Goal: Task Accomplishment & Management: Manage account settings

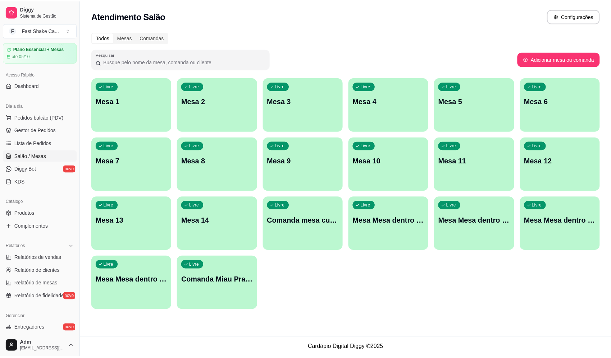
scroll to position [72, 0]
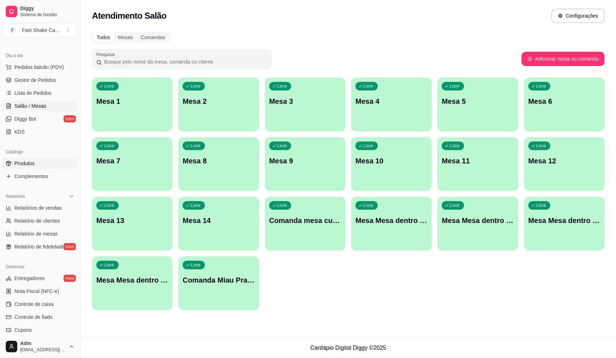
click at [40, 164] on link "Produtos" at bounding box center [40, 164] width 74 height 12
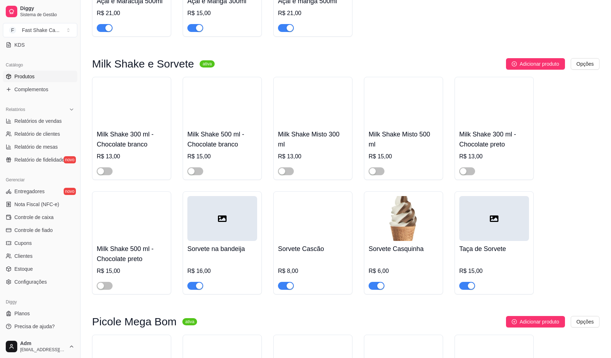
scroll to position [935, 0]
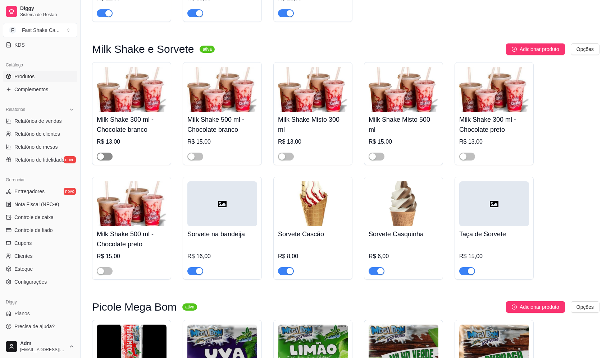
drag, startPoint x: 105, startPoint y: 158, endPoint x: 109, endPoint y: 159, distance: 3.7
click at [106, 159] on span "button" at bounding box center [105, 157] width 16 height 8
click at [197, 161] on span "button" at bounding box center [195, 157] width 16 height 8
click at [286, 161] on span "button" at bounding box center [286, 157] width 16 height 8
click at [382, 161] on span "button" at bounding box center [376, 157] width 16 height 8
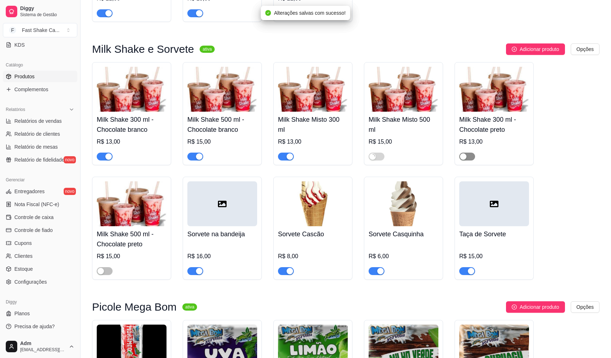
click at [466, 157] on div "button" at bounding box center [463, 156] width 6 height 6
click at [107, 275] on span "button" at bounding box center [105, 271] width 16 height 8
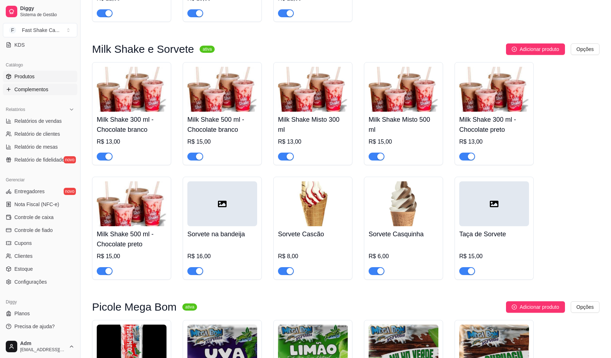
scroll to position [87, 0]
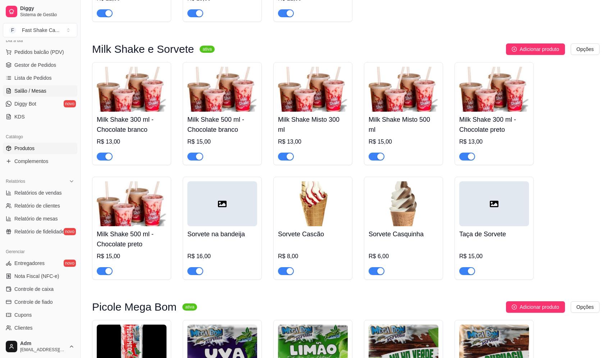
click at [44, 93] on span "Salão / Mesas" at bounding box center [30, 90] width 32 height 7
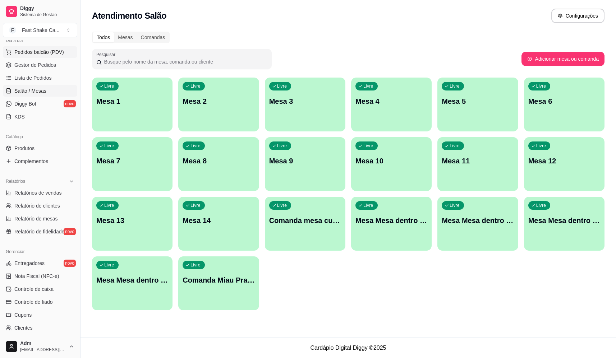
click at [50, 55] on span "Pedidos balcão (PDV)" at bounding box center [39, 52] width 50 height 7
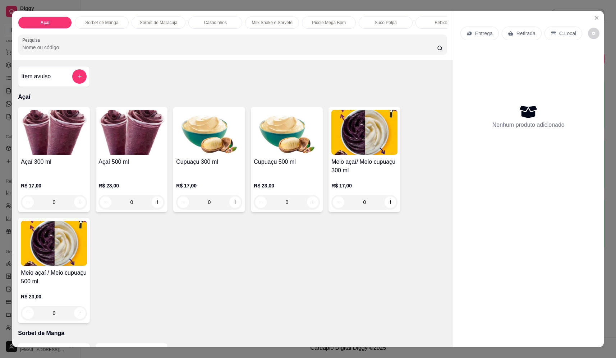
click at [154, 207] on div "0" at bounding box center [131, 202] width 66 height 14
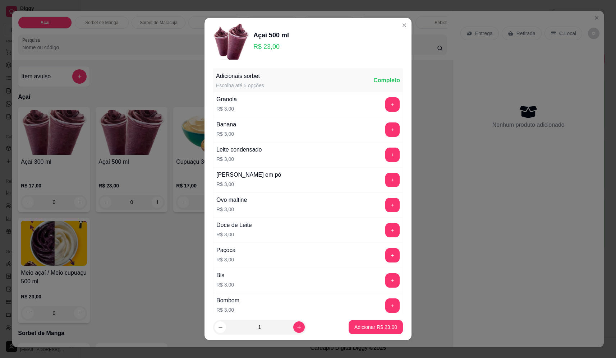
click at [362, 331] on button "Adicionar R$ 23,00" at bounding box center [376, 327] width 54 height 14
type input "1"
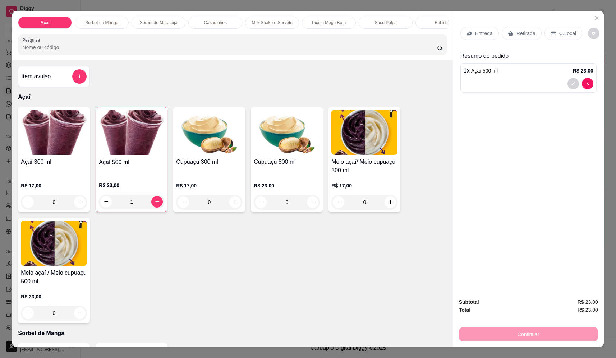
click at [476, 32] on p "Entrega" at bounding box center [484, 33] width 18 height 7
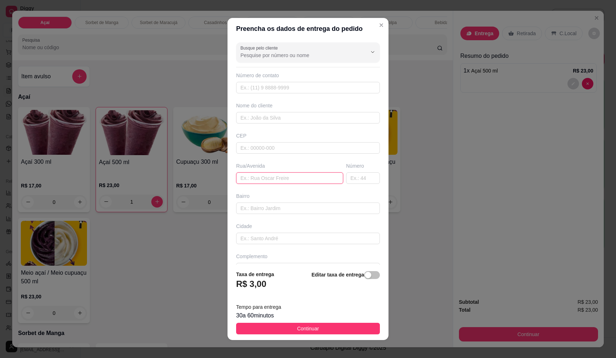
click at [258, 176] on input "text" at bounding box center [289, 179] width 107 height 12
paste input "Rua Guatemala 2375"
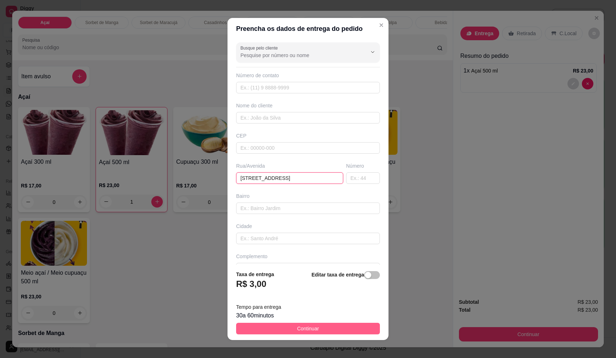
type input "Rua Guatemala 2375"
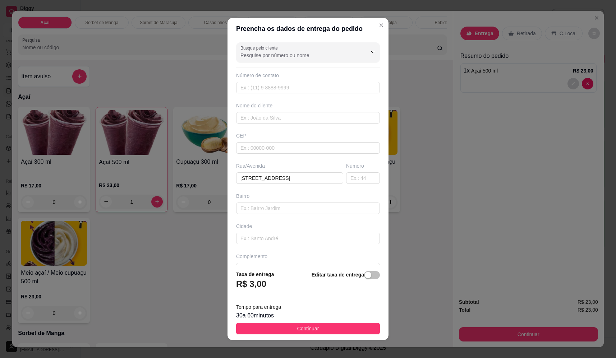
drag, startPoint x: 326, startPoint y: 329, endPoint x: 330, endPoint y: 326, distance: 4.4
click at [326, 329] on button "Continuar" at bounding box center [308, 329] width 144 height 12
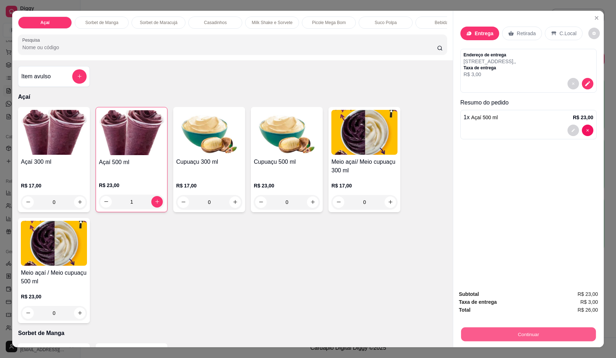
click at [521, 338] on button "Continuar" at bounding box center [528, 335] width 135 height 14
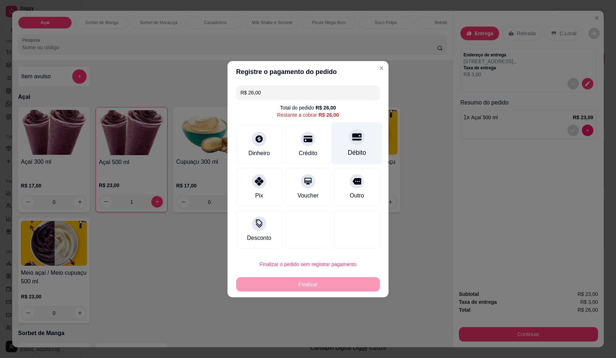
click at [354, 139] on icon at bounding box center [356, 136] width 9 height 7
type input "R$ 0,00"
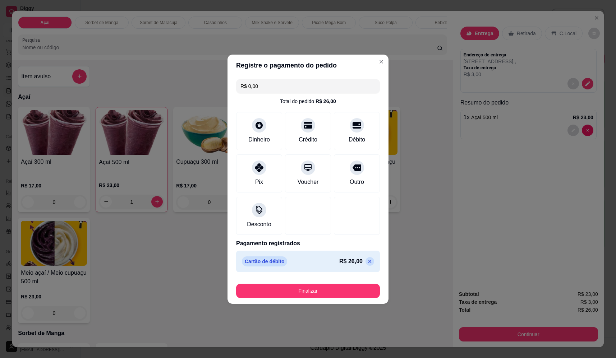
click at [324, 295] on button "Finalizar" at bounding box center [308, 291] width 144 height 14
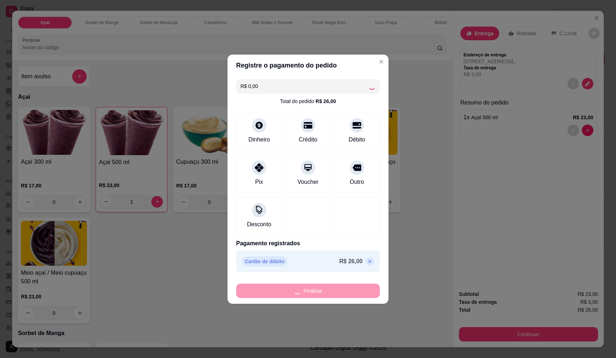
type input "0"
type input "-R$ 26,00"
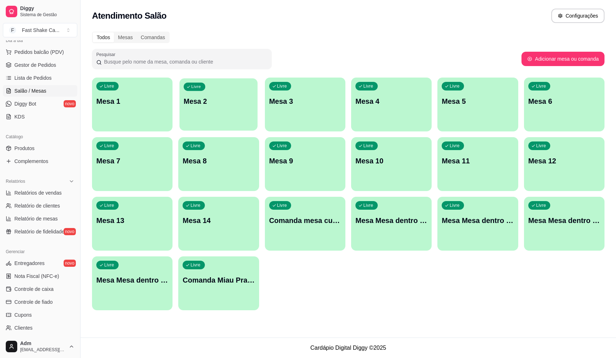
click at [182, 111] on div "Livre Mesa 2" at bounding box center [219, 100] width 78 height 44
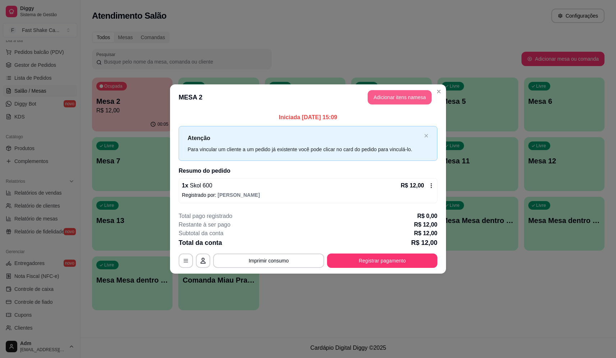
click at [404, 99] on button "Adicionar itens na mesa" at bounding box center [400, 97] width 64 height 14
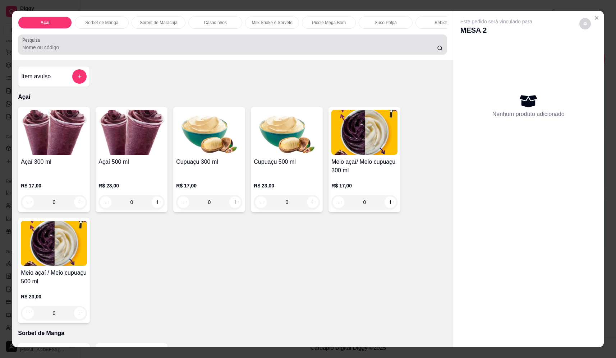
click at [199, 51] on input "Pesquisa" at bounding box center [229, 47] width 415 height 7
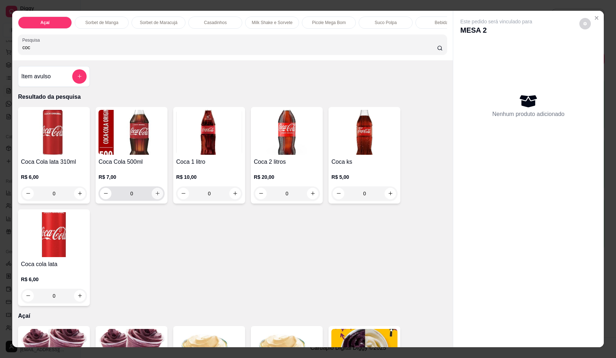
type input "coc"
click at [155, 196] on icon "increase-product-quantity" at bounding box center [157, 193] width 5 height 5
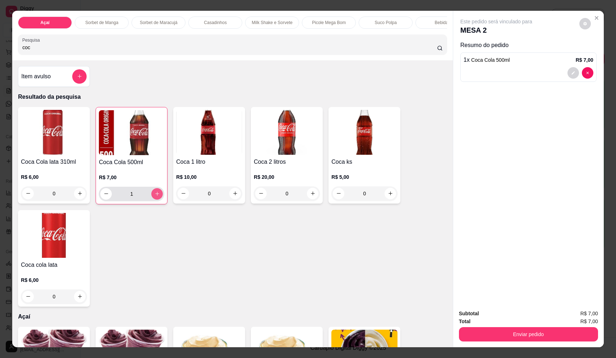
type input "1"
drag, startPoint x: 36, startPoint y: 58, endPoint x: 33, endPoint y: 64, distance: 6.1
click at [1, 60] on div "Açaí Sorbet de Manga Sorbet de Maracujá Casadinhos Milk Shake e Sorvete Picole …" at bounding box center [308, 179] width 616 height 358
click at [78, 79] on button "add-separate-item" at bounding box center [79, 76] width 14 height 14
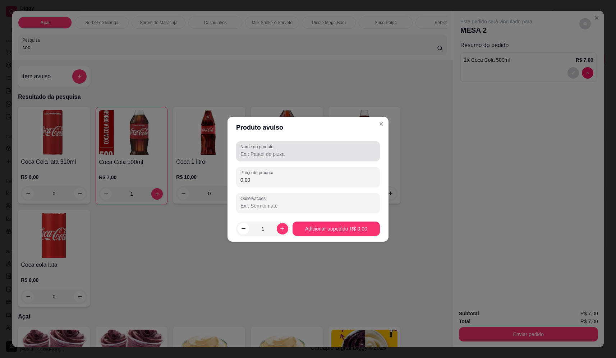
click at [275, 149] on label "Nome do produto" at bounding box center [258, 147] width 36 height 6
click at [275, 151] on input "Nome do produto" at bounding box center [307, 154] width 135 height 7
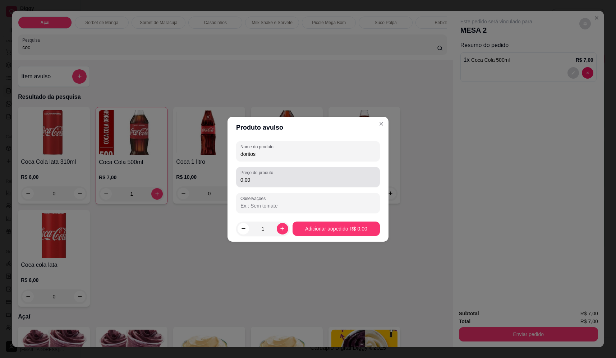
type input "doritos"
click at [272, 184] on div "Preço do produto 0,00" at bounding box center [308, 177] width 144 height 20
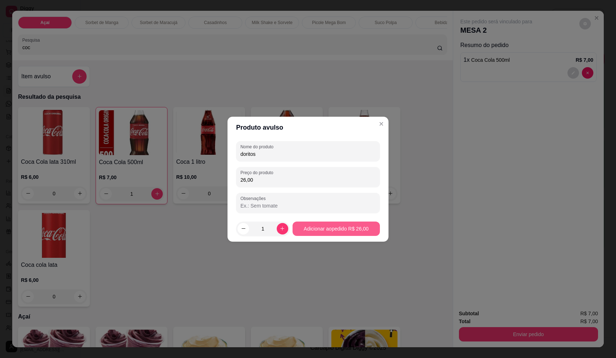
type input "26,00"
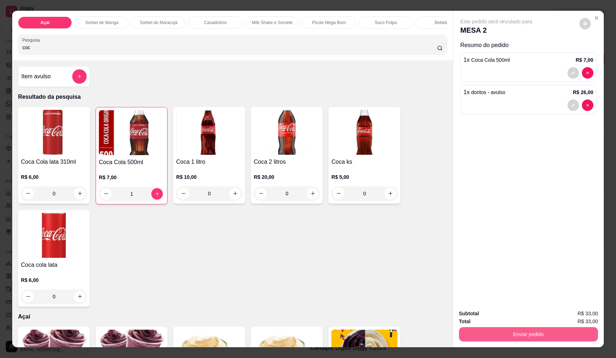
click at [548, 339] on button "Enviar pedido" at bounding box center [528, 334] width 139 height 14
click at [504, 310] on button "Não registrar e enviar pedido" at bounding box center [504, 316] width 73 height 13
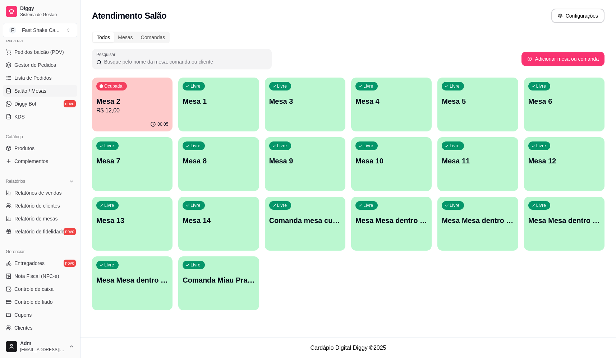
click at [478, 232] on div "Livre Mesa Mesa dentro laranja" at bounding box center [477, 219] width 81 height 45
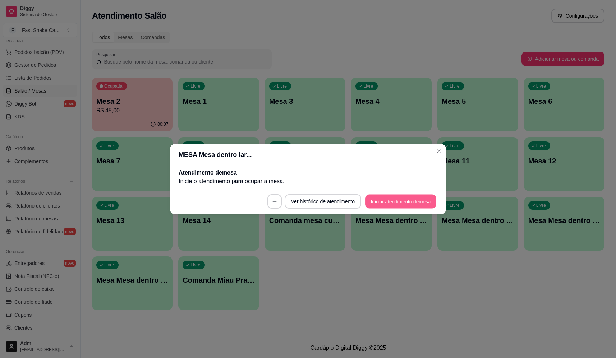
click at [393, 198] on button "Iniciar atendimento de mesa" at bounding box center [400, 201] width 71 height 14
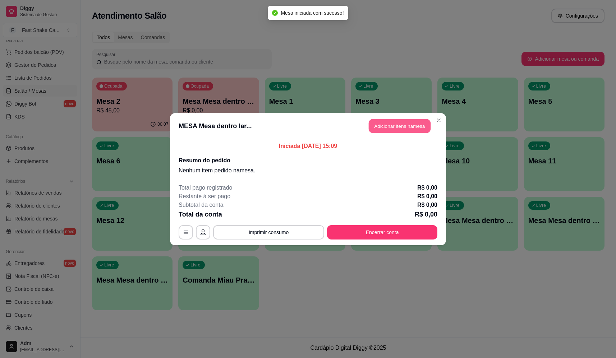
click at [389, 123] on button "Adicionar itens na mesa" at bounding box center [400, 126] width 62 height 14
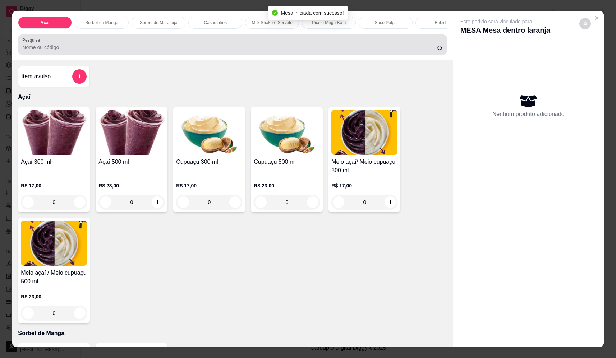
click at [233, 51] on input "Pesquisa" at bounding box center [229, 47] width 415 height 7
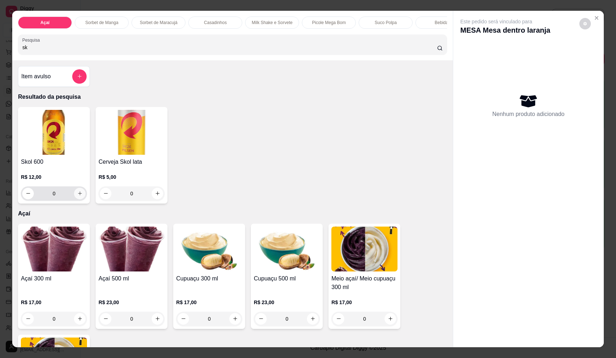
type input "sk"
click at [74, 199] on button "increase-product-quantity" at bounding box center [80, 194] width 12 height 12
type input "1"
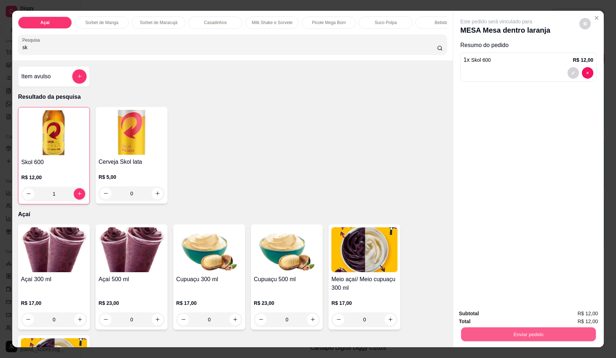
click at [506, 335] on button "Enviar pedido" at bounding box center [528, 335] width 135 height 14
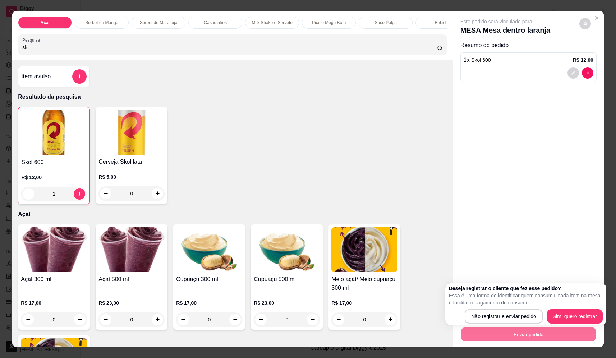
click at [0, 54] on html "Diggy Sistema de Gestão F Fast Shake Ca ... Loja aberta Plano Essencial + Mesas…" at bounding box center [308, 179] width 616 height 358
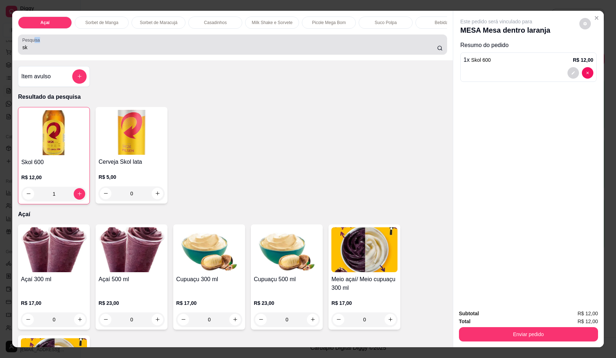
click at [18, 51] on div "Pesquisa sk" at bounding box center [232, 45] width 429 height 20
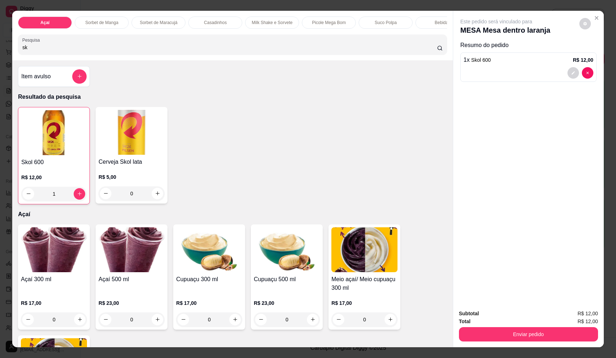
drag, startPoint x: 30, startPoint y: 56, endPoint x: 0, endPoint y: 58, distance: 30.3
click at [0, 58] on div "Açaí Sorbet de Manga Sorbet de Maracujá Casadinhos Milk Shake e Sorvete Picole …" at bounding box center [308, 179] width 616 height 358
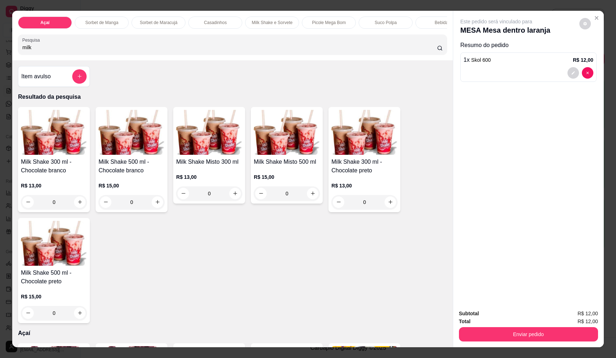
type input "milk"
click at [308, 200] on div "0" at bounding box center [287, 194] width 66 height 14
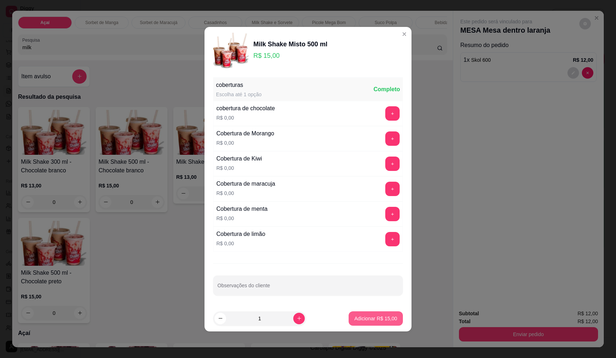
click at [376, 318] on p "Adicionar R$ 15,00" at bounding box center [375, 318] width 43 height 7
type input "1"
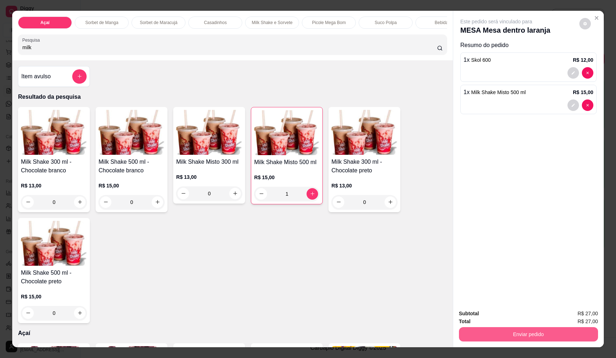
click at [510, 336] on button "Enviar pedido" at bounding box center [528, 334] width 139 height 14
click at [500, 320] on button "Não registrar e enviar pedido" at bounding box center [504, 317] width 75 height 14
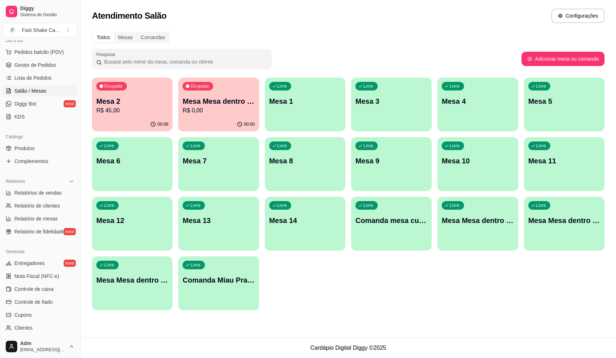
click at [127, 108] on p "R$ 45,00" at bounding box center [132, 110] width 72 height 9
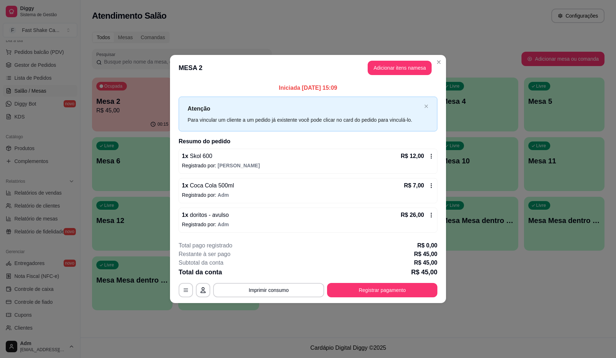
click at [400, 66] on button "Adicionar itens na mesa" at bounding box center [400, 68] width 64 height 14
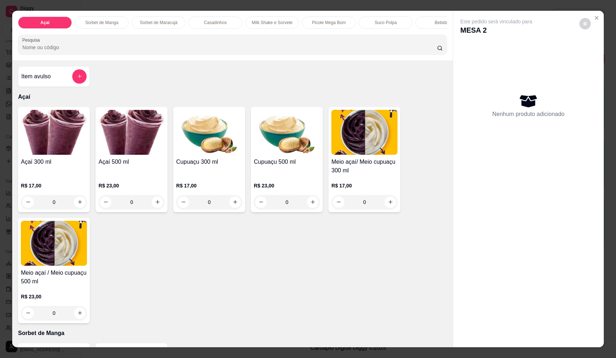
click at [182, 51] on input "Pesquisa" at bounding box center [229, 47] width 415 height 7
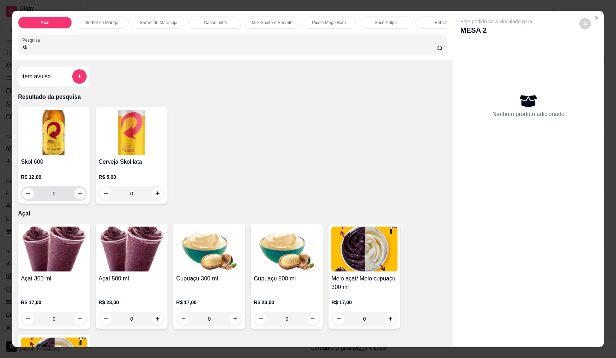
type input "sk"
click at [81, 200] on button "increase-product-quantity" at bounding box center [80, 194] width 12 height 12
type input "1"
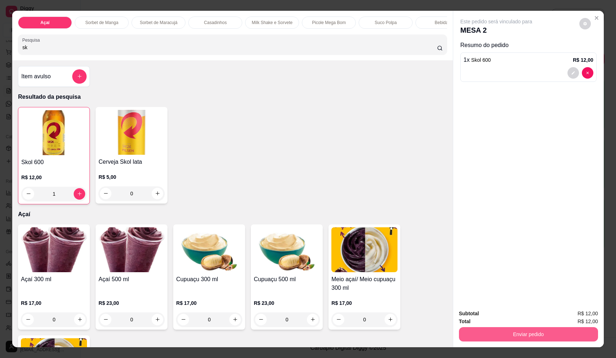
click at [501, 336] on button "Enviar pedido" at bounding box center [528, 334] width 139 height 14
click at [495, 317] on button "Não registrar e enviar pedido" at bounding box center [504, 316] width 73 height 13
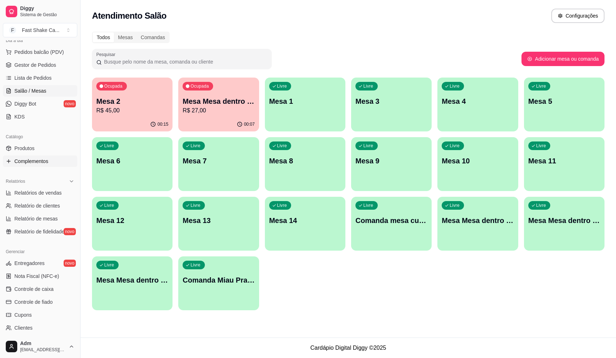
click at [27, 164] on span "Complementos" at bounding box center [31, 161] width 34 height 7
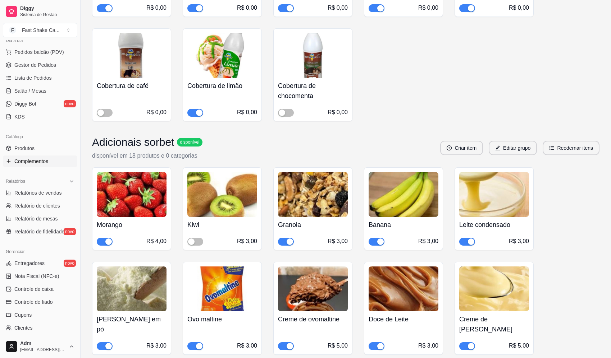
scroll to position [431, 0]
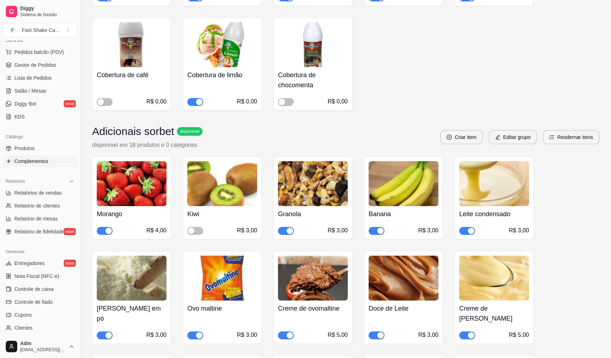
click at [108, 233] on div "button" at bounding box center [108, 231] width 6 height 6
click at [40, 94] on span "Salão / Mesas" at bounding box center [30, 90] width 32 height 7
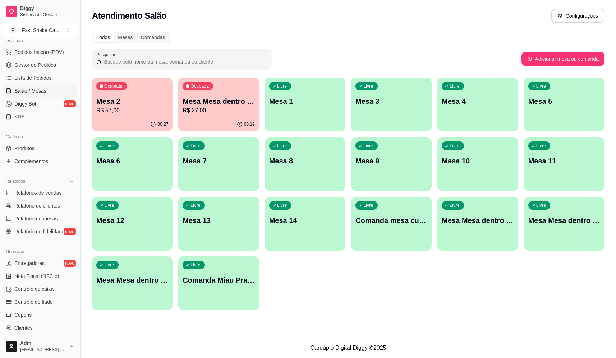
click at [124, 119] on div "00:27" at bounding box center [132, 125] width 81 height 14
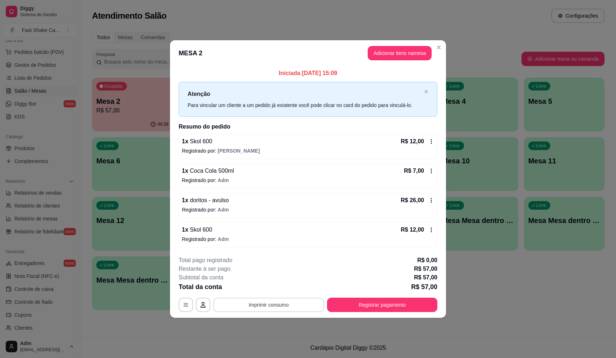
click at [267, 309] on button "Imprimir consumo" at bounding box center [268, 305] width 111 height 14
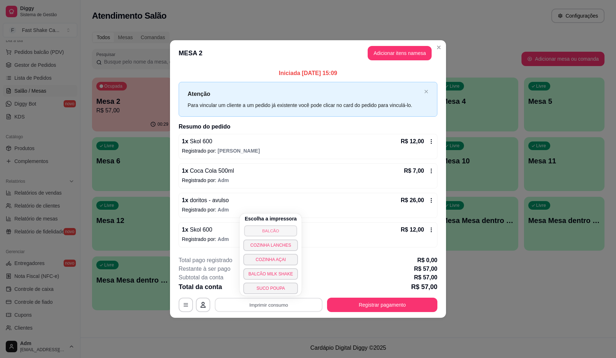
click at [274, 231] on button "BALCÃO" at bounding box center [270, 230] width 53 height 11
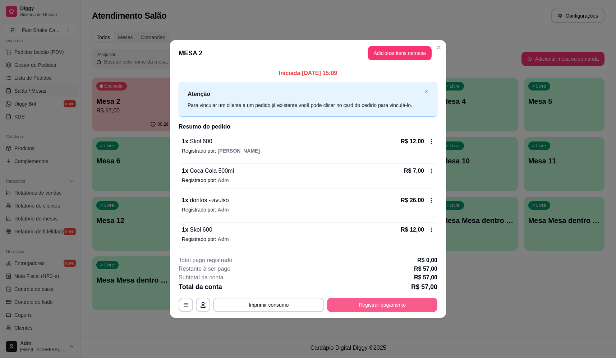
click at [410, 307] on button "Registrar pagamento" at bounding box center [382, 305] width 110 height 14
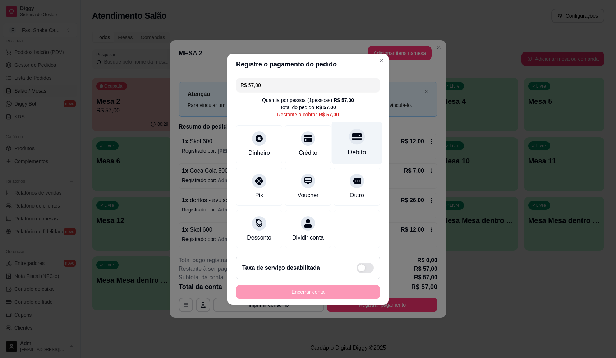
click at [355, 136] on icon at bounding box center [356, 136] width 9 height 9
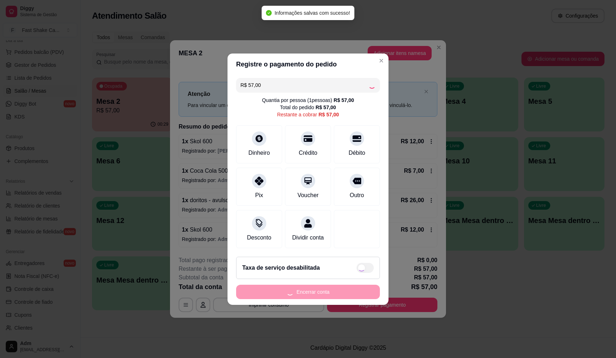
type input "R$ 0,00"
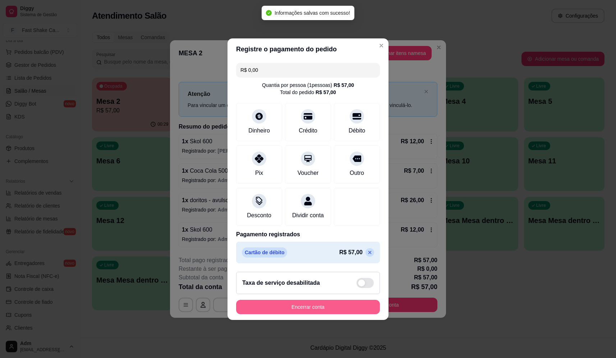
click at [334, 305] on button "Encerrar conta" at bounding box center [308, 307] width 144 height 14
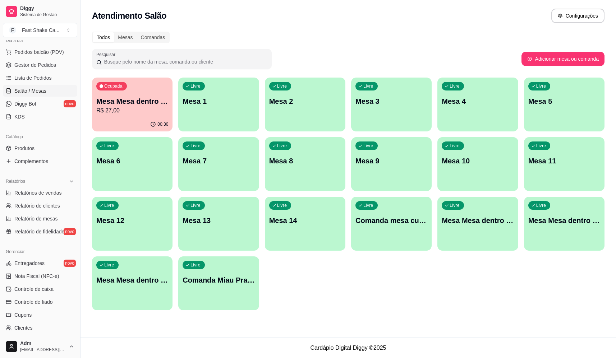
click at [136, 99] on p "Mesa Mesa dentro laranja" at bounding box center [132, 101] width 72 height 10
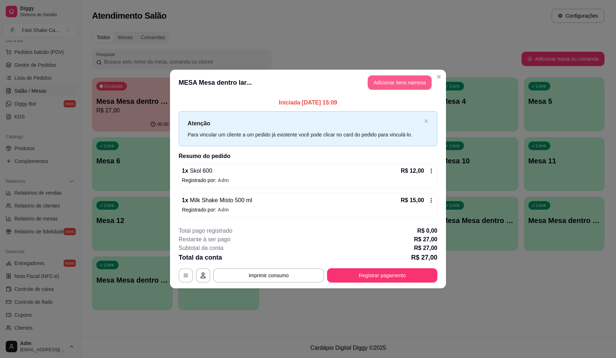
click at [393, 83] on button "Adicionar itens na mesa" at bounding box center [400, 82] width 64 height 14
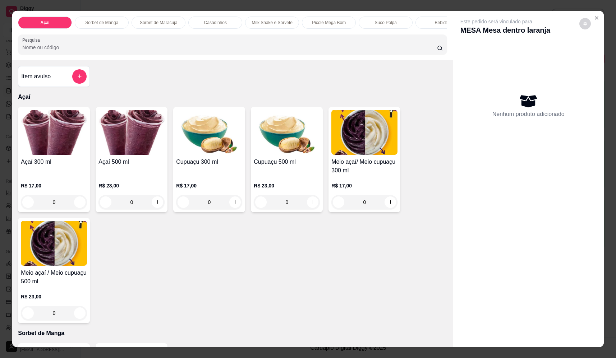
click at [138, 51] on input "Pesquisa" at bounding box center [229, 47] width 415 height 7
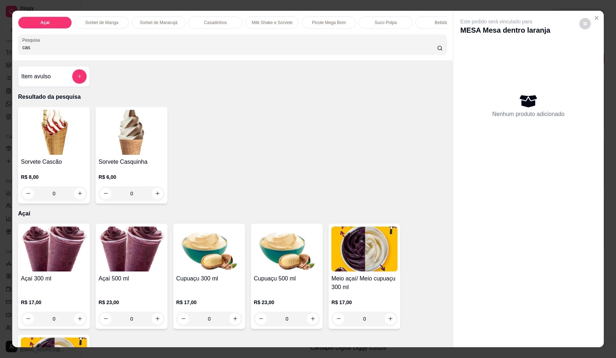
type input "cas"
click at [155, 201] on div "0" at bounding box center [131, 194] width 66 height 14
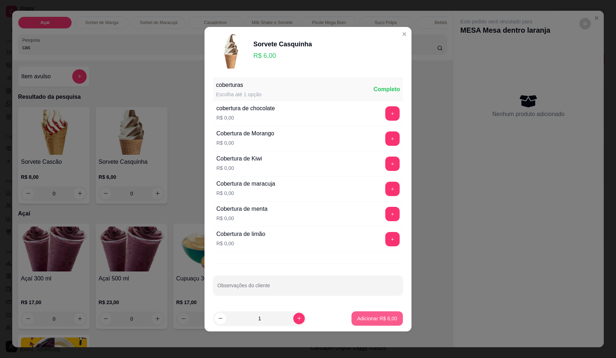
click at [374, 320] on p "Adicionar R$ 6,00" at bounding box center [377, 318] width 40 height 7
type input "1"
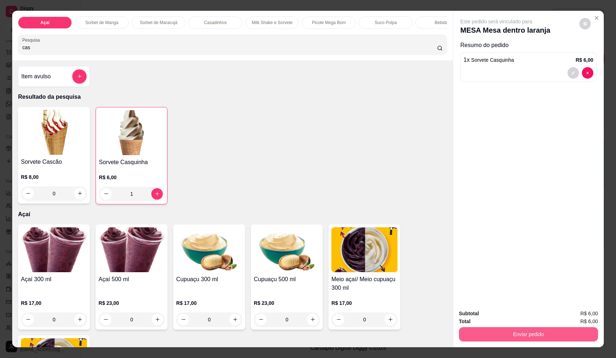
click at [526, 336] on button "Enviar pedido" at bounding box center [528, 334] width 139 height 14
click at [512, 319] on button "Não registrar e enviar pedido" at bounding box center [504, 316] width 73 height 13
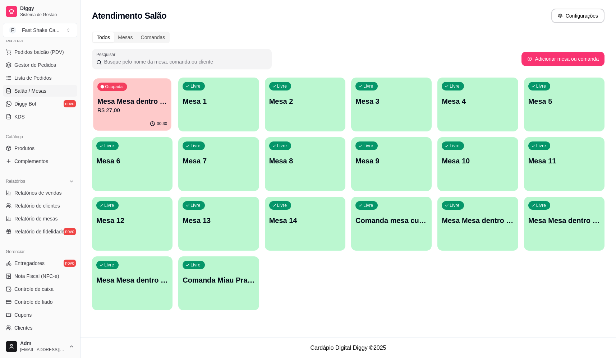
click at [144, 101] on p "Mesa Mesa dentro laranja" at bounding box center [132, 102] width 70 height 10
click at [118, 102] on p "Mesa Mesa dentro laranja" at bounding box center [132, 101] width 72 height 10
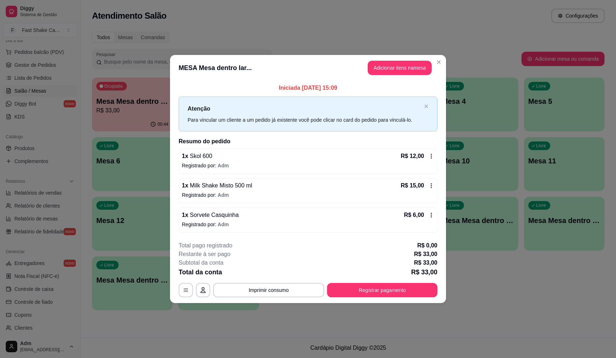
click at [391, 59] on header "MESA Mesa dentro lar... Adicionar itens na mesa" at bounding box center [308, 68] width 276 height 26
click at [394, 62] on button "Adicionar itens na mesa" at bounding box center [400, 68] width 62 height 14
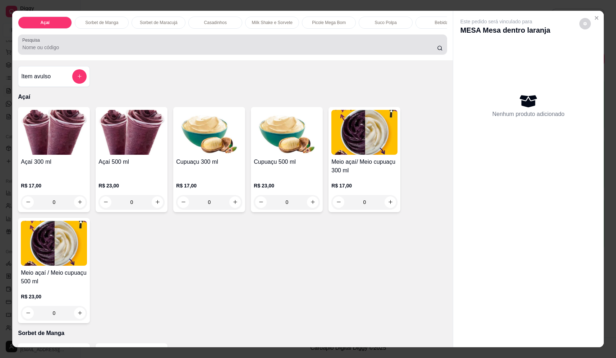
click at [213, 47] on div at bounding box center [232, 44] width 420 height 14
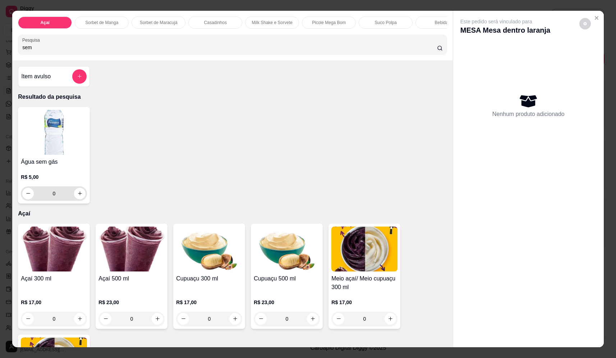
type input "sem"
click at [78, 197] on icon "increase-product-quantity" at bounding box center [79, 193] width 5 height 5
type input "1"
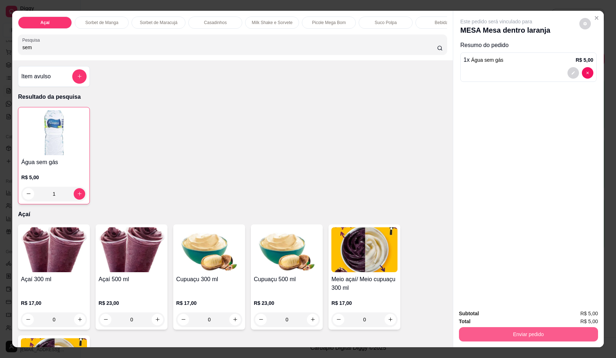
click at [529, 333] on button "Enviar pedido" at bounding box center [528, 334] width 139 height 14
click at [516, 315] on button "Não registrar e enviar pedido" at bounding box center [504, 317] width 75 height 14
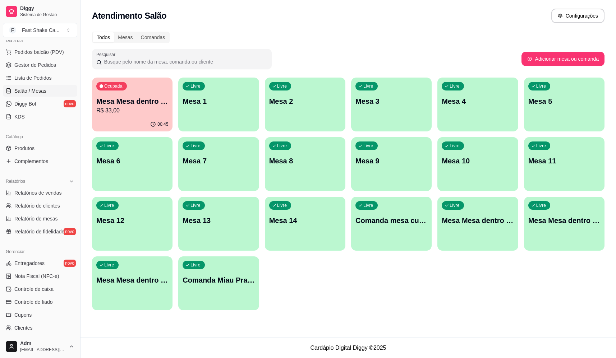
click at [386, 126] on div "button" at bounding box center [391, 127] width 81 height 9
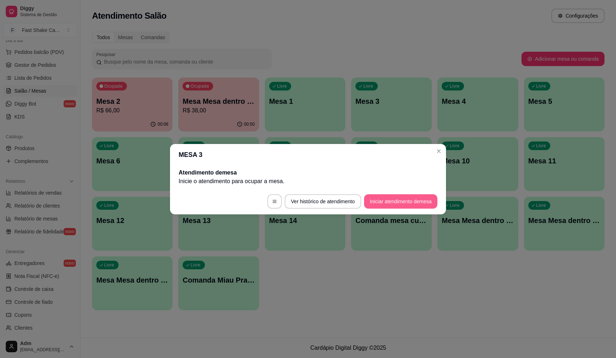
click at [413, 201] on button "Iniciar atendimento de mesa" at bounding box center [400, 201] width 73 height 14
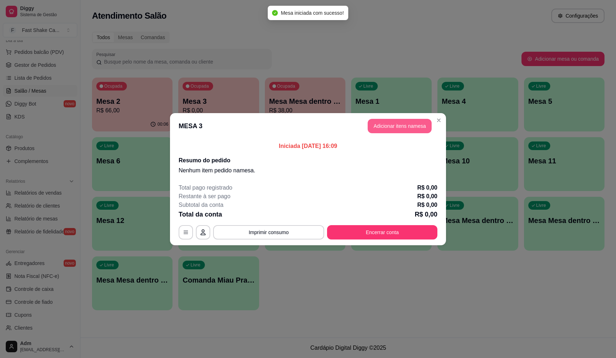
click at [394, 128] on button "Adicionar itens na mesa" at bounding box center [400, 126] width 64 height 14
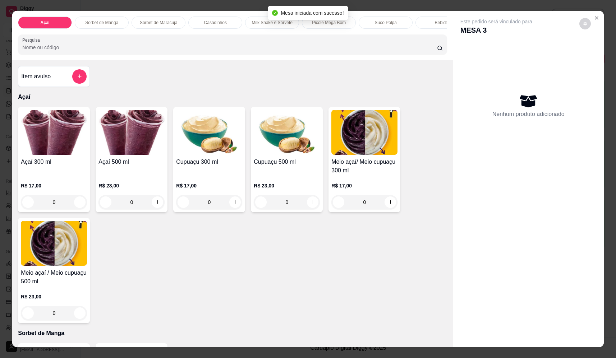
click at [207, 51] on input "Pesquisa" at bounding box center [229, 47] width 415 height 7
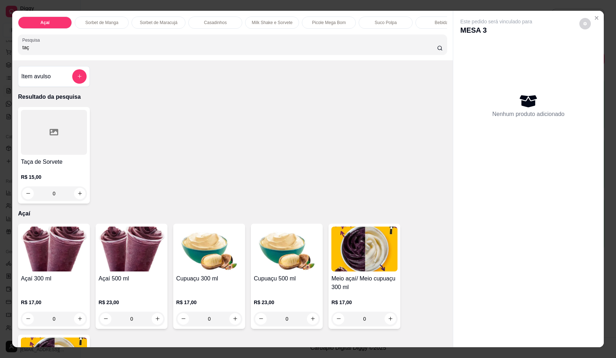
type input "taç"
click at [73, 200] on div "0" at bounding box center [54, 194] width 66 height 14
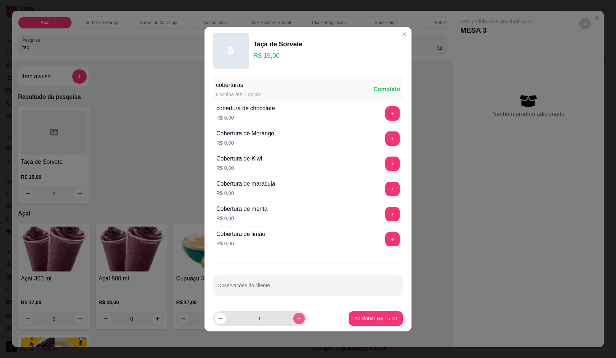
click at [297, 318] on icon "increase-product-quantity" at bounding box center [299, 318] width 5 height 5
type input "2"
click at [372, 319] on p "Adicionar R$ 30,00" at bounding box center [376, 318] width 42 height 7
type input "2"
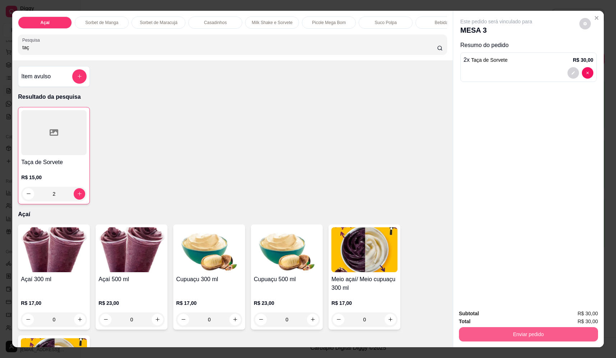
click at [549, 335] on button "Enviar pedido" at bounding box center [528, 334] width 139 height 14
click at [521, 317] on button "Não registrar e enviar pedido" at bounding box center [504, 317] width 75 height 14
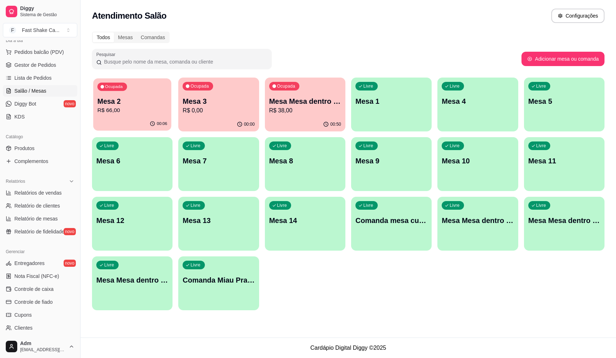
click at [137, 81] on div "Ocupada Mesa 2 R$ 66,00" at bounding box center [132, 97] width 78 height 39
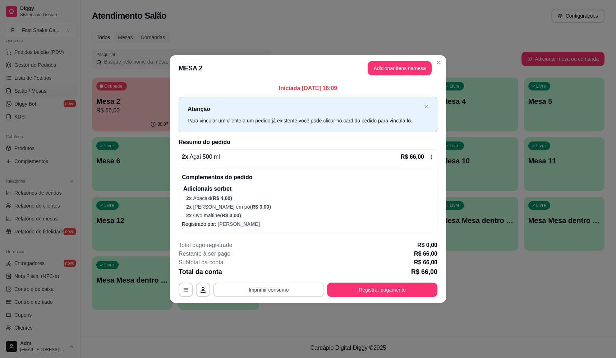
click at [262, 282] on div "**********" at bounding box center [308, 269] width 259 height 56
click at [262, 285] on button "Imprimir consumo" at bounding box center [268, 290] width 111 height 14
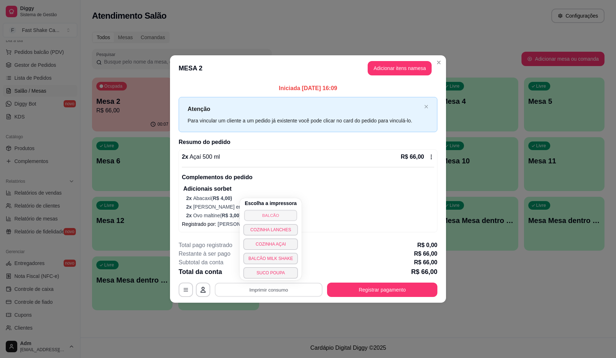
click at [277, 216] on button "BALCÃO" at bounding box center [270, 215] width 53 height 11
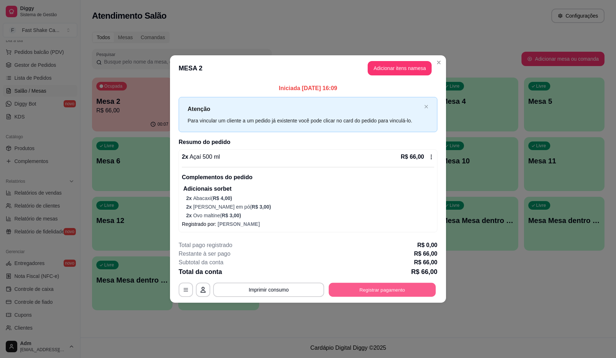
click at [425, 285] on button "Registrar pagamento" at bounding box center [382, 290] width 107 height 14
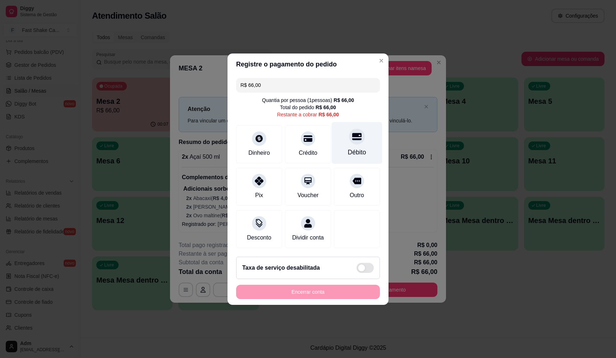
click at [364, 136] on div "Débito" at bounding box center [357, 143] width 51 height 42
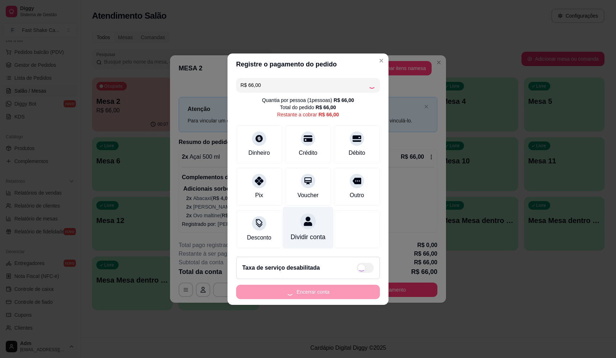
type input "R$ 0,00"
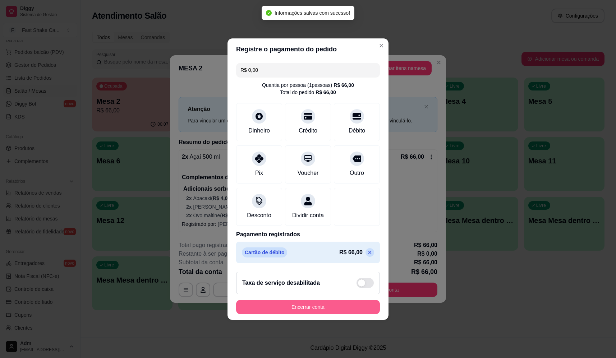
click at [324, 314] on button "Encerrar conta" at bounding box center [308, 307] width 144 height 14
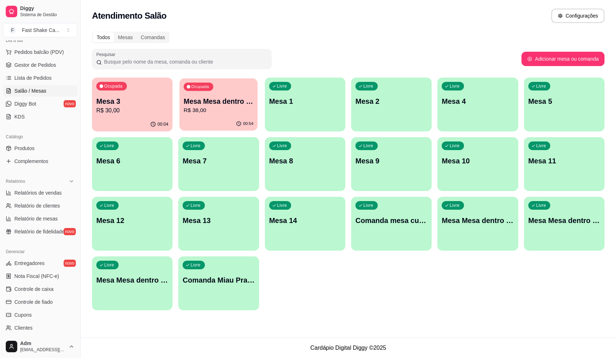
click at [208, 106] on p "Mesa Mesa dentro laranja" at bounding box center [219, 102] width 70 height 10
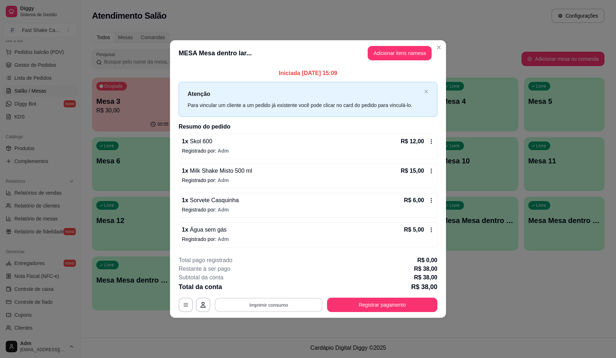
click at [288, 307] on button "Imprimir consumo" at bounding box center [269, 305] width 108 height 14
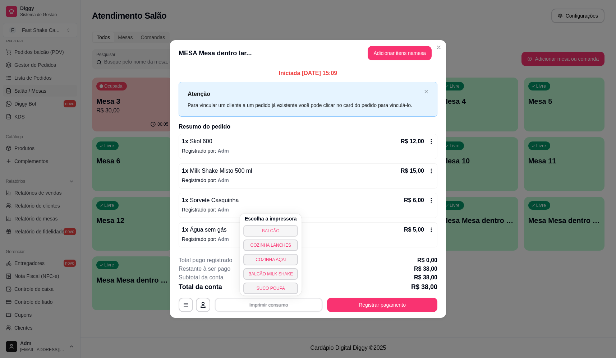
click at [272, 233] on button "BALCÃO" at bounding box center [270, 231] width 55 height 12
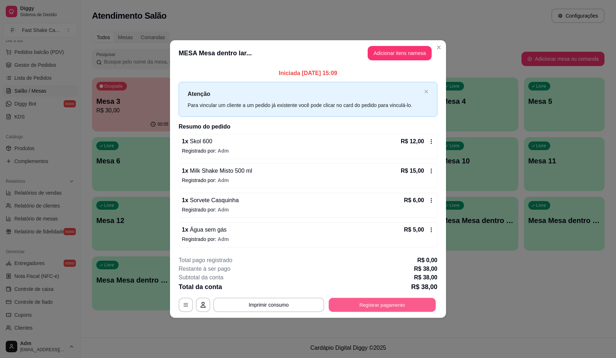
click at [384, 304] on button "Registrar pagamento" at bounding box center [382, 305] width 107 height 14
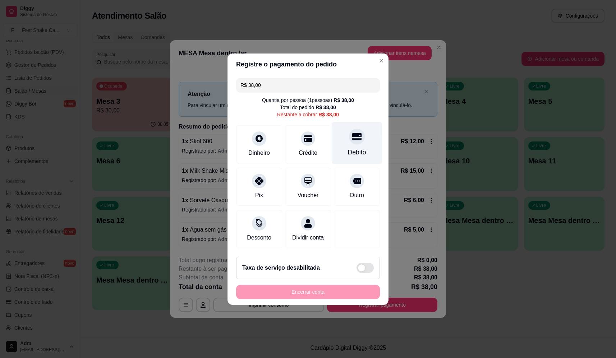
drag, startPoint x: 354, startPoint y: 118, endPoint x: 355, endPoint y: 123, distance: 5.2
click at [355, 118] on div "R$ 38,00 Quantia por pessoa ( 1 pessoas) R$ 38,00 Total do pedido R$ 38,00 Rest…" at bounding box center [308, 163] width 161 height 176
click at [355, 136] on icon at bounding box center [356, 136] width 9 height 7
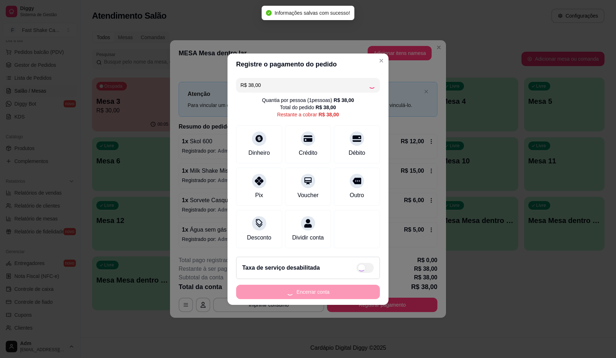
type input "R$ 0,00"
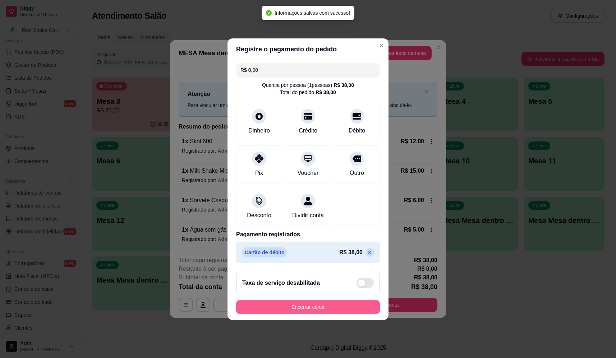
click at [331, 315] on button "Encerrar conta" at bounding box center [308, 307] width 144 height 14
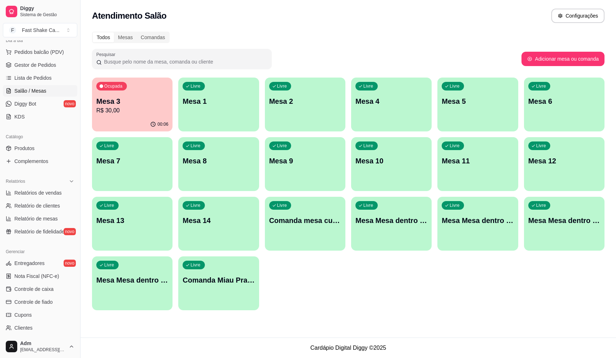
click at [476, 107] on div "Livre Mesa 5" at bounding box center [477, 100] width 81 height 45
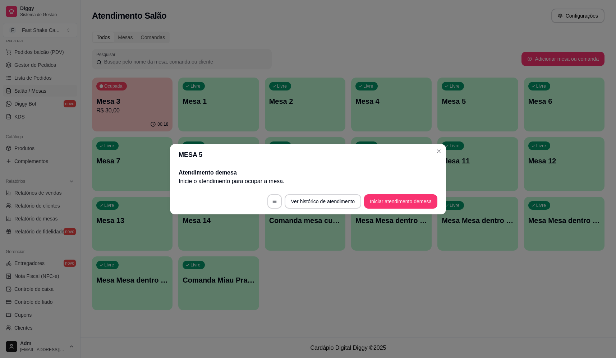
click at [381, 199] on button "Iniciar atendimento de mesa" at bounding box center [400, 201] width 73 height 14
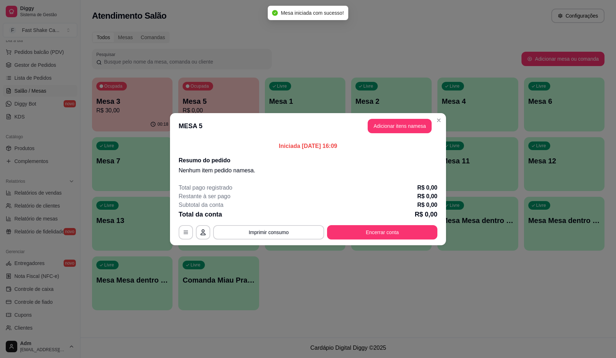
click at [388, 119] on header "MESA 5 Adicionar itens na mesa" at bounding box center [308, 126] width 276 height 26
click at [390, 130] on button "Adicionar itens na mesa" at bounding box center [400, 126] width 64 height 14
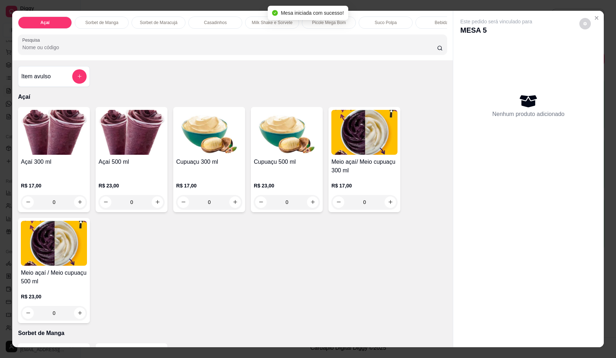
click at [76, 210] on div "0" at bounding box center [54, 202] width 66 height 14
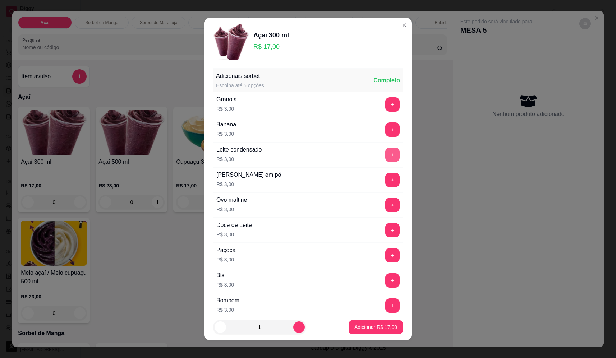
click at [385, 154] on button "+" at bounding box center [392, 155] width 14 height 14
click at [385, 258] on button "+" at bounding box center [392, 255] width 14 height 14
click at [385, 229] on button "+" at bounding box center [392, 230] width 14 height 14
click at [366, 329] on p "Adicionar R$ 26,00" at bounding box center [375, 327] width 43 height 7
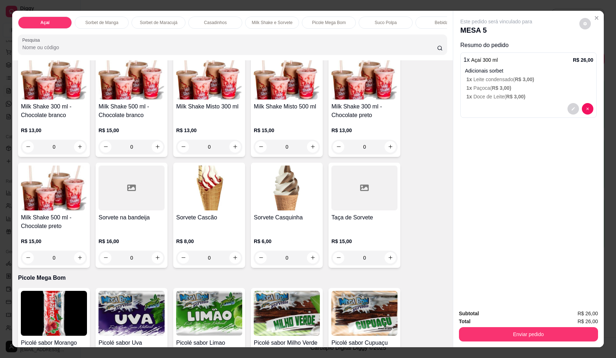
scroll to position [755, 0]
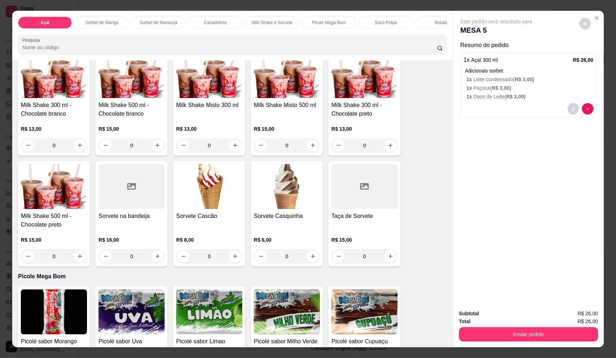
click at [312, 150] on div "0" at bounding box center [287, 145] width 66 height 14
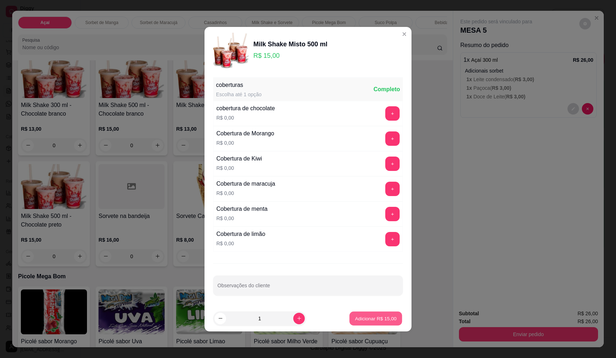
click at [377, 320] on p "Adicionar R$ 15,00" at bounding box center [376, 318] width 42 height 7
type input "1"
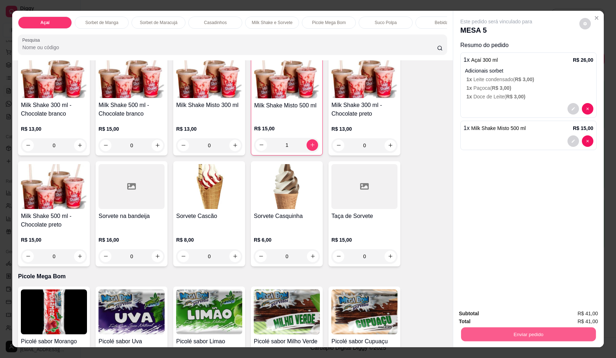
click at [504, 338] on button "Enviar pedido" at bounding box center [528, 335] width 135 height 14
click at [506, 317] on button "Não registrar e enviar pedido" at bounding box center [504, 316] width 73 height 13
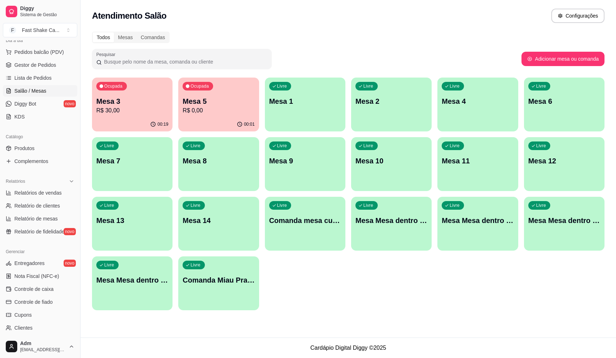
click at [485, 231] on div "Livre Mesa Mesa dentro laranja" at bounding box center [477, 219] width 81 height 45
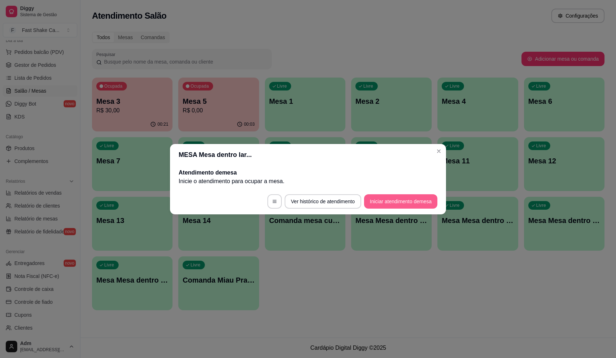
click at [414, 202] on button "Iniciar atendimento de mesa" at bounding box center [400, 201] width 73 height 14
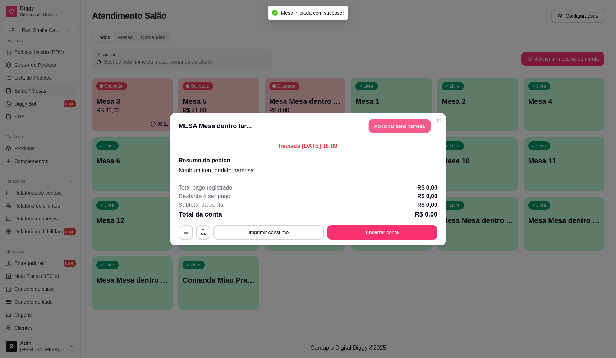
click at [412, 127] on button "Adicionar itens na mesa" at bounding box center [400, 126] width 62 height 14
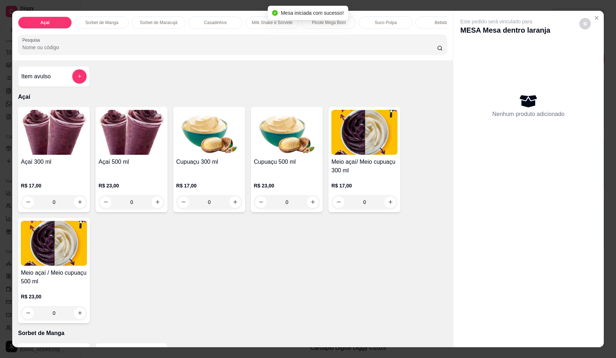
click at [235, 60] on div "Açaí Sorbet de Manga Sorbet de Maracujá Casadinhos Milk Shake e Sorvete Picole …" at bounding box center [232, 36] width 440 height 50
click at [237, 51] on input "Pesquisa" at bounding box center [229, 47] width 415 height 7
click at [157, 203] on div "0" at bounding box center [131, 202] width 66 height 14
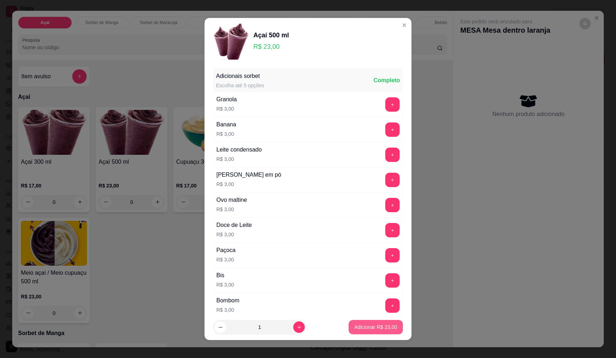
click at [380, 329] on p "Adicionar R$ 23,00" at bounding box center [375, 327] width 43 height 7
type input "1"
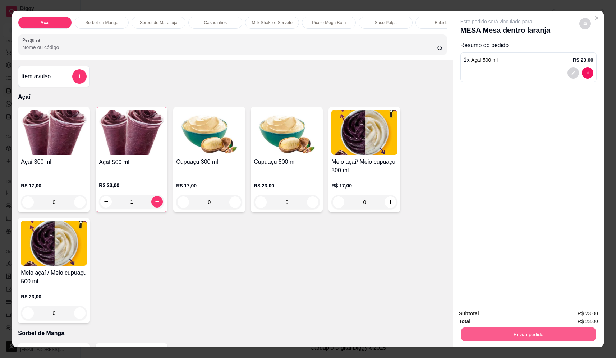
click at [501, 333] on button "Enviar pedido" at bounding box center [528, 335] width 135 height 14
click at [506, 313] on button "Não registrar e enviar pedido" at bounding box center [504, 316] width 73 height 13
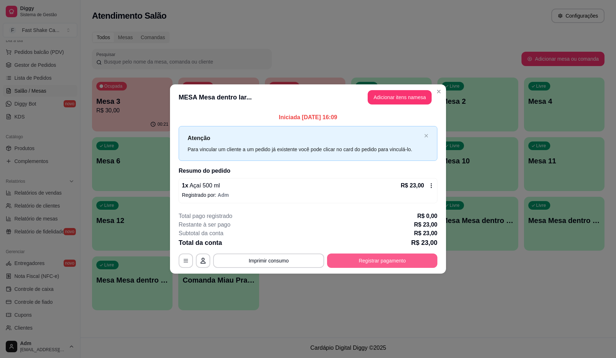
click at [367, 259] on button "Registrar pagamento" at bounding box center [382, 261] width 110 height 14
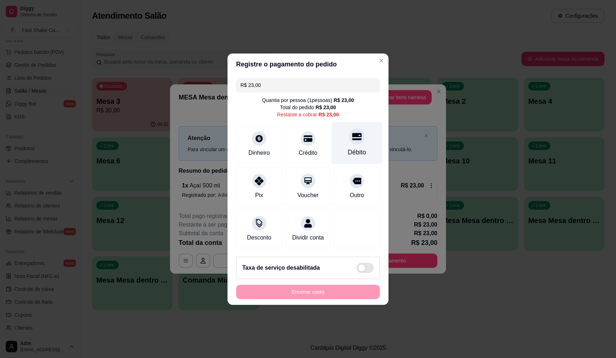
click at [354, 151] on div "Débito" at bounding box center [357, 152] width 18 height 9
click at [349, 304] on footer "Taxa de serviço desabilitada Encerrar conta" at bounding box center [308, 278] width 161 height 54
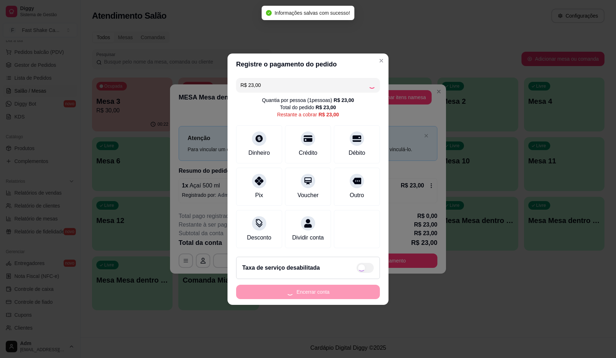
type input "R$ 0,00"
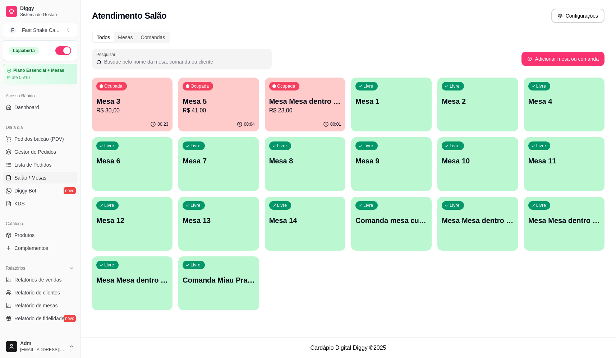
click at [139, 107] on p "R$ 30,00" at bounding box center [132, 110] width 72 height 9
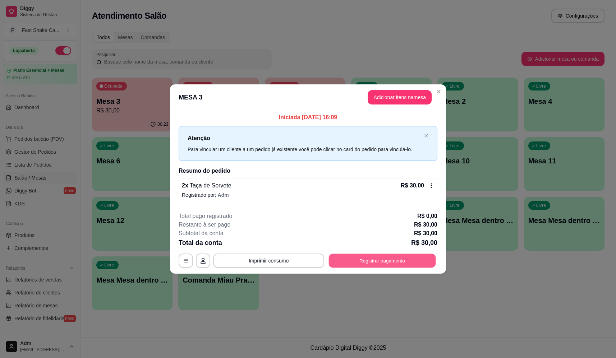
click at [384, 262] on button "Registrar pagamento" at bounding box center [382, 261] width 107 height 14
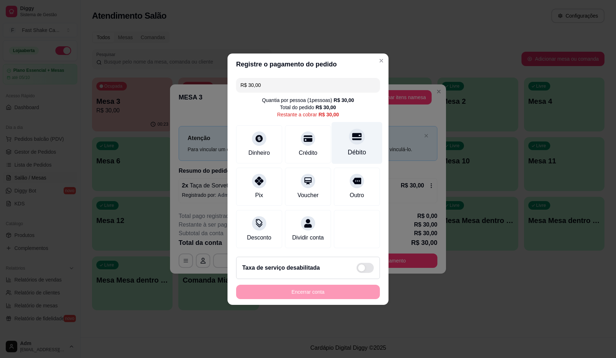
click at [362, 135] on div "Débito" at bounding box center [357, 143] width 51 height 42
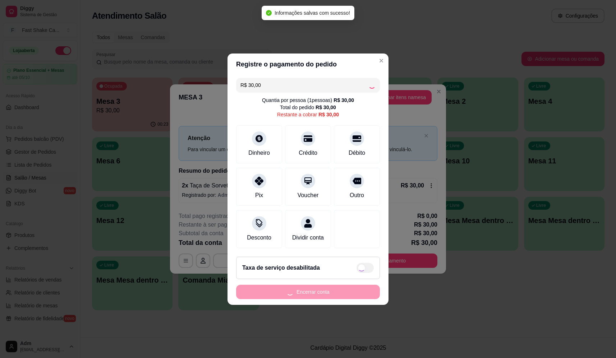
type input "R$ 0,00"
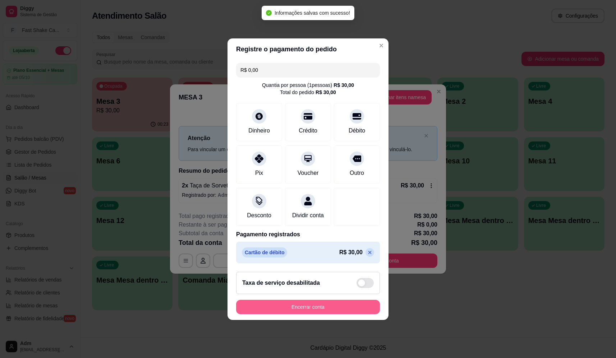
click at [318, 312] on button "Encerrar conta" at bounding box center [308, 307] width 144 height 14
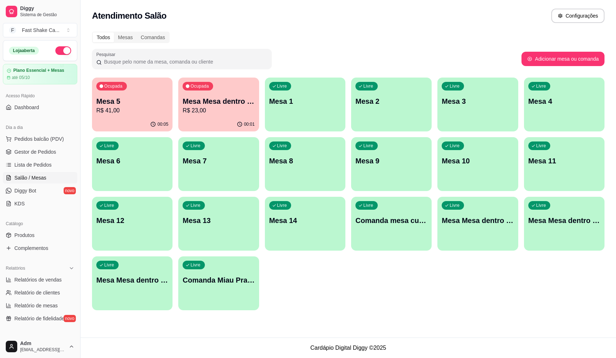
click at [578, 108] on div "Livre Mesa 4" at bounding box center [564, 100] width 81 height 45
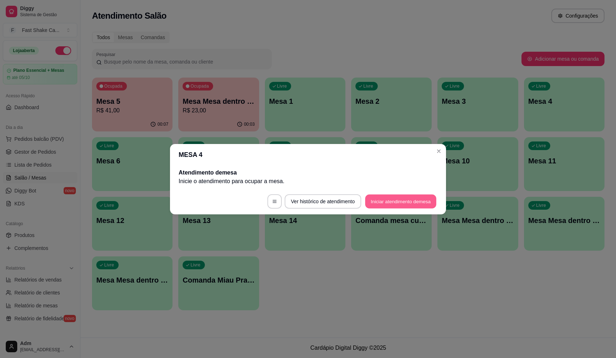
click at [400, 201] on button "Iniciar atendimento de mesa" at bounding box center [400, 201] width 71 height 14
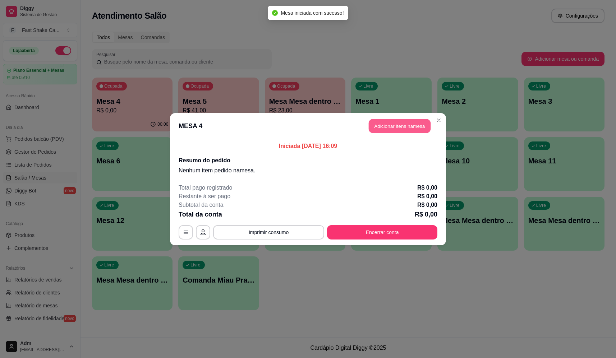
click at [398, 125] on button "Adicionar itens na mesa" at bounding box center [400, 126] width 62 height 14
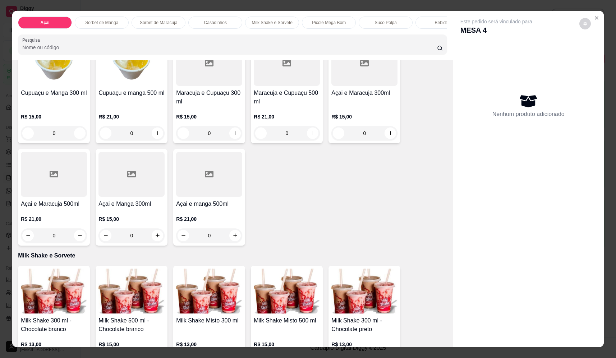
scroll to position [647, 0]
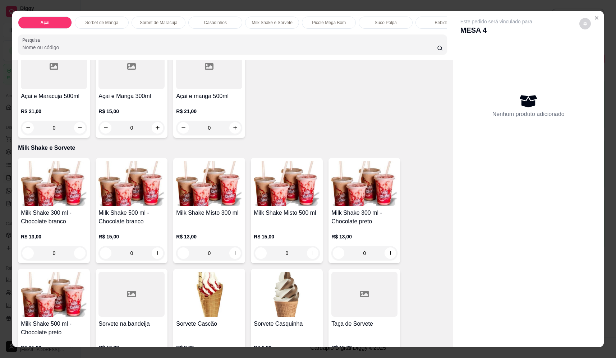
click at [74, 259] on div "0" at bounding box center [54, 253] width 66 height 14
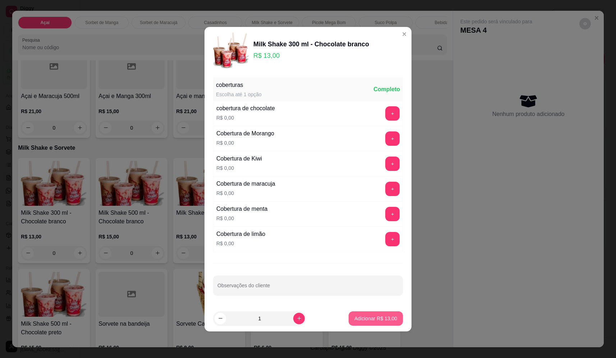
click at [365, 320] on p "Adicionar R$ 13,00" at bounding box center [375, 318] width 43 height 7
type input "1"
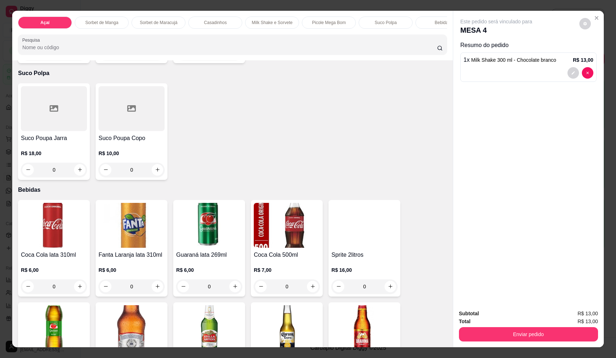
scroll to position [1190, 0]
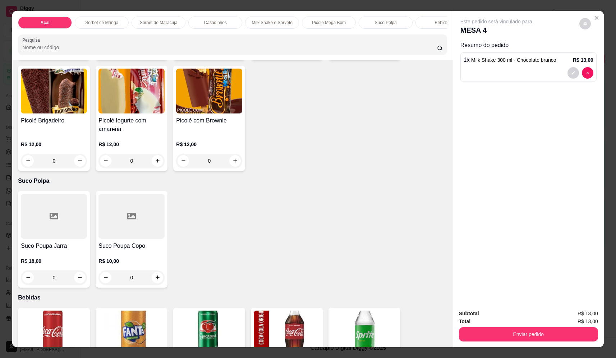
click at [77, 281] on div "0" at bounding box center [54, 278] width 66 height 14
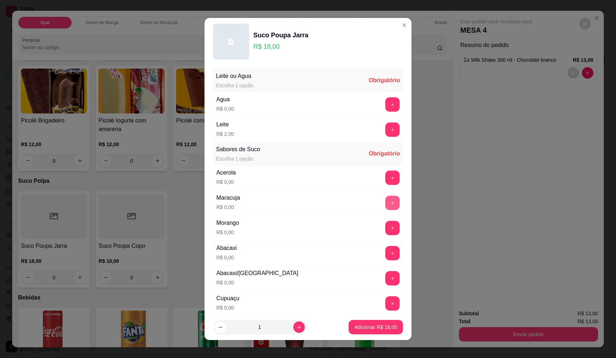
click at [385, 203] on button "+" at bounding box center [392, 203] width 14 height 14
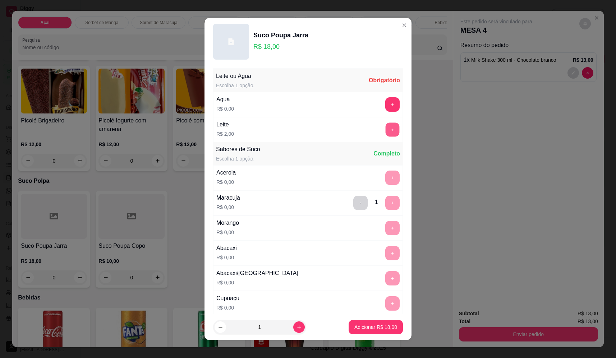
click at [386, 129] on button "+" at bounding box center [393, 130] width 14 height 14
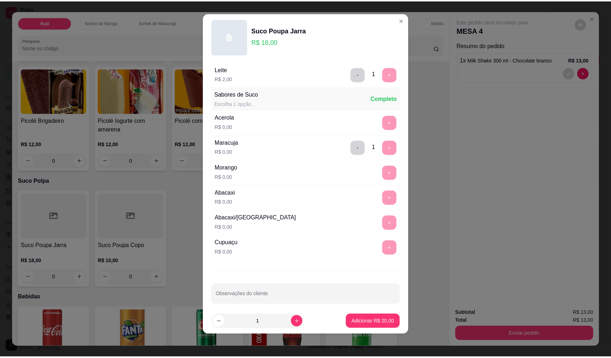
scroll to position [56, 0]
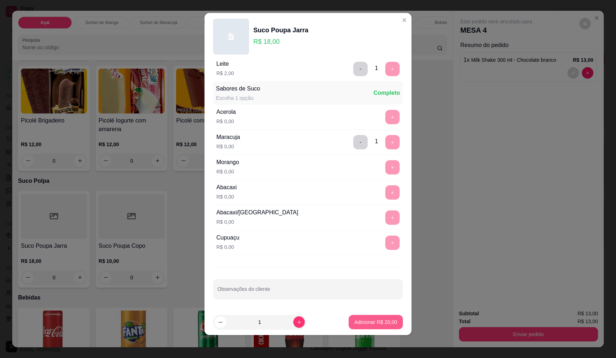
click at [366, 320] on p "Adicionar R$ 20,00" at bounding box center [375, 322] width 43 height 7
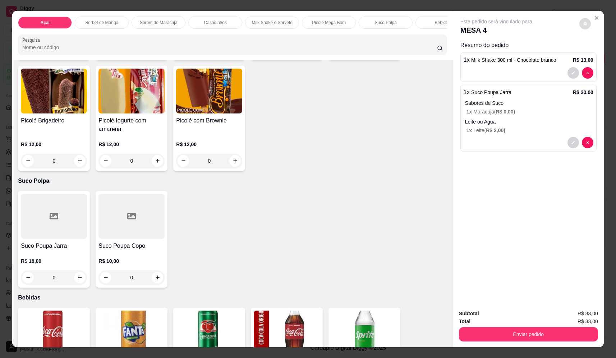
click at [584, 25] on icon "decrease-product-quantity" at bounding box center [585, 24] width 4 height 4
click at [597, 52] on span "Automatic updates" at bounding box center [597, 52] width 14 height 9
click at [594, 52] on input "Automatic updates" at bounding box center [591, 54] width 5 height 5
checkbox input "true"
click at [530, 334] on button "Enviar pedido" at bounding box center [528, 334] width 139 height 14
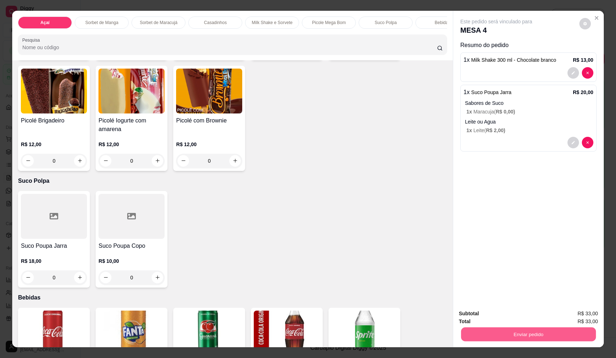
click at [521, 334] on button "Enviar pedido" at bounding box center [528, 335] width 135 height 14
click at [518, 316] on button "Não registrar e enviar pedido" at bounding box center [504, 317] width 75 height 14
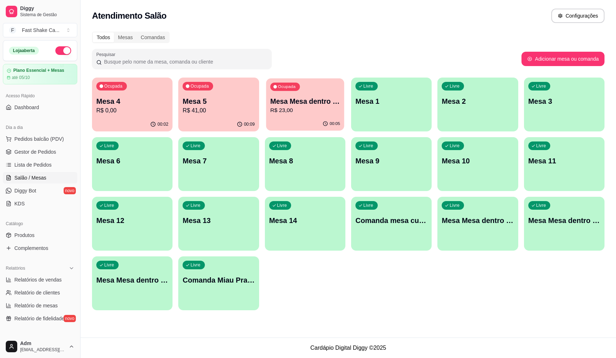
click at [317, 101] on p "Mesa Mesa dentro laranja" at bounding box center [305, 102] width 70 height 10
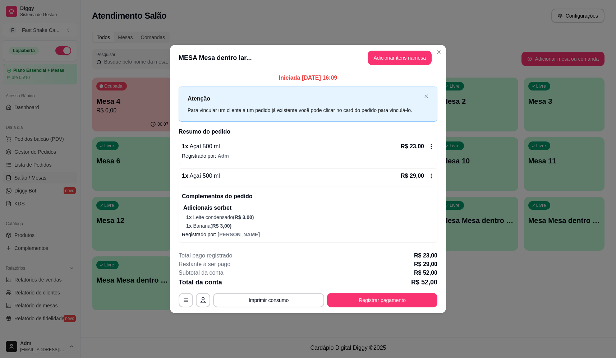
click at [310, 173] on div "1 x Açaí 500 ml R$ 29,00" at bounding box center [308, 176] width 252 height 9
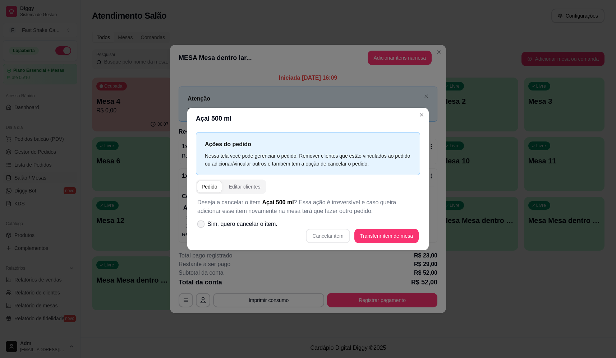
click at [258, 223] on span "Sim, quero cancelar o item." at bounding box center [242, 224] width 70 height 9
click at [202, 225] on input "Sim, quero cancelar o item." at bounding box center [199, 227] width 5 height 5
checkbox input "true"
click at [340, 234] on button "Cancelar item" at bounding box center [328, 236] width 43 height 14
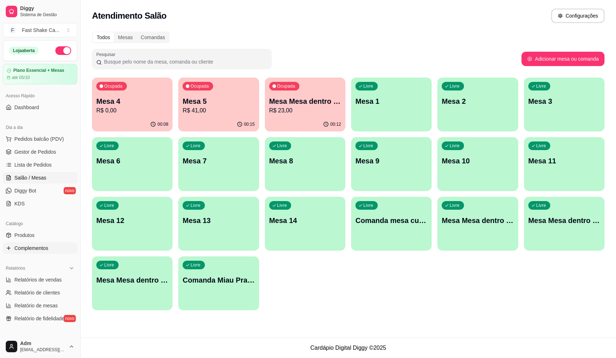
click at [35, 252] on link "Complementos" at bounding box center [40, 249] width 74 height 12
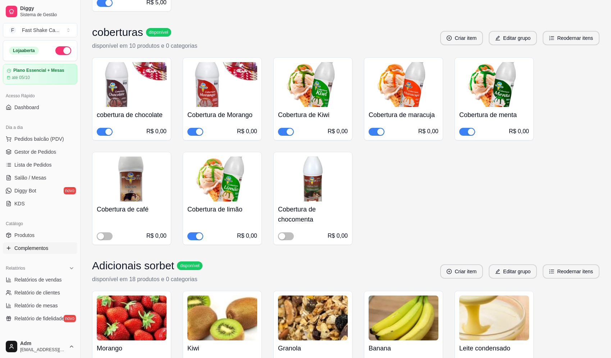
scroll to position [395, 0]
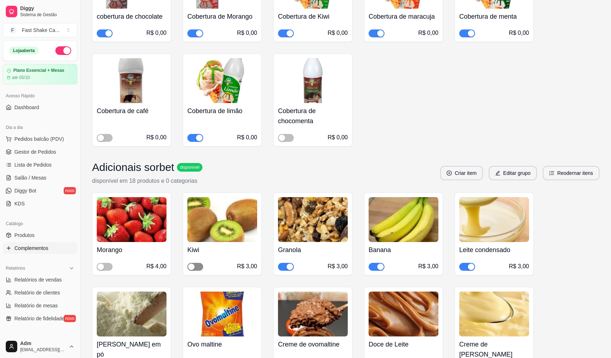
click at [198, 265] on span "button" at bounding box center [195, 267] width 16 height 8
click at [38, 178] on span "Salão / Mesas" at bounding box center [30, 177] width 32 height 7
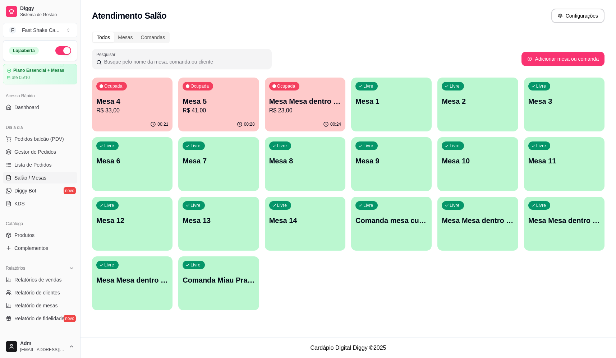
click at [238, 114] on p "R$ 41,00" at bounding box center [219, 110] width 72 height 9
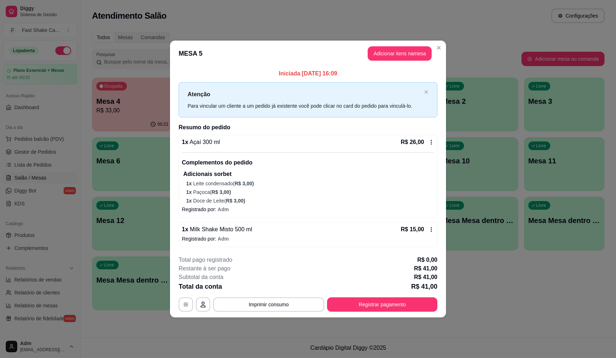
click at [382, 296] on div "**********" at bounding box center [308, 284] width 259 height 56
click at [380, 311] on button "Registrar pagamento" at bounding box center [382, 305] width 110 height 14
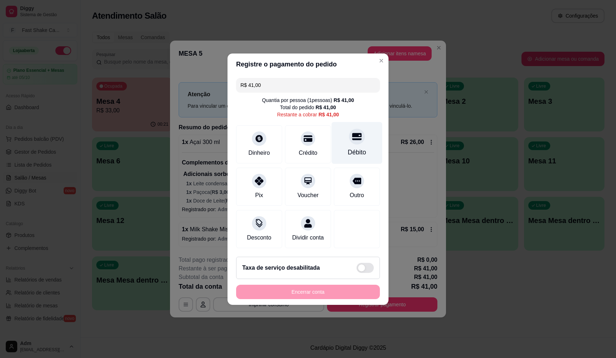
click at [363, 142] on div "Débito" at bounding box center [357, 143] width 51 height 42
type input "R$ 0,00"
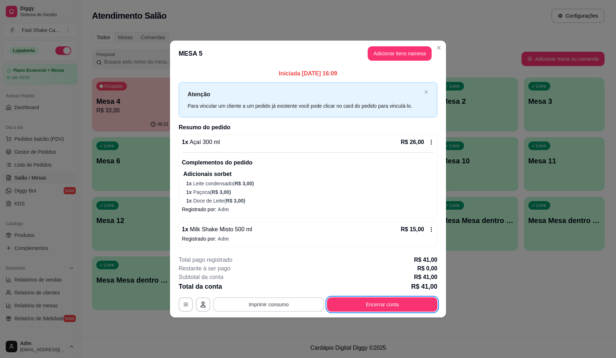
click at [285, 298] on button "Imprimir consumo" at bounding box center [268, 305] width 111 height 14
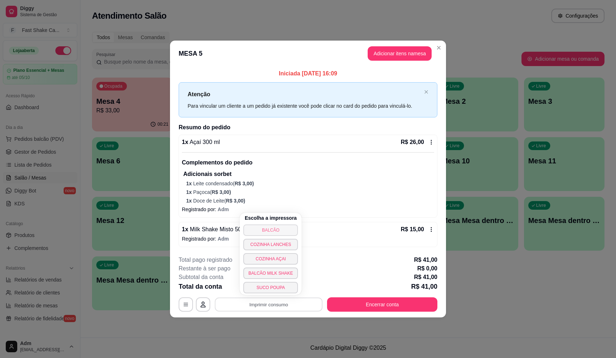
click at [283, 231] on button "BALCÃO" at bounding box center [270, 231] width 55 height 12
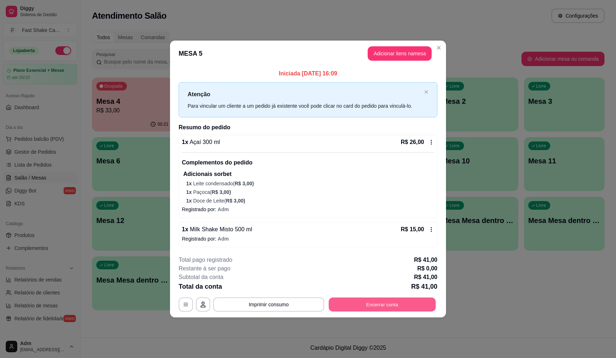
click at [362, 310] on button "Encerrar conta" at bounding box center [382, 305] width 107 height 14
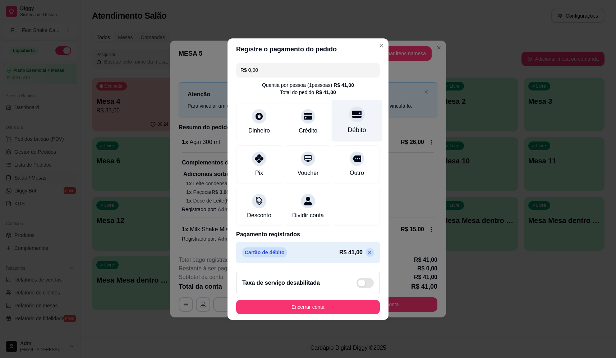
click at [348, 129] on div "Débito" at bounding box center [357, 129] width 18 height 9
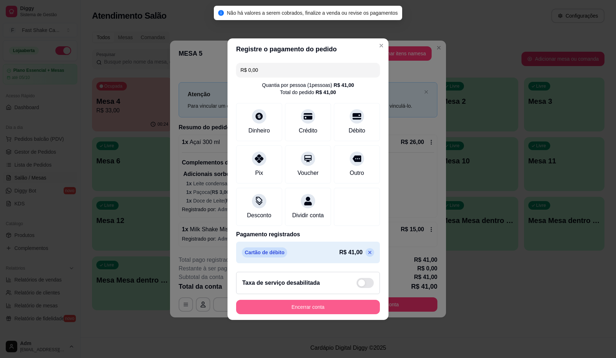
click at [334, 315] on button "Encerrar conta" at bounding box center [308, 307] width 144 height 14
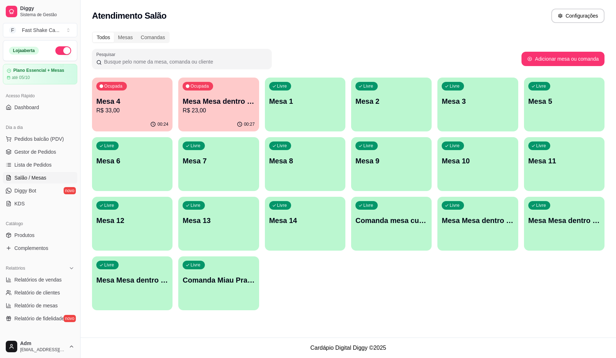
click at [60, 133] on div "Dia a dia" at bounding box center [40, 128] width 74 height 12
click at [58, 134] on button "Pedidos balcão (PDV)" at bounding box center [40, 139] width 74 height 12
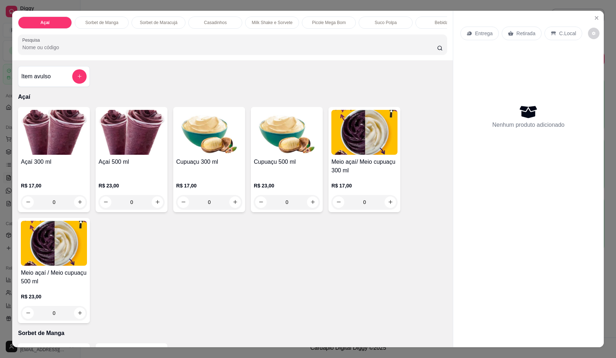
click at [78, 79] on icon "add-separate-item" at bounding box center [79, 76] width 5 height 5
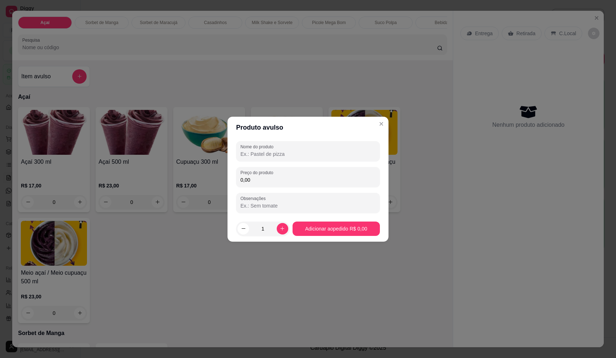
click at [286, 157] on input "Nome do produto" at bounding box center [307, 154] width 135 height 7
type input "2 cigarro"
click at [285, 186] on div "Preço do produto 0,00" at bounding box center [308, 177] width 144 height 20
type input "28,00"
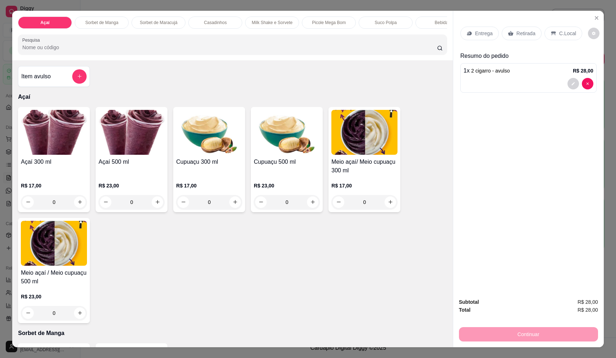
click at [483, 34] on p "Entrega" at bounding box center [484, 33] width 18 height 7
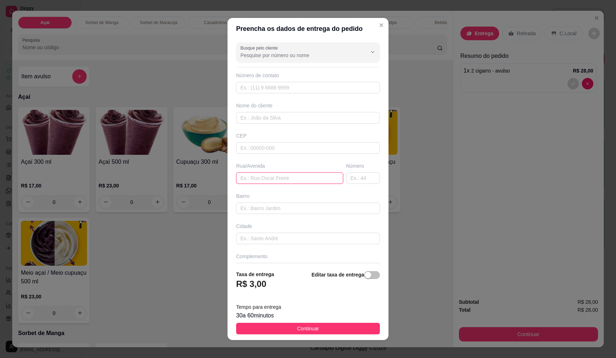
click at [270, 177] on input "text" at bounding box center [289, 179] width 107 height 12
type input "localizaçao"
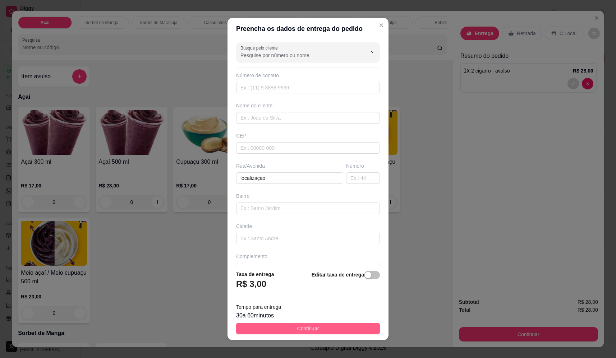
click at [327, 325] on button "Continuar" at bounding box center [308, 329] width 144 height 12
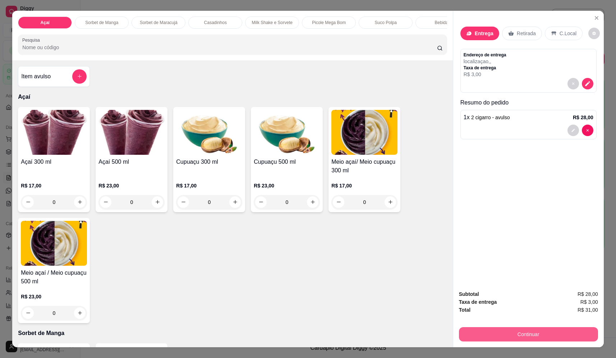
click at [550, 336] on button "Continuar" at bounding box center [528, 334] width 139 height 14
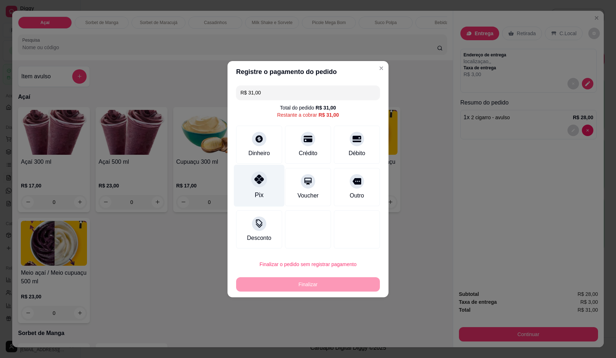
click at [263, 188] on div "Pix" at bounding box center [259, 186] width 51 height 42
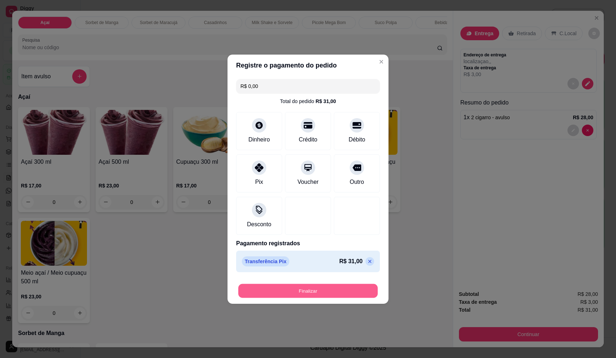
click at [325, 292] on button "Finalizar" at bounding box center [307, 291] width 139 height 14
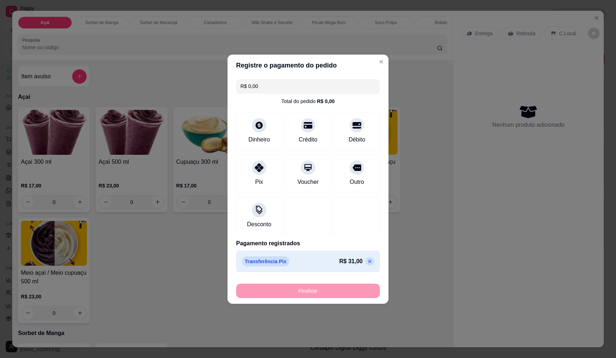
type input "-R$ 31,00"
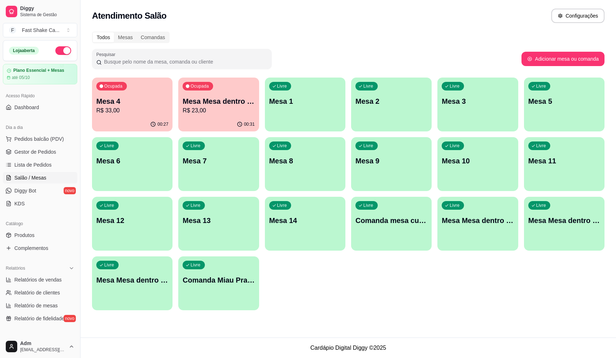
click at [205, 113] on p "R$ 23,00" at bounding box center [219, 110] width 72 height 9
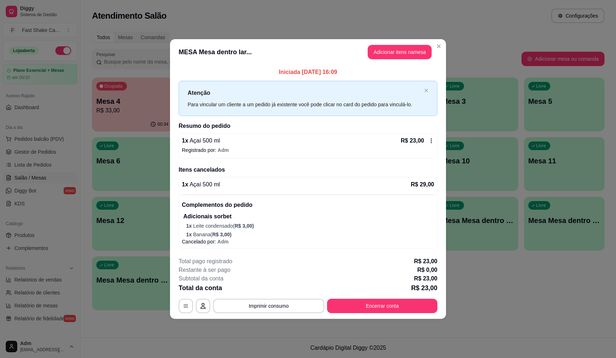
click at [369, 318] on div "**********" at bounding box center [308, 179] width 616 height 358
click at [372, 313] on footer "**********" at bounding box center [308, 286] width 276 height 68
click at [374, 308] on button "Encerrar conta" at bounding box center [382, 306] width 110 height 14
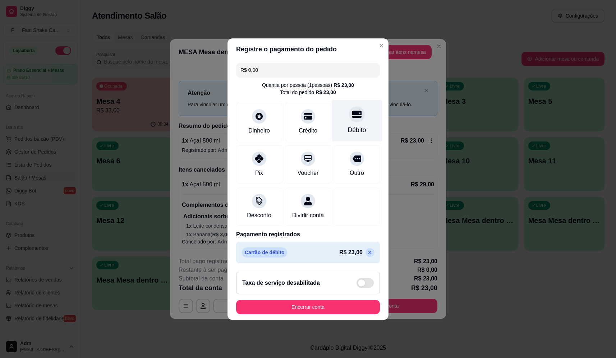
drag, startPoint x: 362, startPoint y: 116, endPoint x: 357, endPoint y: 120, distance: 5.7
click at [361, 116] on div "Débito" at bounding box center [357, 121] width 51 height 42
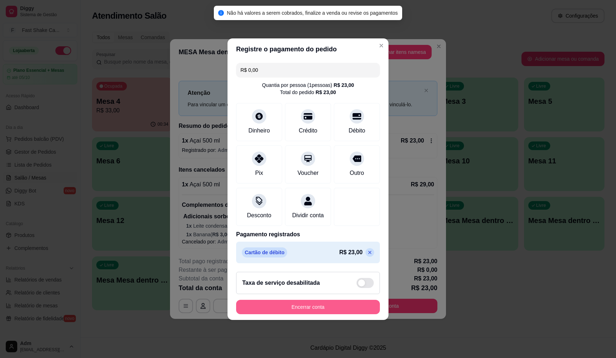
click at [329, 311] on button "Encerrar conta" at bounding box center [308, 307] width 144 height 14
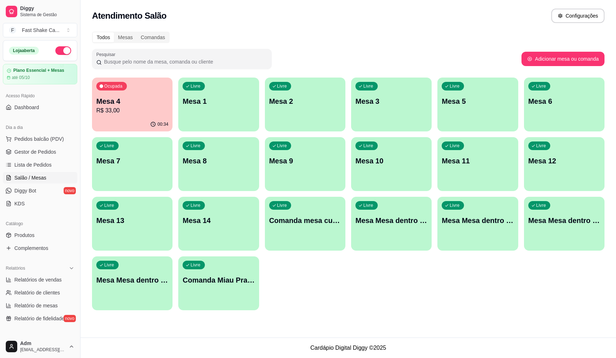
click at [218, 106] on p "Mesa 1" at bounding box center [219, 101] width 72 height 10
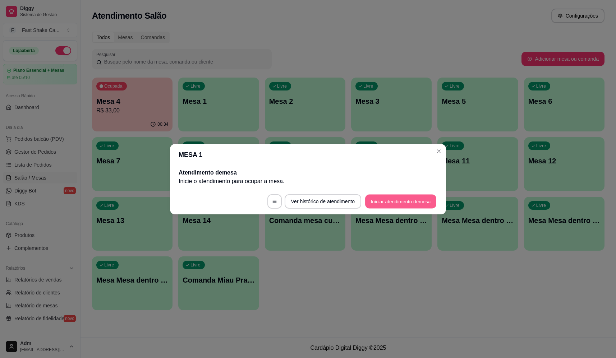
click at [385, 202] on button "Iniciar atendimento de mesa" at bounding box center [400, 201] width 71 height 14
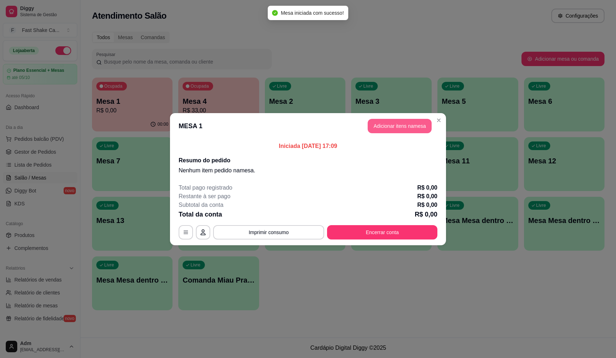
click at [399, 128] on button "Adicionar itens na mesa" at bounding box center [400, 126] width 64 height 14
click at [186, 48] on div at bounding box center [232, 44] width 420 height 14
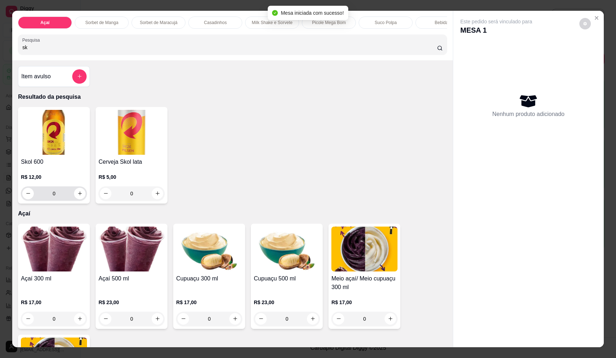
type input "sk"
click at [81, 197] on button "increase-product-quantity" at bounding box center [80, 194] width 12 height 12
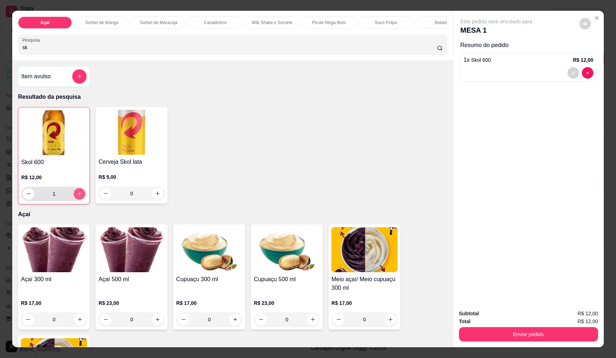
type input "1"
click at [77, 79] on icon "add-separate-item" at bounding box center [79, 76] width 5 height 5
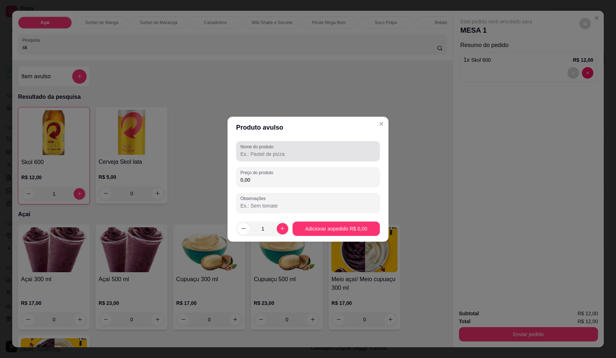
click at [295, 156] on input "Nome do produto" at bounding box center [307, 154] width 135 height 7
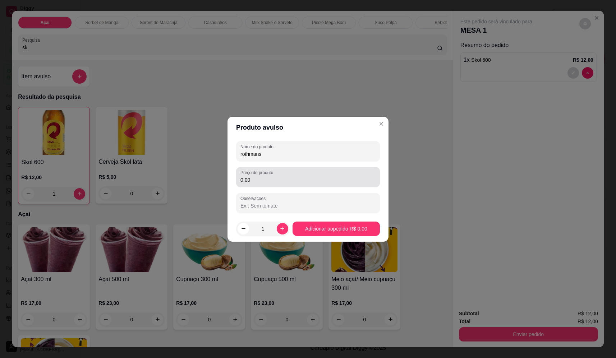
type input "rothmans"
click at [338, 178] on input "0,00" at bounding box center [307, 180] width 135 height 7
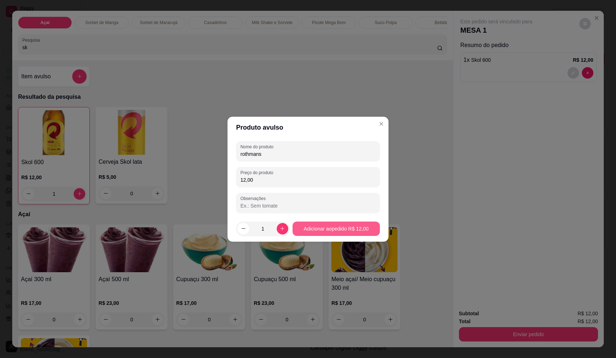
type input "12,00"
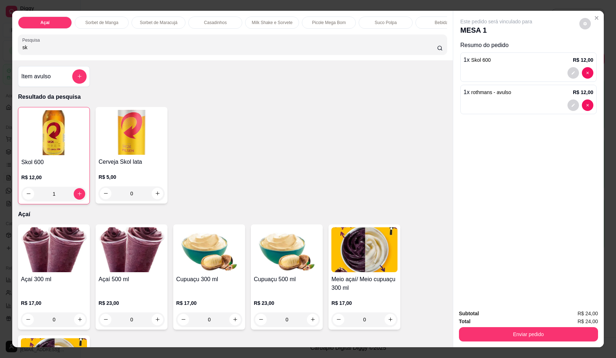
drag, startPoint x: 584, startPoint y: 343, endPoint x: 573, endPoint y: 337, distance: 12.4
click at [583, 342] on div "Subtotal R$ 24,00 Total R$ 24,00 Enviar pedido" at bounding box center [528, 325] width 151 height 43
click at [565, 334] on button "Enviar pedido" at bounding box center [528, 334] width 139 height 14
click at [517, 313] on button "Não registrar e enviar pedido" at bounding box center [504, 316] width 73 height 13
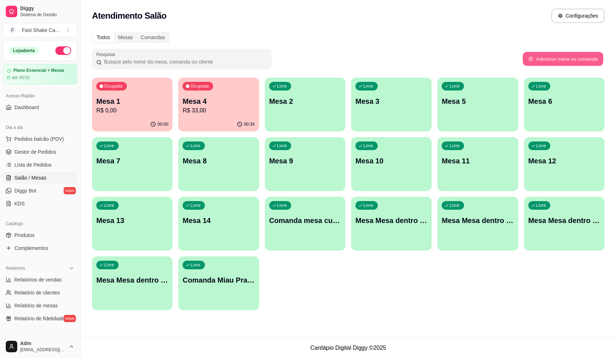
click at [556, 59] on button "Adicionar mesa ou comanda" at bounding box center [563, 59] width 81 height 14
select select "TABLE"
click at [240, 110] on p "R$ 33,00" at bounding box center [219, 110] width 72 height 9
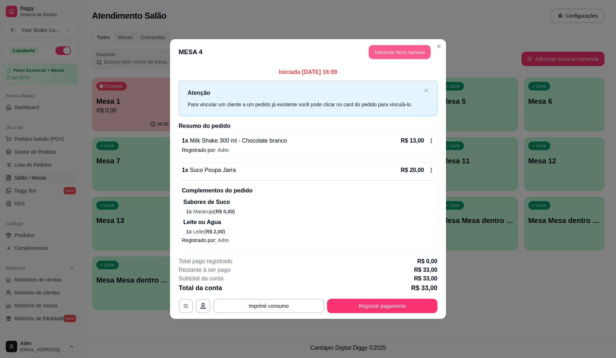
click at [399, 50] on button "Adicionar itens na mesa" at bounding box center [400, 52] width 62 height 14
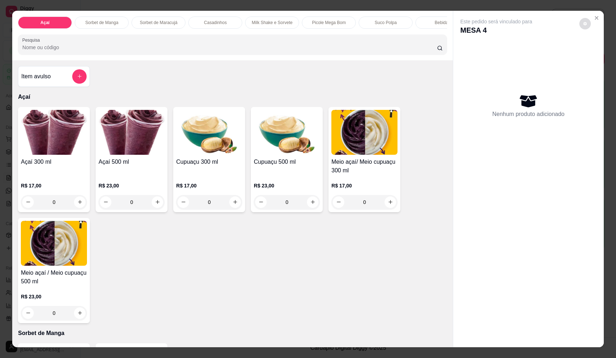
click at [583, 27] on button "decrease-product-quantity" at bounding box center [585, 24] width 12 height 12
click at [597, 54] on span "Automatic updates" at bounding box center [597, 52] width 14 height 9
click at [594, 54] on input "Automatic updates" at bounding box center [591, 54] width 5 height 5
checkbox input "false"
click at [595, 18] on icon "Close" at bounding box center [596, 18] width 3 height 3
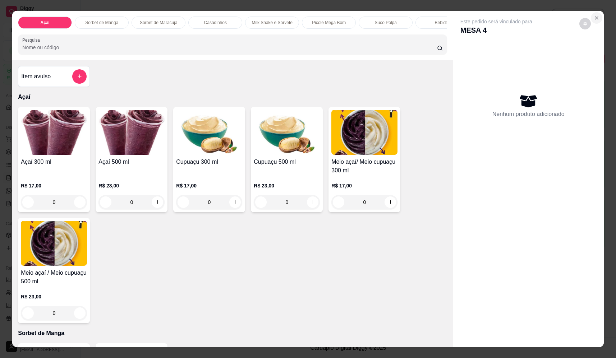
click at [595, 19] on icon "Close" at bounding box center [597, 18] width 6 height 6
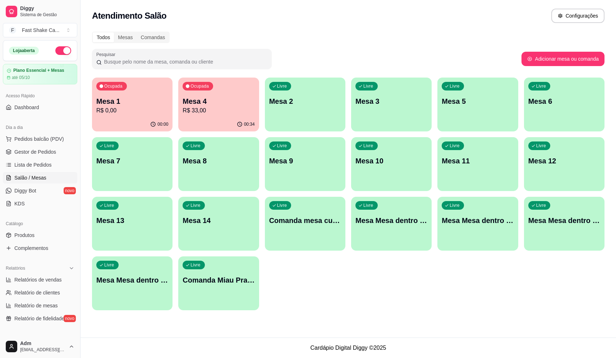
click at [154, 103] on p "Mesa 1" at bounding box center [132, 101] width 72 height 10
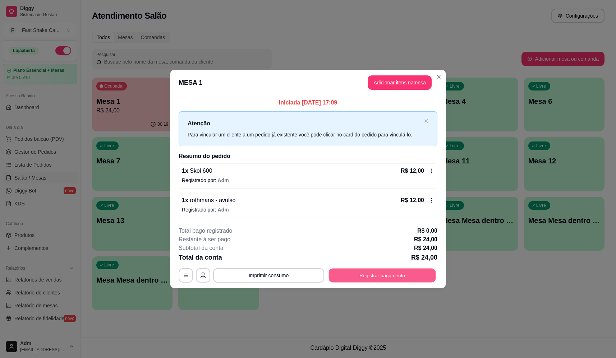
click at [405, 275] on button "Registrar pagamento" at bounding box center [382, 276] width 107 height 14
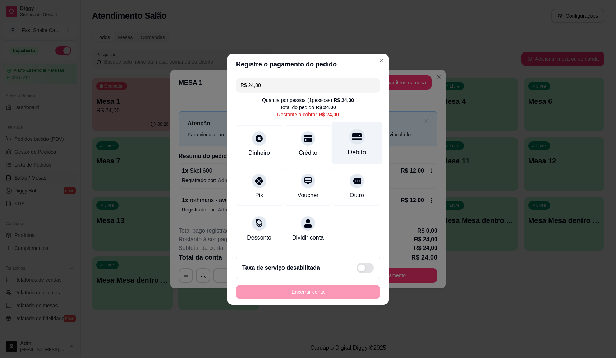
click at [338, 152] on div "Débito" at bounding box center [357, 143] width 51 height 42
type input "R$ 0,00"
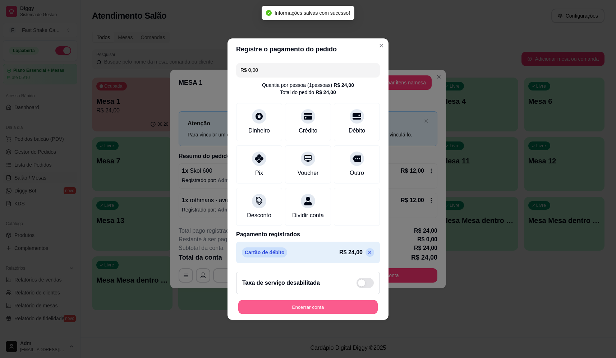
click at [328, 310] on button "Encerrar conta" at bounding box center [307, 307] width 139 height 14
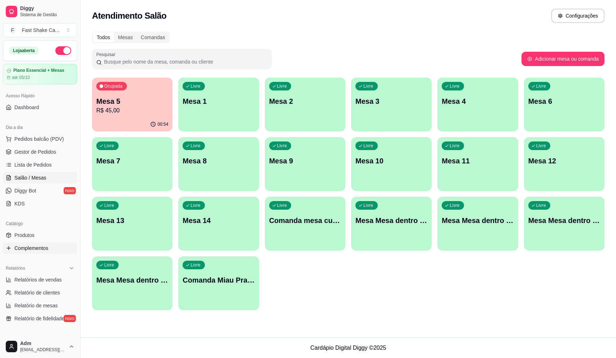
click at [35, 251] on span "Complementos" at bounding box center [31, 248] width 34 height 7
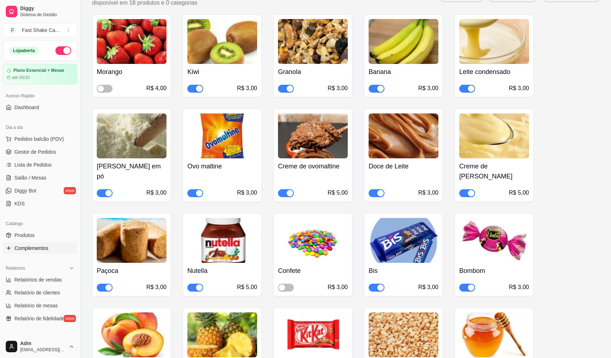
scroll to position [575, 0]
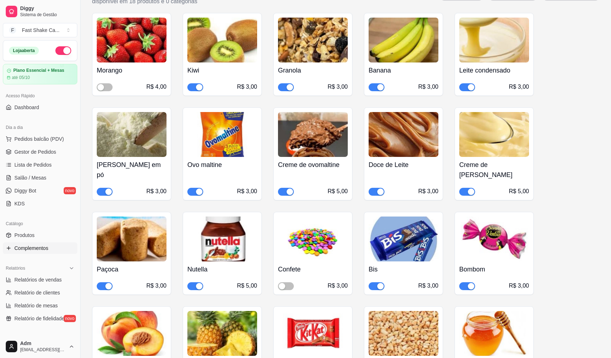
click at [467, 188] on button "button" at bounding box center [467, 192] width 16 height 8
click at [32, 181] on span "Salão / Mesas" at bounding box center [30, 177] width 32 height 7
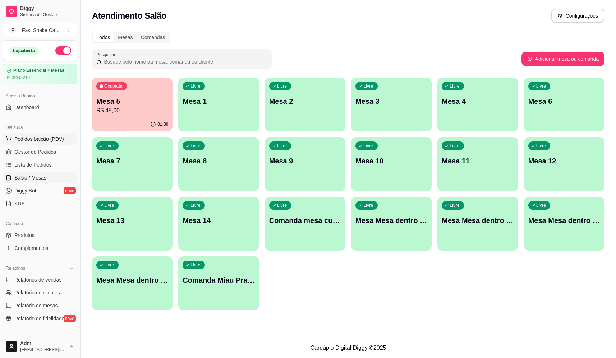
click at [38, 142] on span "Pedidos balcão (PDV)" at bounding box center [39, 139] width 50 height 7
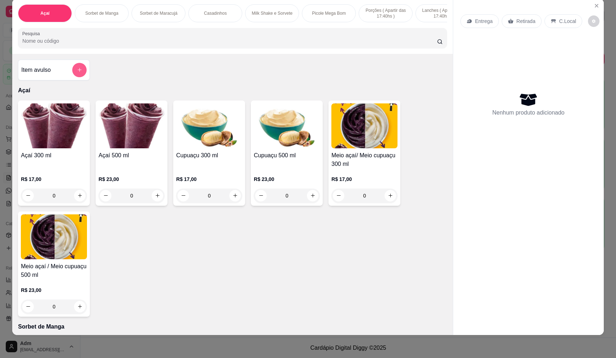
click at [77, 73] on icon "add-separate-item" at bounding box center [79, 69] width 5 height 5
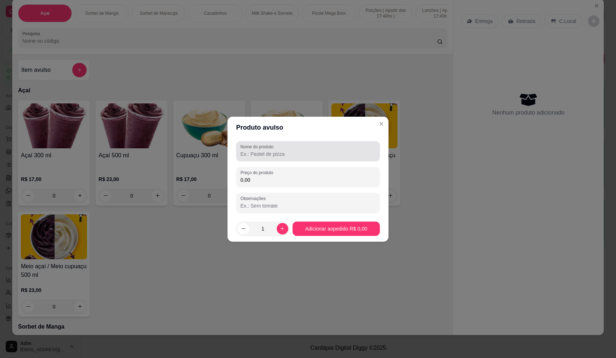
click at [297, 147] on div at bounding box center [307, 151] width 135 height 14
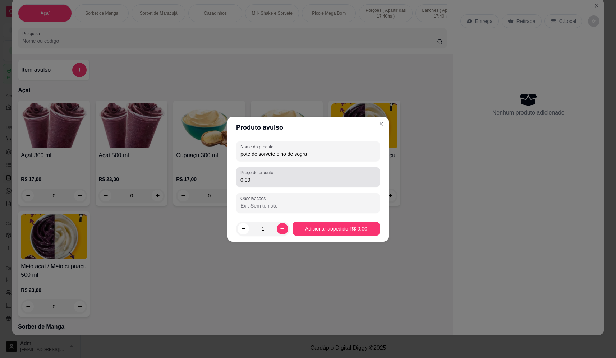
type input "pote de sorvete olho de sogra"
click at [323, 181] on input "0,00" at bounding box center [307, 180] width 135 height 7
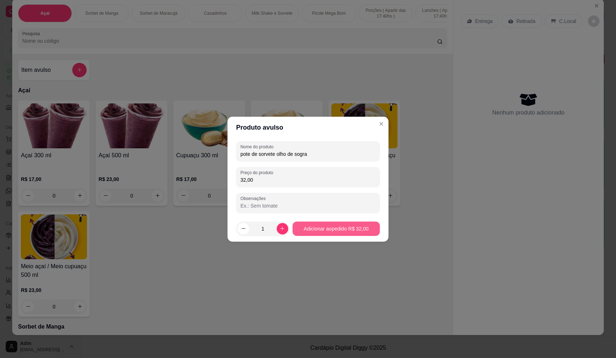
type input "32,00"
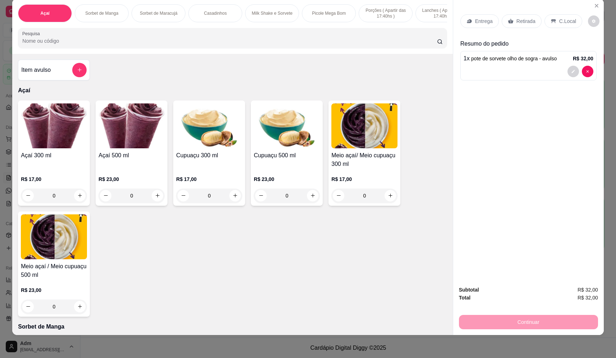
click at [490, 17] on div "Entrega" at bounding box center [479, 21] width 38 height 14
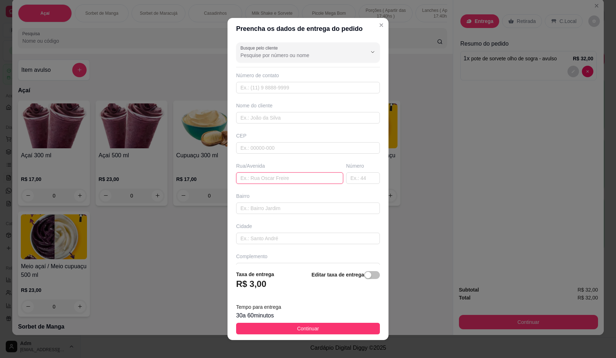
click at [262, 175] on input "text" at bounding box center [289, 179] width 107 height 12
paste input "[STREET_ADDRESS]"
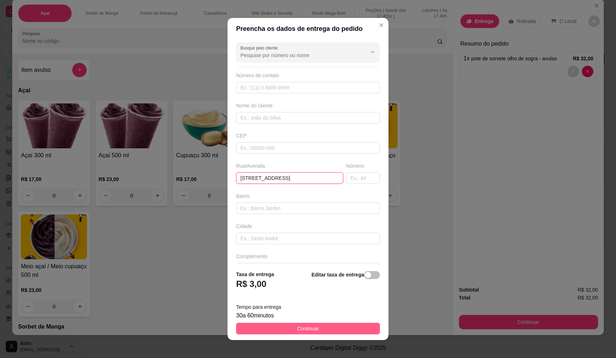
type input "[STREET_ADDRESS]"
click at [337, 330] on button "Continuar" at bounding box center [308, 329] width 144 height 12
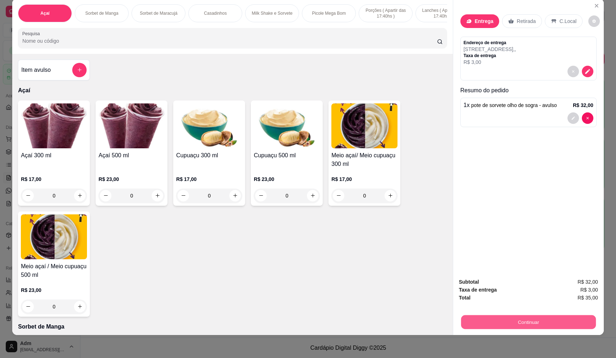
click at [537, 324] on button "Continuar" at bounding box center [528, 323] width 135 height 14
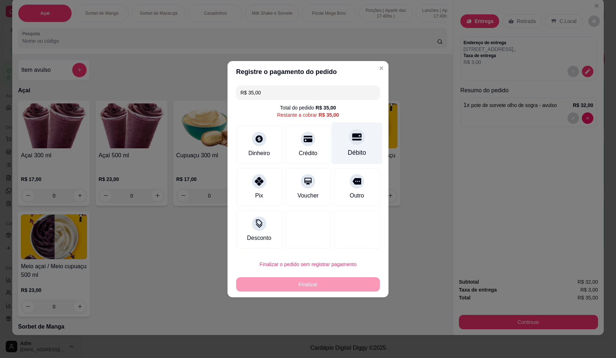
click at [342, 143] on div "Débito" at bounding box center [357, 143] width 51 height 42
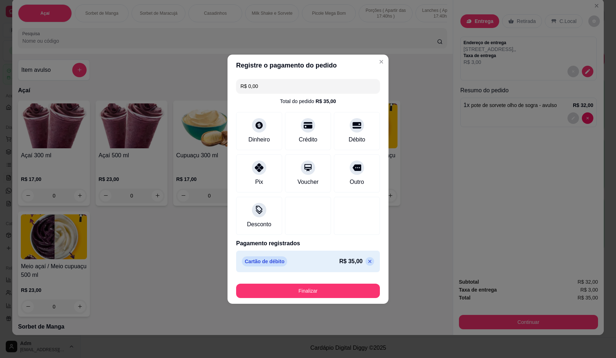
click at [367, 262] on icon at bounding box center [370, 262] width 6 height 6
type input "R$ 35,00"
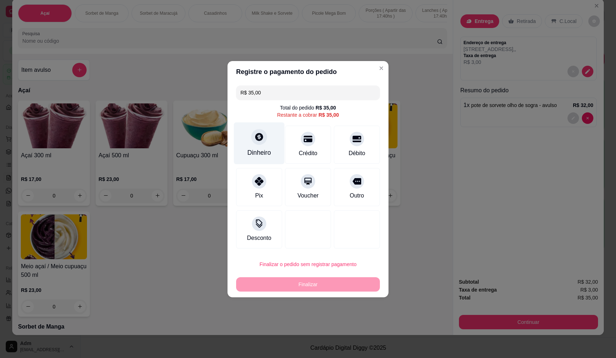
click at [252, 145] on div "Dinheiro" at bounding box center [259, 143] width 51 height 42
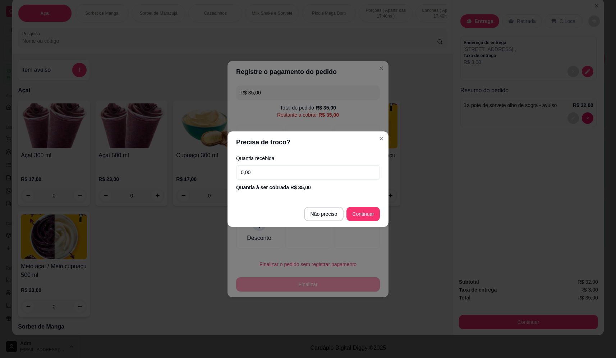
click at [291, 171] on input "0,00" at bounding box center [308, 172] width 144 height 14
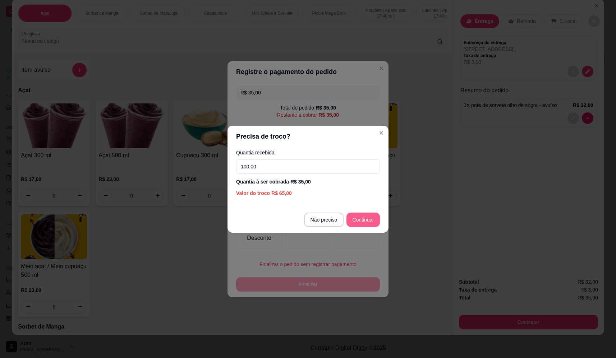
type input "100,00"
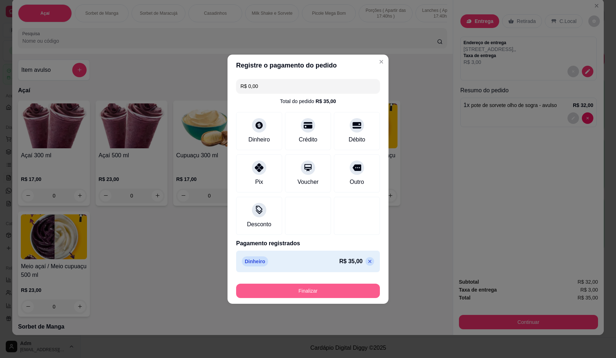
click at [349, 293] on button "Finalizar" at bounding box center [308, 291] width 144 height 14
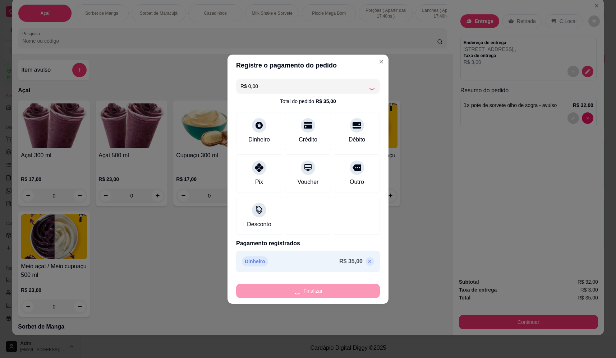
type input "-R$ 35,00"
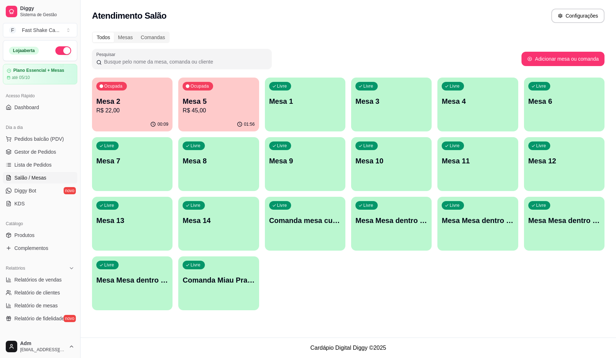
click at [114, 107] on p "R$ 22,00" at bounding box center [132, 110] width 72 height 9
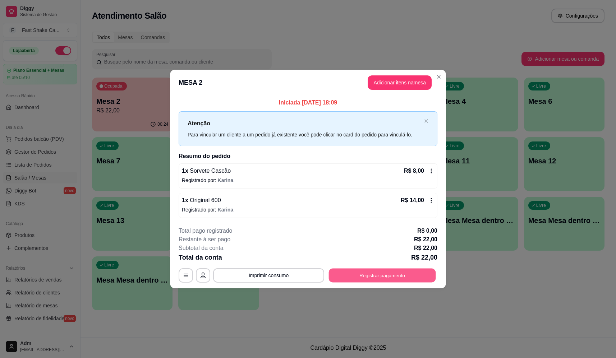
click at [387, 278] on button "Registrar pagamento" at bounding box center [382, 276] width 107 height 14
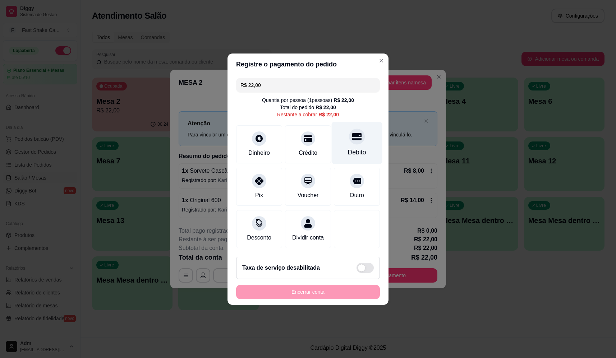
click at [352, 133] on icon at bounding box center [356, 136] width 9 height 7
type input "R$ 0,00"
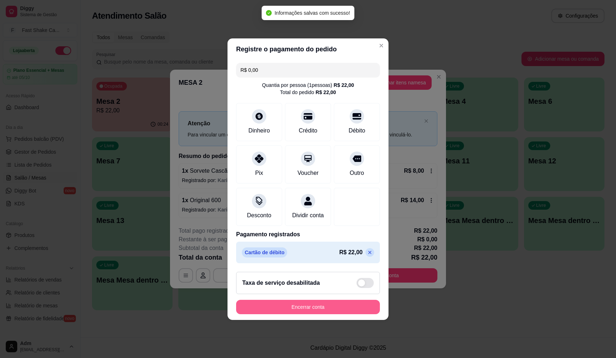
click at [351, 314] on button "Encerrar conta" at bounding box center [308, 307] width 144 height 14
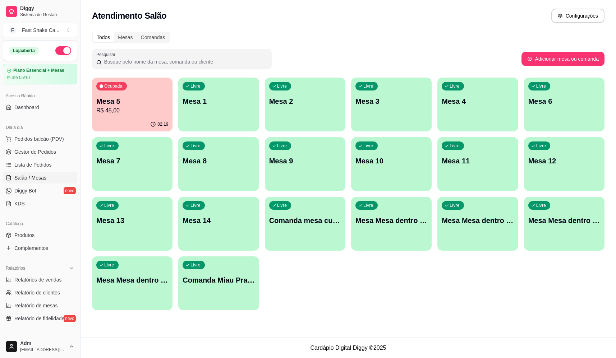
click at [149, 104] on div "Mesa 5 R$ 45,00" at bounding box center [132, 105] width 72 height 19
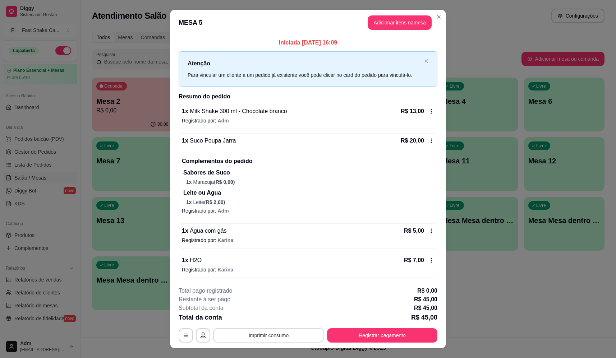
click at [266, 336] on button "Imprimir consumo" at bounding box center [268, 336] width 111 height 14
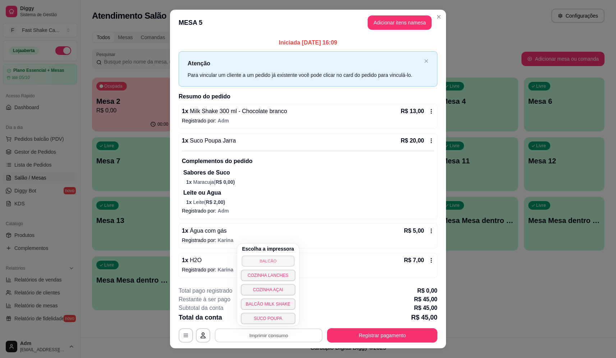
click at [278, 261] on button "BALCÃO" at bounding box center [268, 261] width 53 height 11
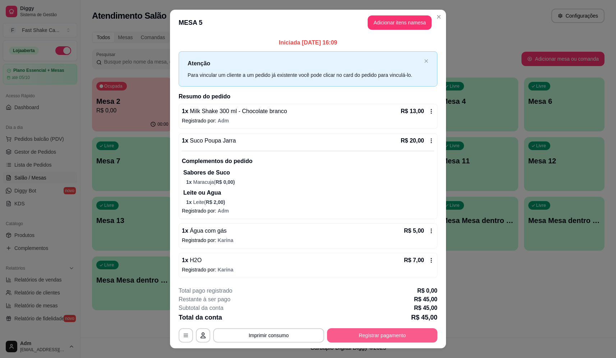
click at [371, 331] on button "Registrar pagamento" at bounding box center [382, 336] width 110 height 14
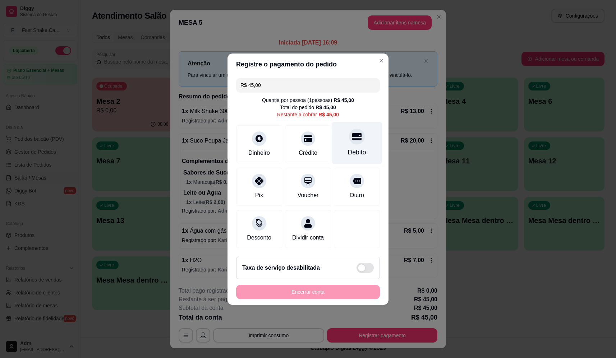
click at [355, 149] on div "Débito" at bounding box center [357, 152] width 18 height 9
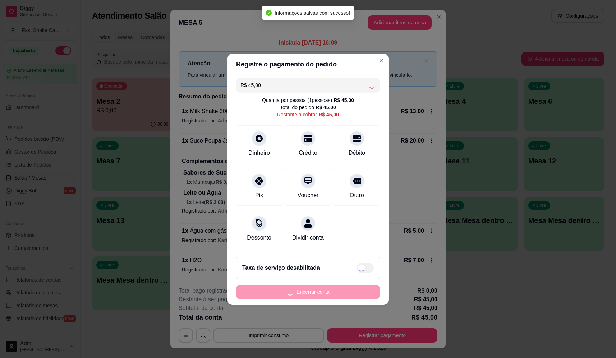
type input "R$ 0,00"
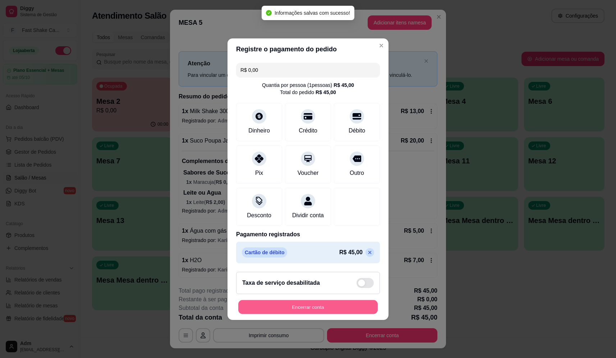
click at [330, 307] on button "Encerrar conta" at bounding box center [307, 307] width 139 height 14
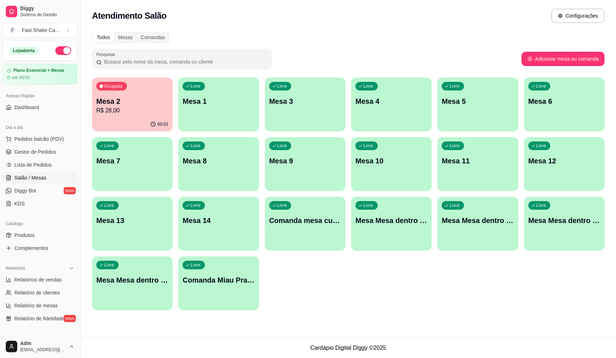
click at [577, 103] on p "Mesa 6" at bounding box center [564, 101] width 72 height 10
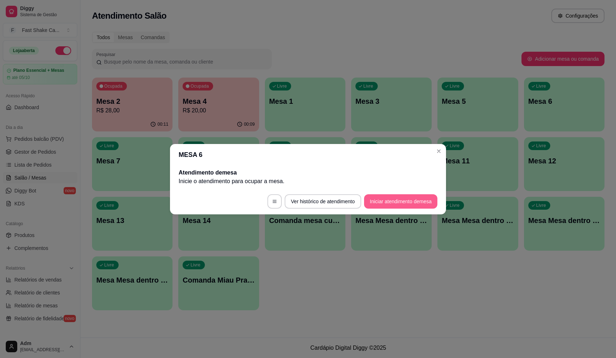
click at [415, 206] on button "Iniciar atendimento de mesa" at bounding box center [400, 201] width 73 height 14
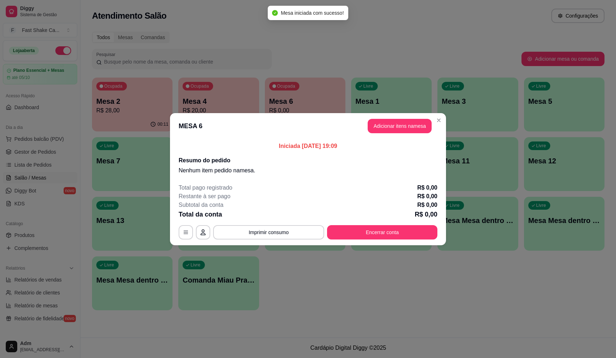
click at [407, 128] on button "Adicionar itens na mesa" at bounding box center [400, 126] width 64 height 14
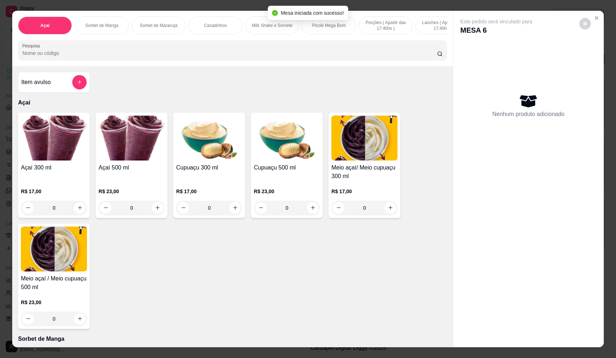
click at [81, 88] on button "add-separate-item" at bounding box center [79, 82] width 14 height 14
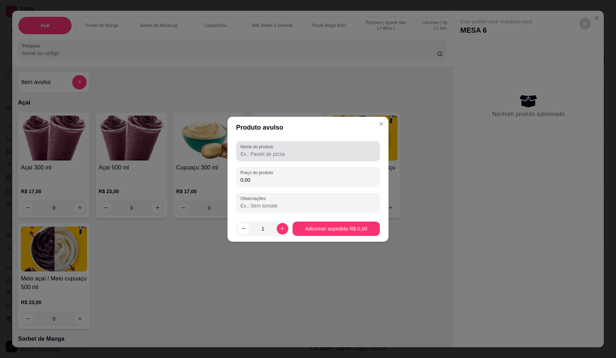
drag, startPoint x: 336, startPoint y: 156, endPoint x: 339, endPoint y: 151, distance: 5.8
click at [339, 151] on input "Nome do produto" at bounding box center [307, 154] width 135 height 7
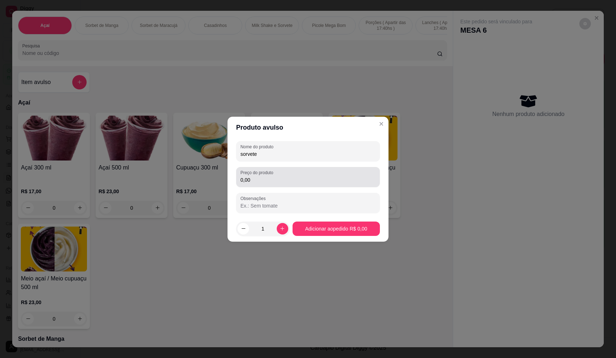
type input "sorvete"
click at [318, 173] on div "0,00" at bounding box center [307, 177] width 135 height 14
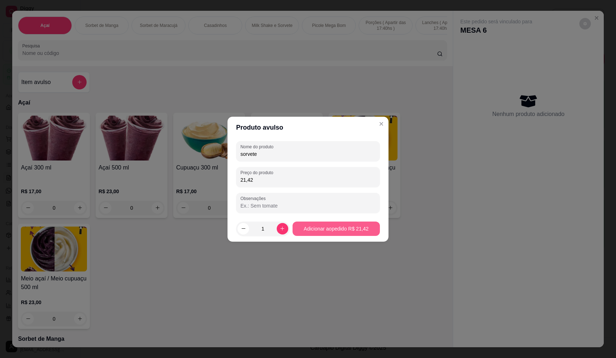
type input "21,42"
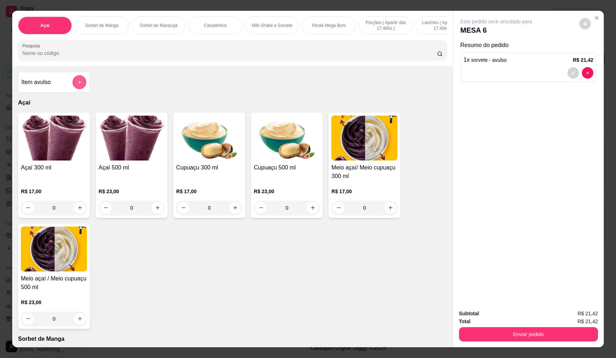
click at [77, 84] on button "add-separate-item" at bounding box center [80, 82] width 14 height 14
click at [294, 153] on input "Nome do produto" at bounding box center [307, 153] width 135 height 7
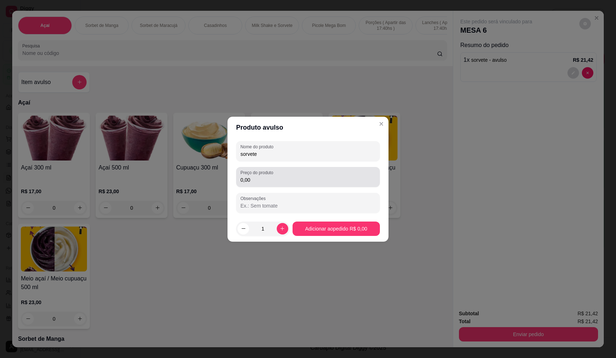
type input "sorvete"
click at [286, 178] on input "0,00" at bounding box center [307, 180] width 135 height 7
type input "15,30"
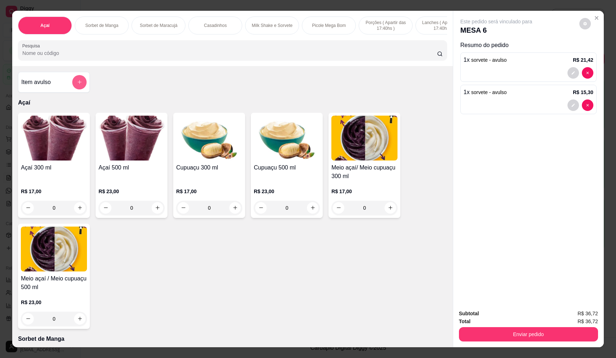
click at [77, 85] on icon "add-separate-item" at bounding box center [79, 81] width 5 height 5
click at [360, 153] on input "Nome do produto" at bounding box center [308, 153] width 136 height 7
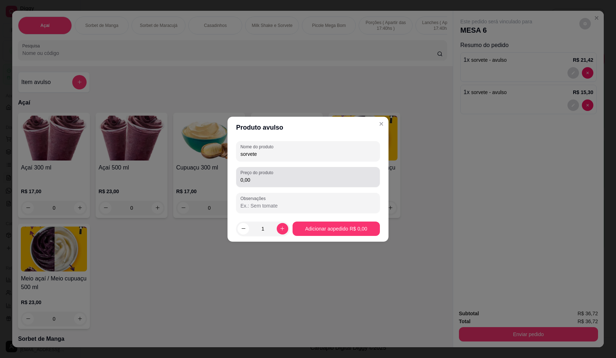
type input "sorvete"
click at [276, 182] on input "0,00" at bounding box center [307, 180] width 135 height 7
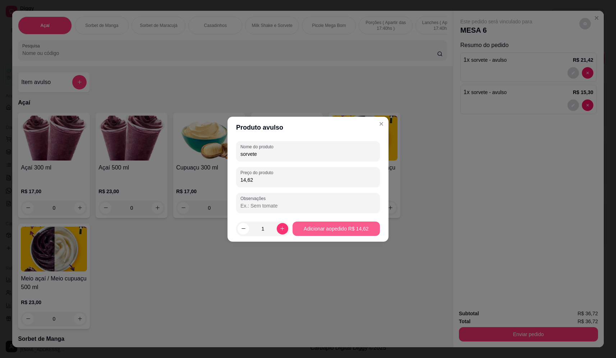
type input "14,62"
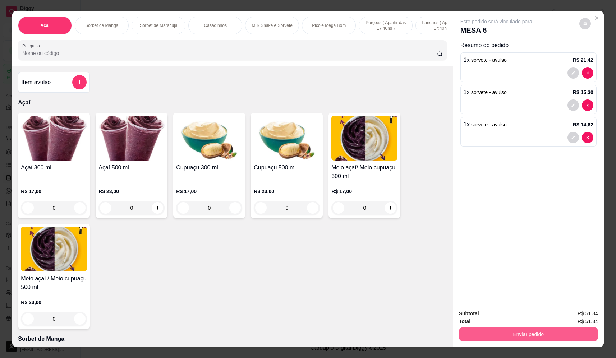
click at [544, 331] on button "Enviar pedido" at bounding box center [528, 334] width 139 height 14
click at [521, 314] on button "Não registrar e enviar pedido" at bounding box center [504, 317] width 75 height 14
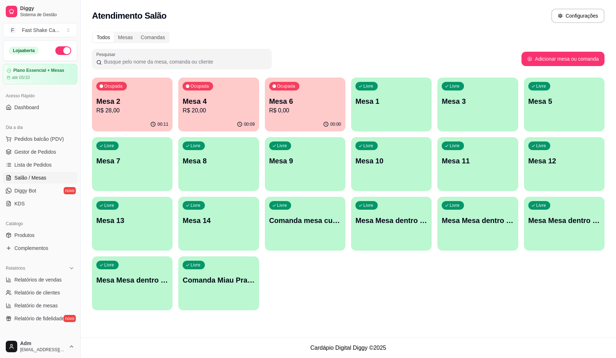
click at [147, 103] on p "Mesa 2" at bounding box center [132, 101] width 72 height 10
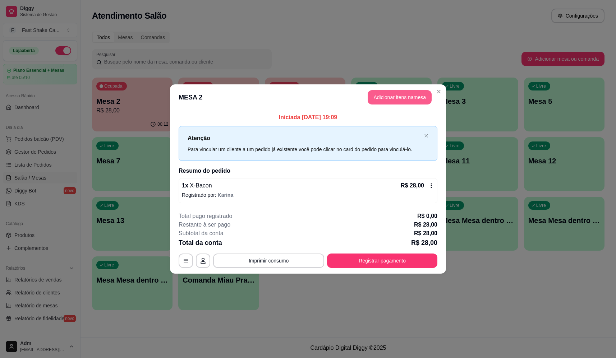
click at [397, 96] on button "Adicionar itens na mesa" at bounding box center [400, 97] width 64 height 14
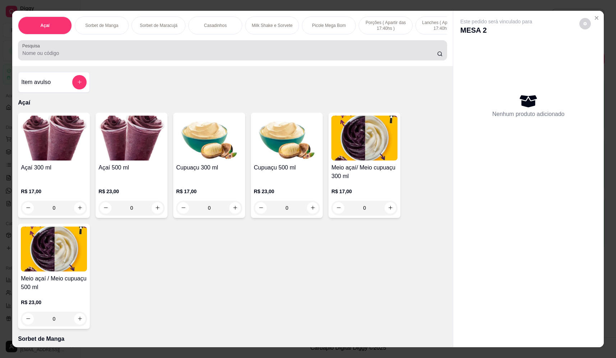
click at [308, 57] on input "Pesquisa" at bounding box center [229, 53] width 415 height 7
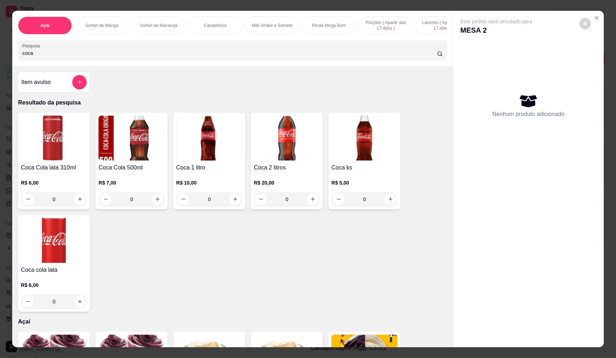
type input "coca"
click at [76, 205] on button "increase-product-quantity" at bounding box center [79, 199] width 11 height 11
type input "1"
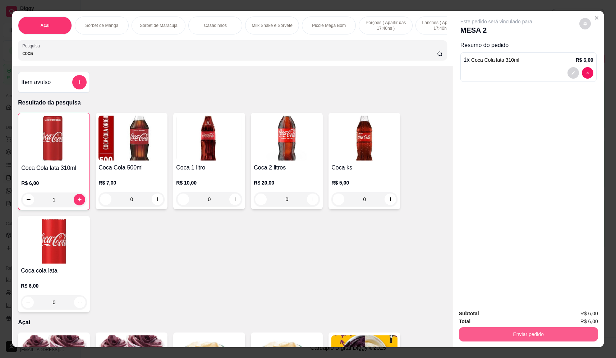
click at [489, 338] on button "Enviar pedido" at bounding box center [528, 334] width 139 height 14
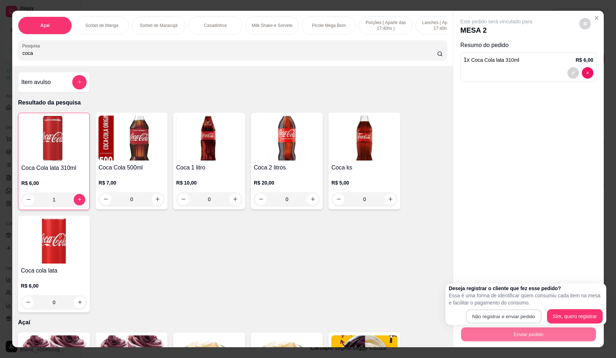
click at [490, 314] on button "Não registrar e enviar pedido" at bounding box center [503, 317] width 75 height 14
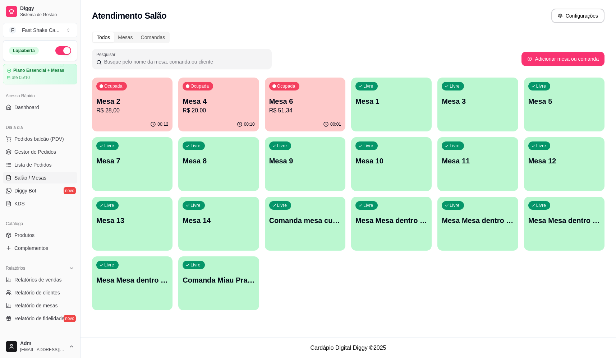
click at [458, 102] on p "Mesa 3" at bounding box center [478, 101] width 72 height 10
click at [289, 111] on p "R$ 51,34" at bounding box center [305, 110] width 70 height 8
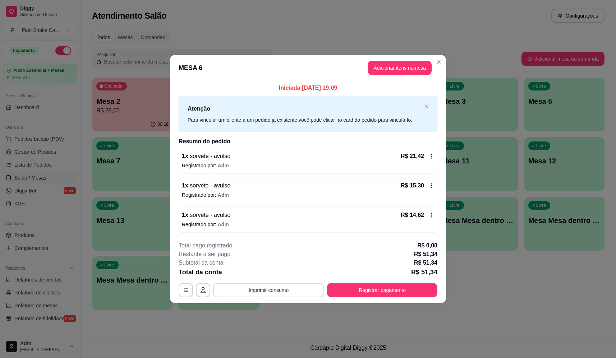
click at [316, 287] on button "Imprimir consumo" at bounding box center [268, 290] width 111 height 14
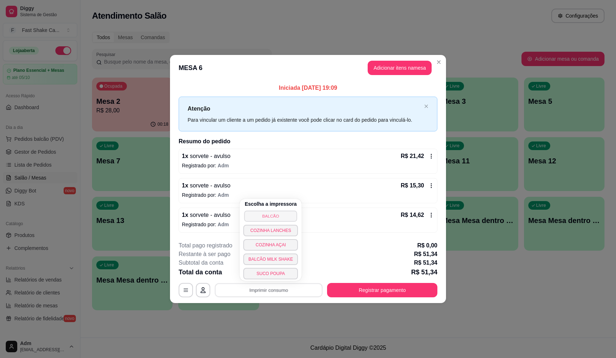
click at [277, 215] on button "BALCÃO" at bounding box center [270, 216] width 53 height 11
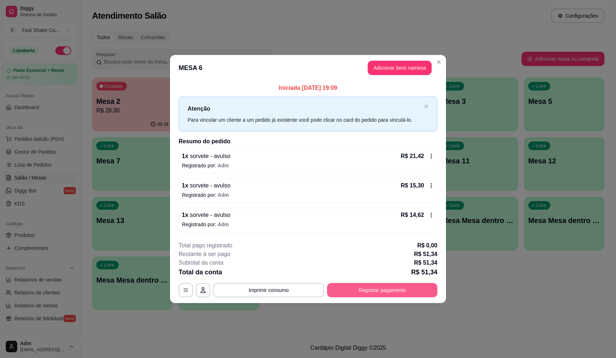
click at [395, 290] on button "Registrar pagamento" at bounding box center [382, 290] width 110 height 14
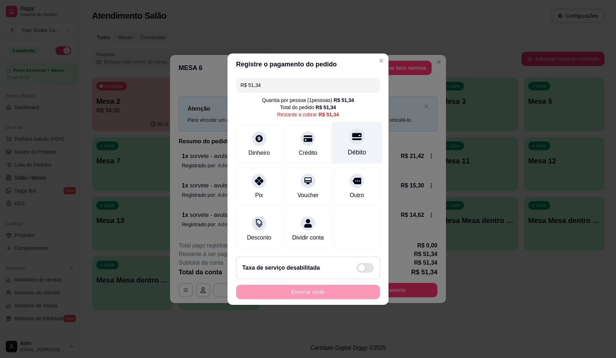
click at [341, 137] on div "Débito" at bounding box center [357, 143] width 51 height 42
type input "R$ 0,00"
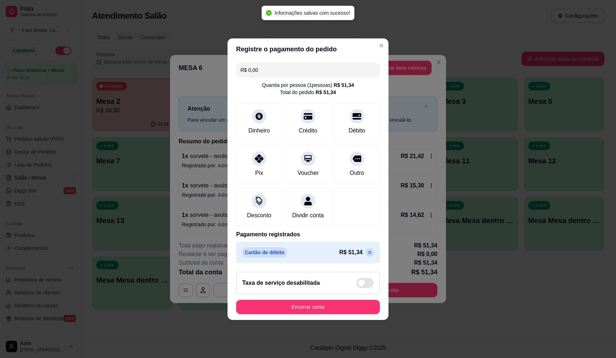
drag, startPoint x: 353, startPoint y: 295, endPoint x: 349, endPoint y: 304, distance: 10.1
click at [353, 294] on div "Taxa de serviço desabilitada" at bounding box center [308, 283] width 144 height 22
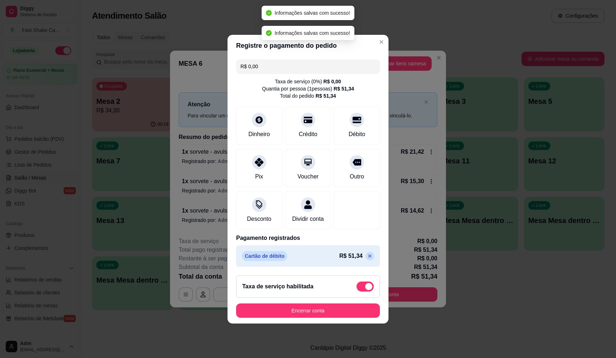
click at [365, 289] on span at bounding box center [368, 286] width 7 height 7
click at [360, 289] on input "checkbox" at bounding box center [358, 290] width 5 height 5
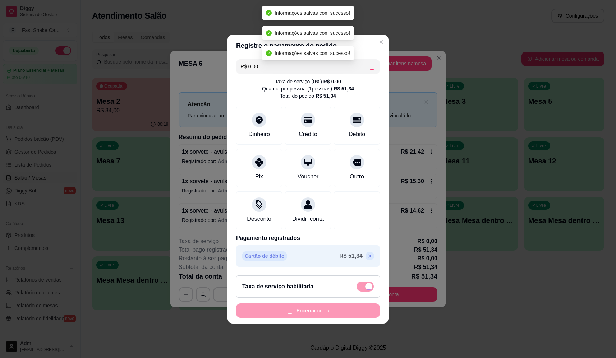
checkbox input "false"
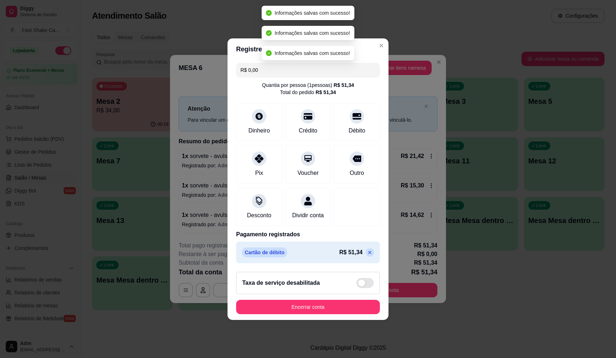
click at [338, 319] on footer "Taxa de serviço desabilitada Encerrar conta" at bounding box center [308, 293] width 161 height 54
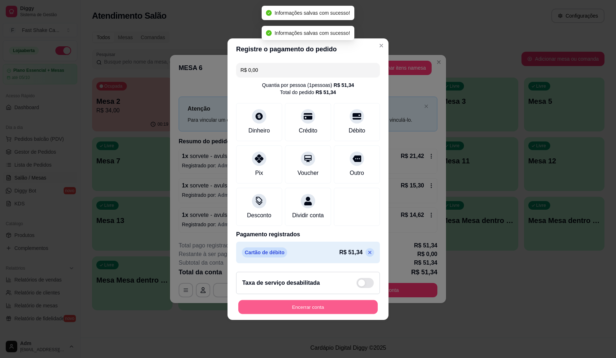
click at [336, 309] on button "Encerrar conta" at bounding box center [307, 307] width 139 height 14
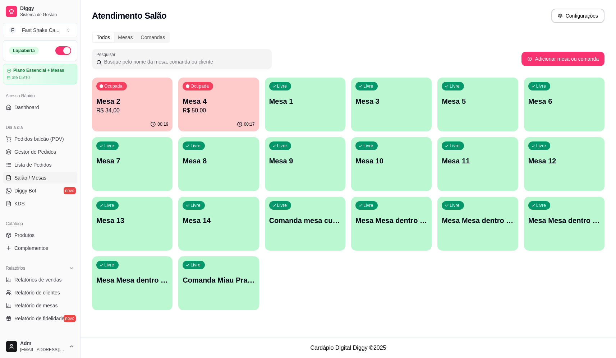
click at [374, 99] on p "Mesa 3" at bounding box center [392, 101] width 72 height 10
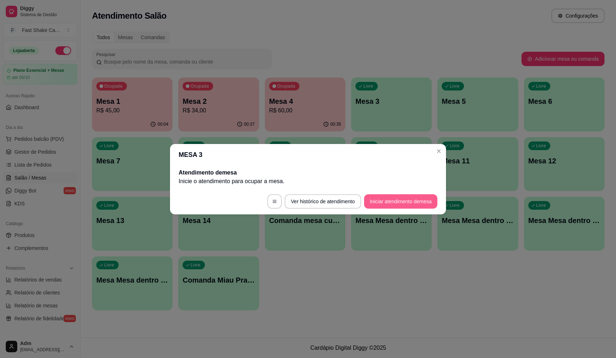
click at [379, 206] on button "Iniciar atendimento de mesa" at bounding box center [400, 201] width 73 height 14
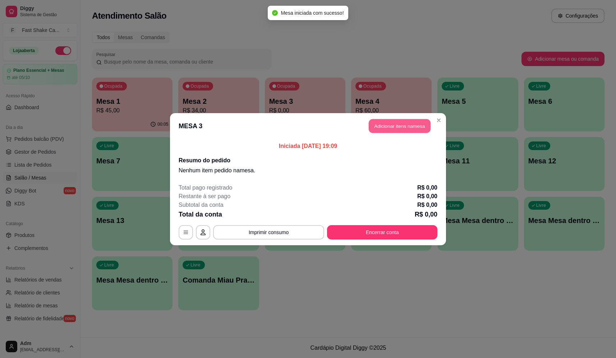
click at [382, 130] on button "Adicionar itens na mesa" at bounding box center [400, 126] width 62 height 14
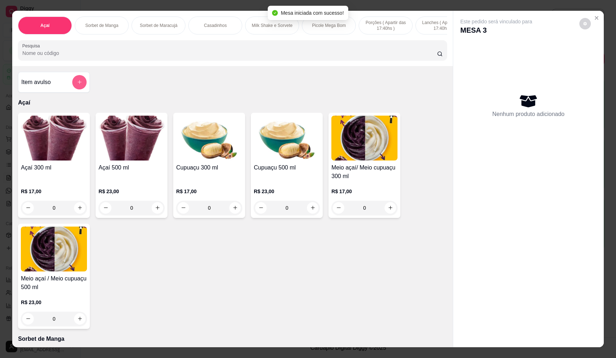
click at [79, 85] on icon "add-separate-item" at bounding box center [79, 81] width 5 height 5
click at [303, 153] on input "Nome do produto" at bounding box center [308, 153] width 136 height 7
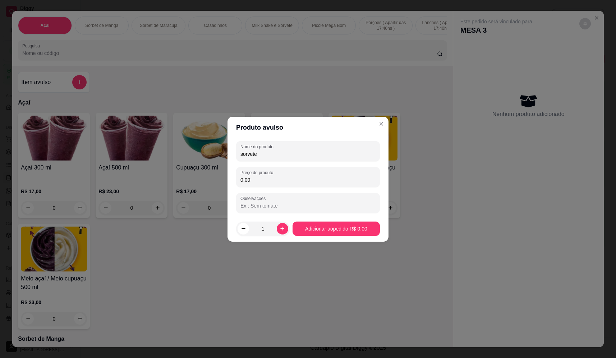
type input "sorvete"
click at [325, 180] on input "0,00" at bounding box center [307, 180] width 135 height 7
type input "6,80"
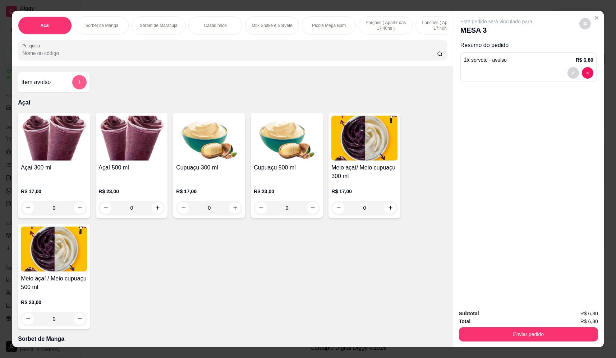
click at [81, 90] on button "add-separate-item" at bounding box center [79, 82] width 14 height 14
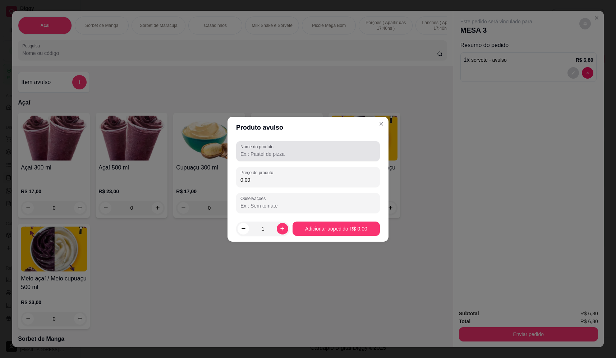
drag, startPoint x: 304, startPoint y: 153, endPoint x: 299, endPoint y: 156, distance: 6.1
click at [304, 153] on input "Nome do produto" at bounding box center [307, 154] width 135 height 7
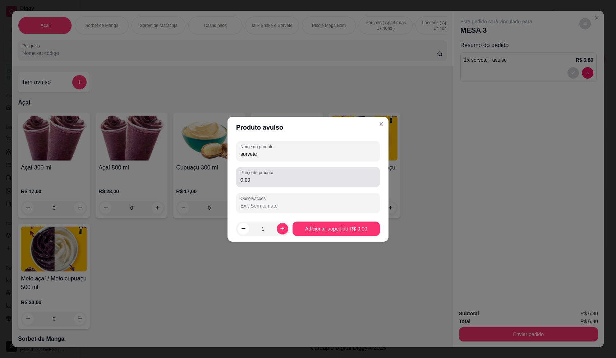
type input "sorvete"
click at [293, 173] on div "0,00" at bounding box center [307, 177] width 135 height 14
type input "9,86"
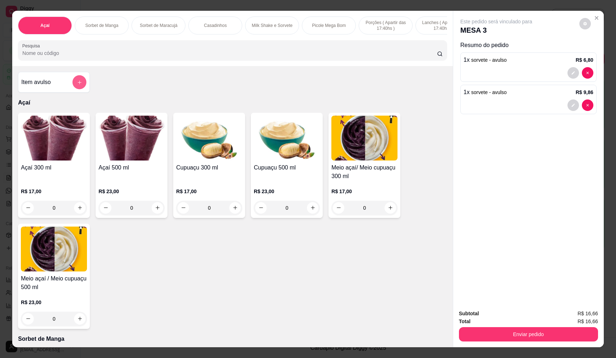
click at [80, 87] on button "add-separate-item" at bounding box center [80, 82] width 14 height 14
click at [273, 149] on label "Nome do produto" at bounding box center [258, 146] width 36 height 6
click at [273, 150] on input "Nome do produto" at bounding box center [307, 153] width 135 height 7
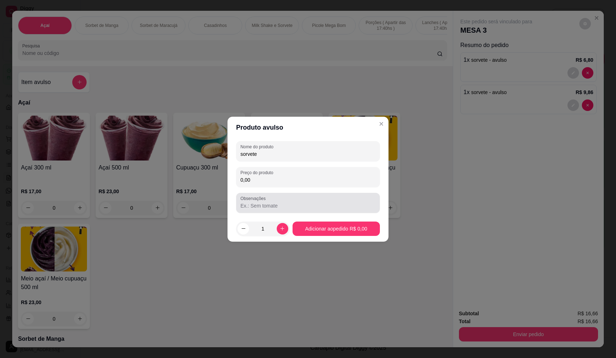
type input "sorvete"
click at [277, 195] on div "Observações" at bounding box center [308, 203] width 144 height 20
click at [285, 178] on input "0,00" at bounding box center [307, 180] width 135 height 7
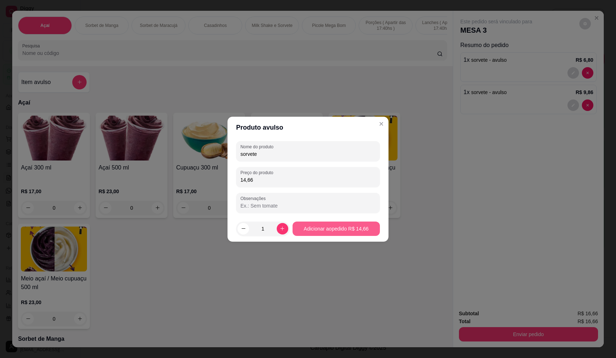
type input "14,66"
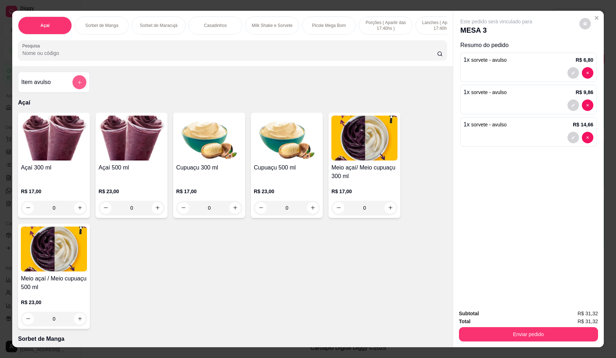
click at [78, 85] on icon "add-separate-item" at bounding box center [79, 82] width 5 height 5
click at [281, 157] on input "Nome do produto" at bounding box center [307, 153] width 135 height 7
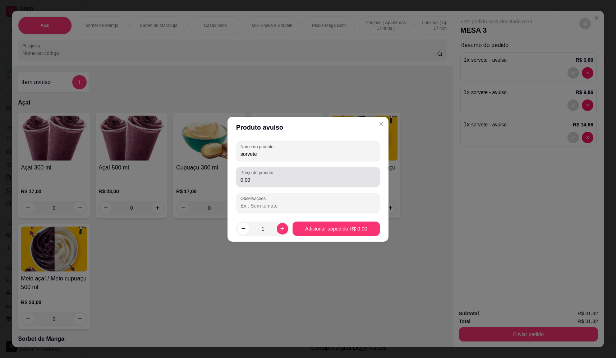
type input "sorvete"
click at [321, 175] on div "0,00" at bounding box center [307, 177] width 135 height 14
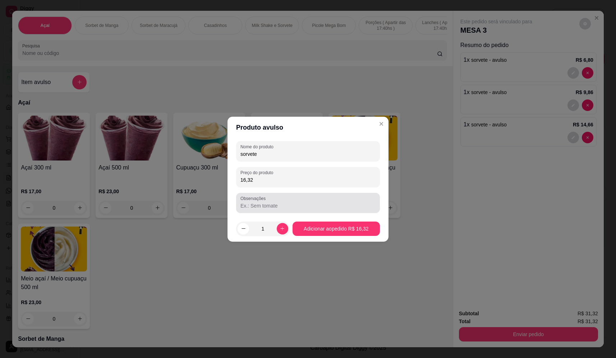
type input "16,32"
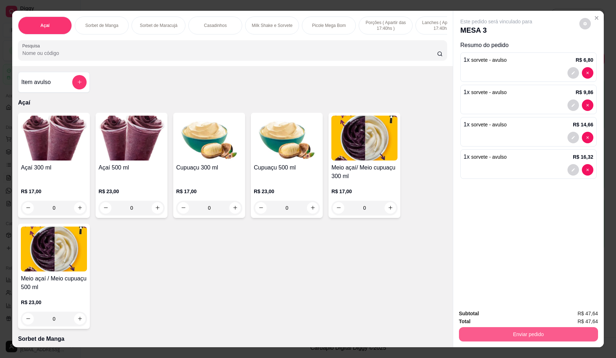
click at [490, 334] on button "Enviar pedido" at bounding box center [528, 334] width 139 height 14
click at [494, 317] on button "Não registrar e enviar pedido" at bounding box center [504, 317] width 75 height 14
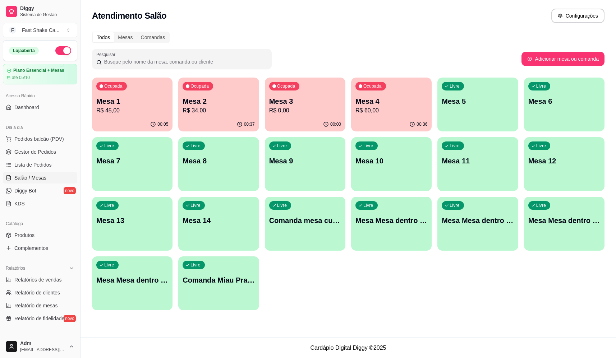
click at [280, 115] on p "R$ 0,00" at bounding box center [305, 110] width 72 height 9
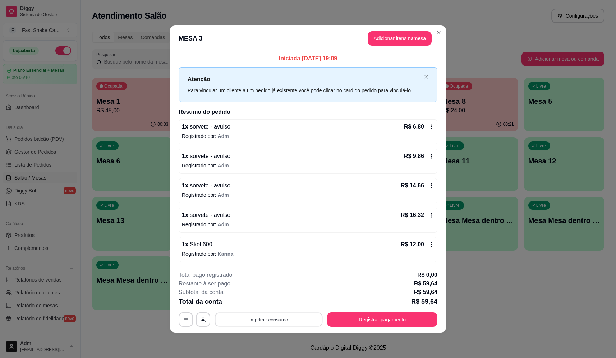
click at [288, 326] on button "Imprimir consumo" at bounding box center [269, 320] width 108 height 14
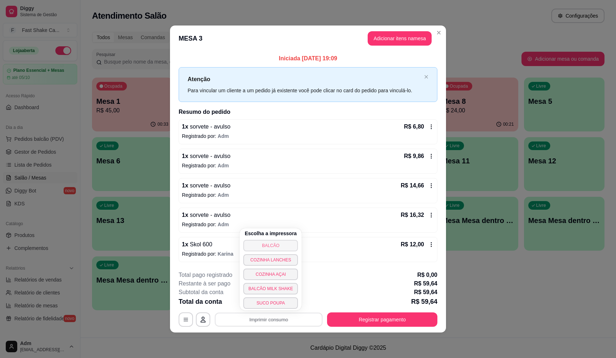
click at [278, 246] on button "BALCÃO" at bounding box center [270, 246] width 55 height 12
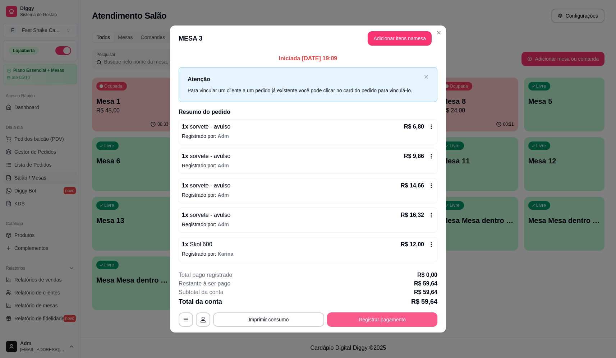
click at [391, 320] on button "Registrar pagamento" at bounding box center [382, 320] width 110 height 14
click at [340, 120] on div "R$ 59,64 Quantia por pessoa ( 1 pessoas) R$ 59,64 Total do pedido R$ 59,64 Rest…" at bounding box center [308, 163] width 161 height 176
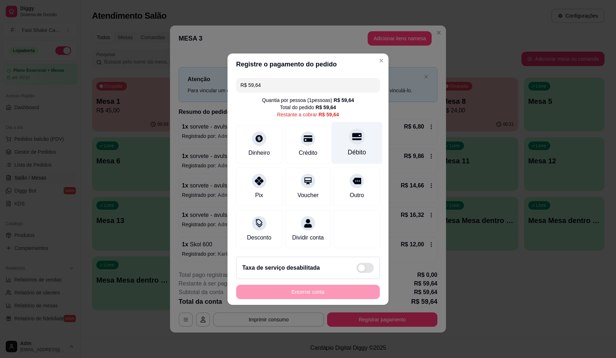
drag, startPoint x: 350, startPoint y: 132, endPoint x: 356, endPoint y: 146, distance: 15.2
click at [352, 133] on icon at bounding box center [356, 136] width 9 height 7
type input "R$ 0,00"
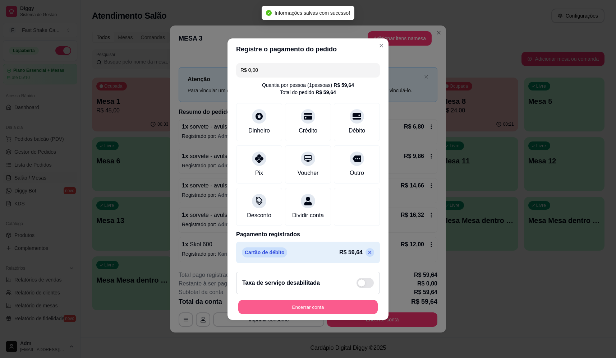
click at [325, 314] on button "Encerrar conta" at bounding box center [307, 307] width 139 height 14
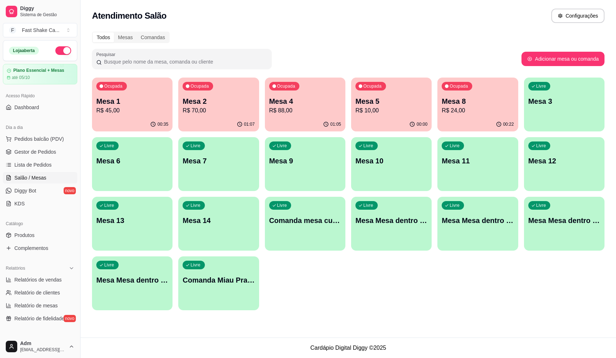
click at [202, 115] on p "R$ 70,00" at bounding box center [219, 110] width 72 height 9
click at [486, 97] on p "Mesa 8" at bounding box center [478, 101] width 72 height 10
click at [317, 101] on p "Mesa 4" at bounding box center [305, 101] width 72 height 10
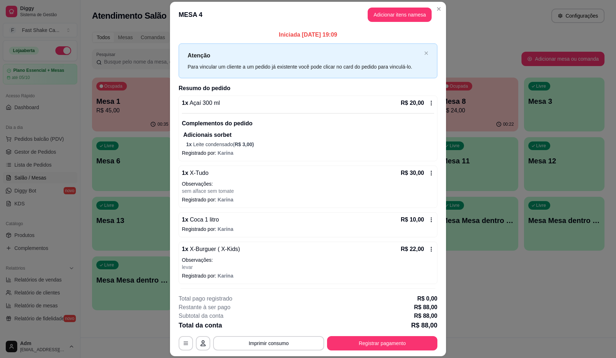
scroll to position [28, 0]
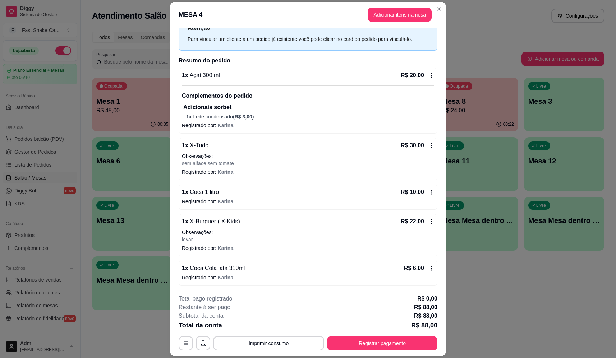
click at [278, 109] on p "Adicionais sorbet" at bounding box center [308, 107] width 251 height 9
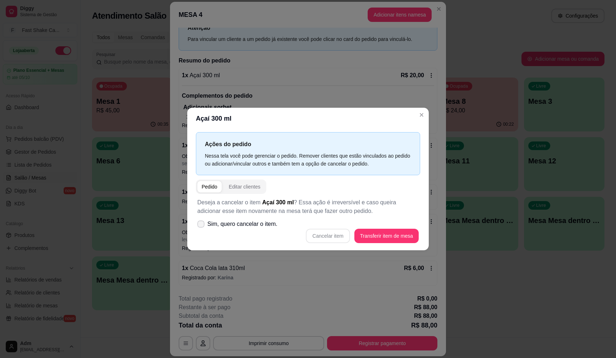
click at [262, 223] on span "Sim, quero cancelar o item." at bounding box center [242, 224] width 70 height 9
click at [202, 225] on input "Sim, quero cancelar o item." at bounding box center [199, 227] width 5 height 5
checkbox input "true"
click at [337, 237] on button "Cancelar item" at bounding box center [328, 236] width 44 height 14
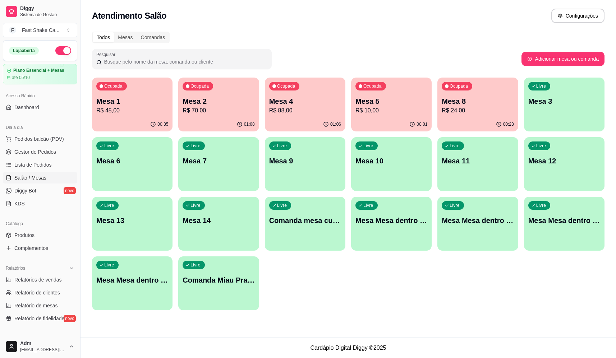
click at [211, 113] on p "R$ 70,00" at bounding box center [219, 110] width 72 height 9
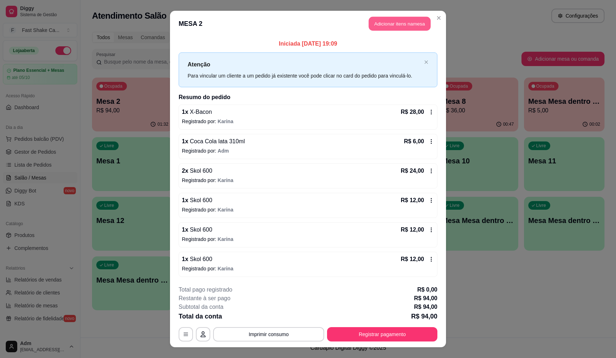
click at [397, 20] on button "Adicionar itens na mesa" at bounding box center [400, 24] width 62 height 14
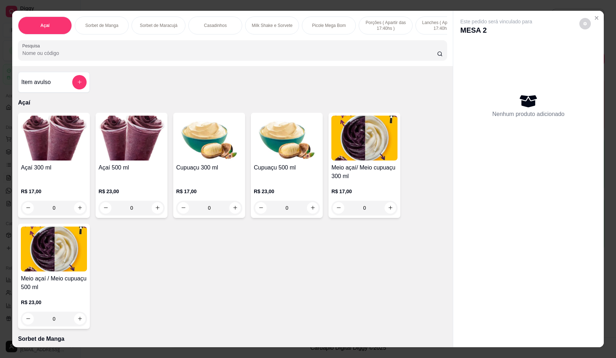
click at [70, 57] on input "Pesquisa" at bounding box center [229, 53] width 415 height 7
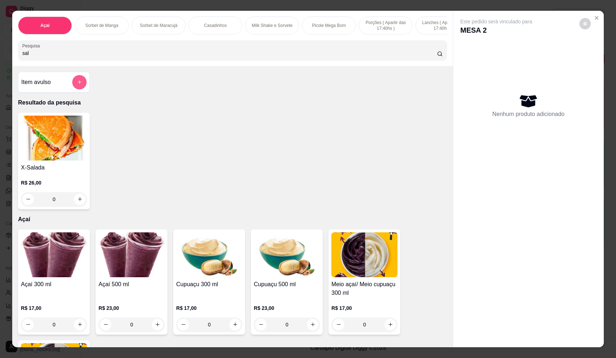
type input "sal"
click at [80, 88] on button "add-separate-item" at bounding box center [79, 82] width 14 height 14
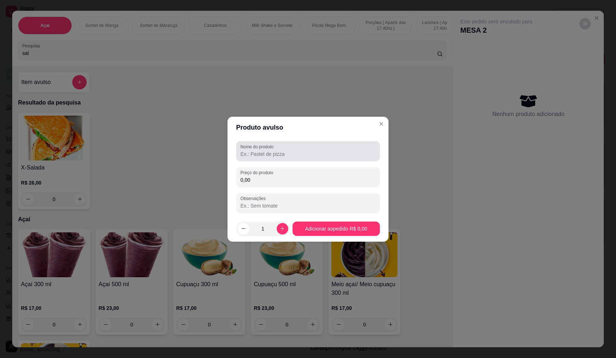
click at [267, 156] on input "Nome do produto" at bounding box center [307, 154] width 135 height 7
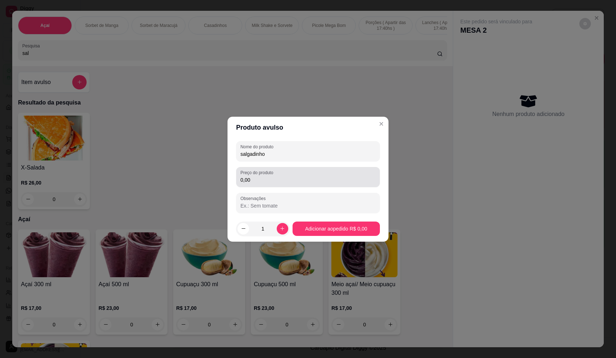
type input "salgadinho"
click at [275, 175] on label "Preço do produto" at bounding box center [257, 173] width 35 height 6
click at [275, 177] on input "0,00" at bounding box center [307, 180] width 135 height 7
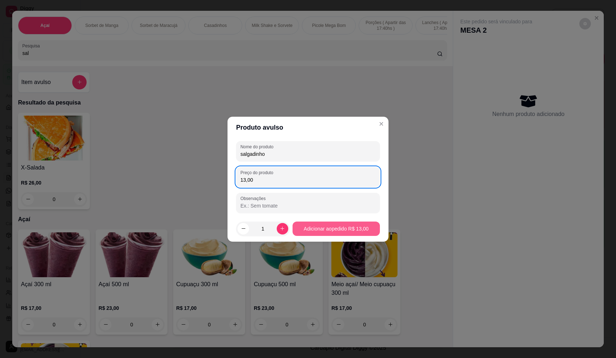
type input "13,00"
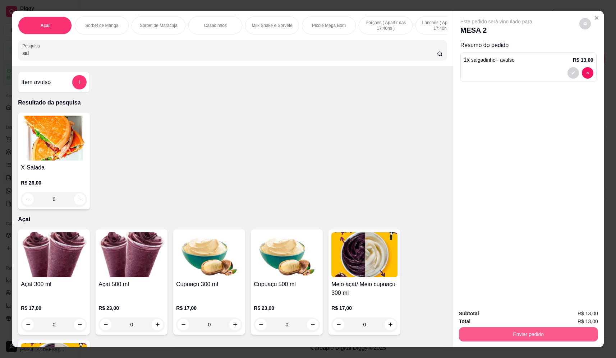
click at [551, 339] on button "Enviar pedido" at bounding box center [528, 334] width 139 height 14
click at [533, 318] on button "Não registrar e enviar pedido" at bounding box center [504, 316] width 73 height 13
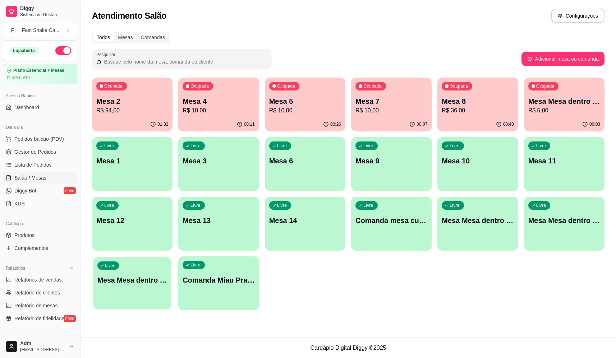
click at [150, 286] on div "Livre Mesa Mesa dentro vermelha" at bounding box center [132, 279] width 78 height 44
click at [579, 96] on div "Ocupada Mesa Mesa dentro verde R$ 5,00" at bounding box center [564, 98] width 81 height 40
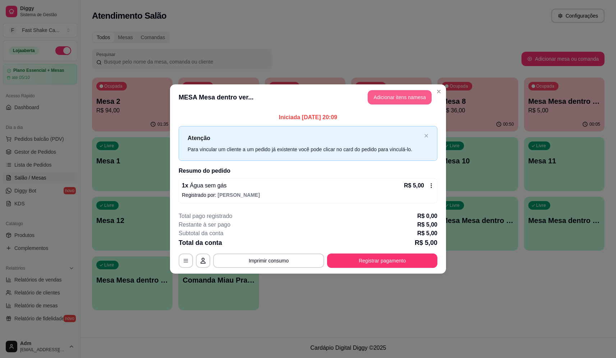
click at [399, 100] on button "Adicionar itens na mesa" at bounding box center [400, 97] width 64 height 14
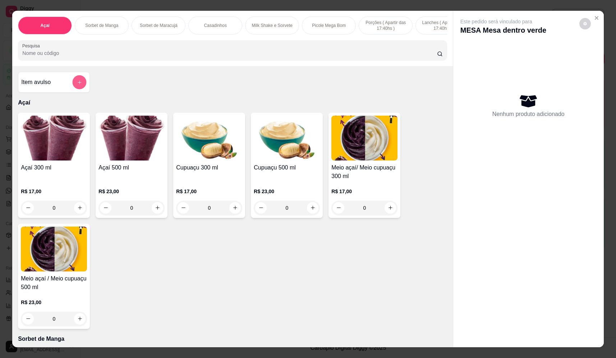
click at [78, 85] on icon "add-separate-item" at bounding box center [79, 82] width 5 height 5
click at [310, 141] on div "Nome do produto" at bounding box center [308, 151] width 144 height 20
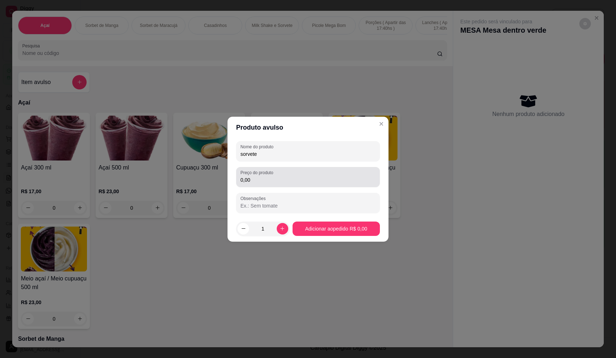
type input "sorvete"
click at [306, 169] on div "Preço do produto 0,00" at bounding box center [308, 177] width 144 height 20
click at [306, 177] on div "0,00" at bounding box center [307, 177] width 135 height 14
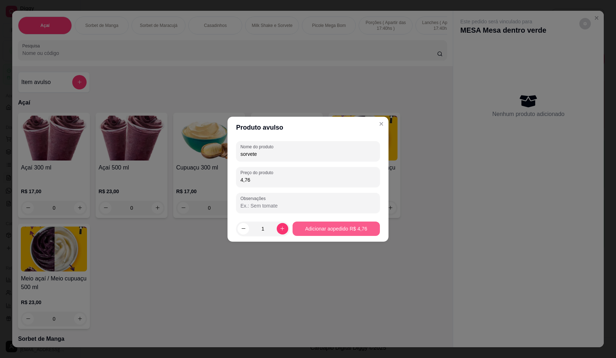
type input "4,76"
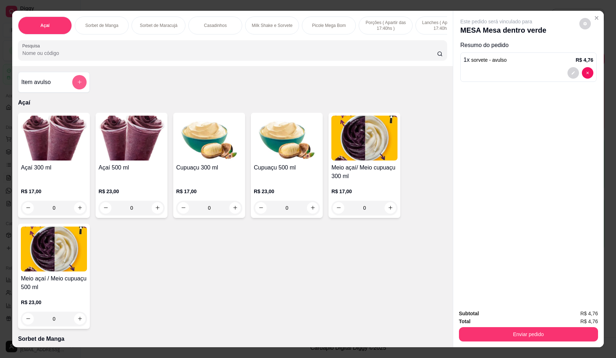
click at [77, 90] on button "add-separate-item" at bounding box center [79, 82] width 14 height 14
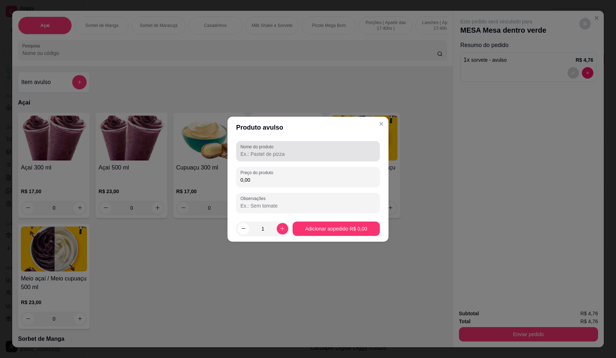
click at [316, 152] on input "Nome do produto" at bounding box center [307, 154] width 135 height 7
type input "sorvete"
click at [340, 179] on input "0,00" at bounding box center [307, 180] width 135 height 7
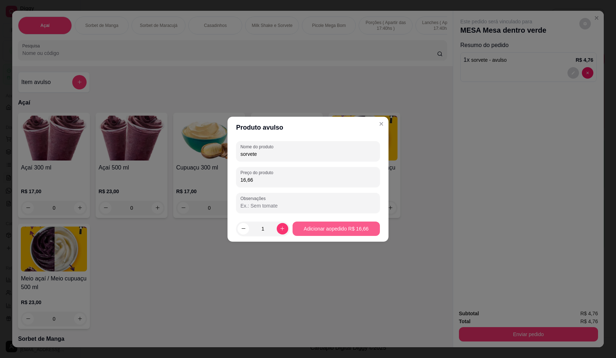
type input "16,66"
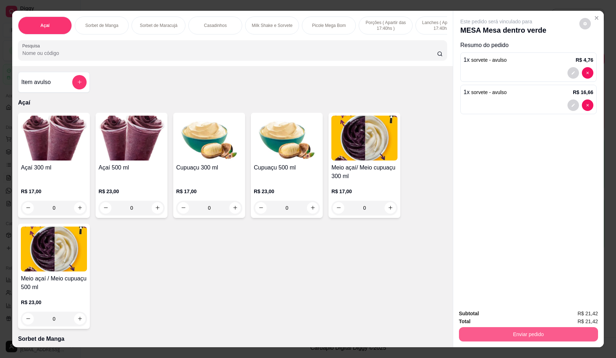
click at [510, 330] on button "Enviar pedido" at bounding box center [528, 334] width 139 height 14
click at [508, 319] on button "Não registrar e enviar pedido" at bounding box center [504, 316] width 73 height 13
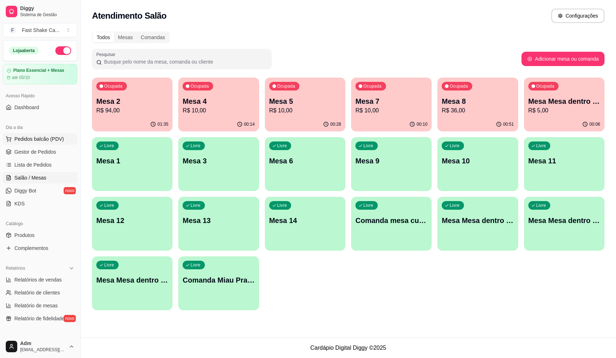
click at [49, 139] on span "Pedidos balcão (PDV)" at bounding box center [39, 139] width 50 height 7
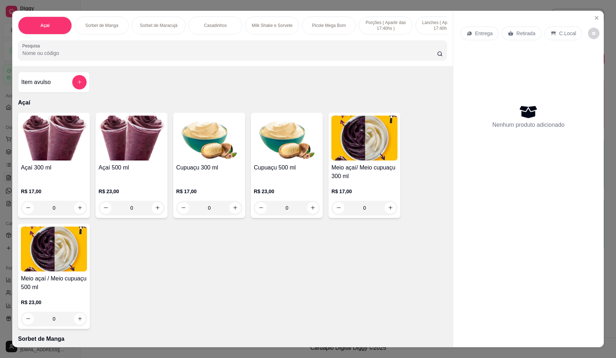
click at [157, 215] on div "0" at bounding box center [131, 208] width 66 height 14
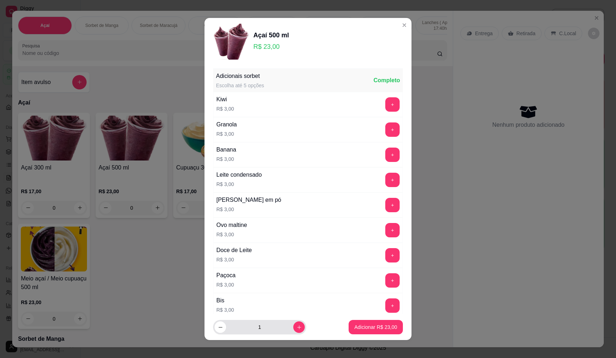
click at [294, 329] on button "increase-product-quantity" at bounding box center [299, 328] width 12 height 12
type input "2"
click at [386, 203] on button "+" at bounding box center [392, 205] width 14 height 14
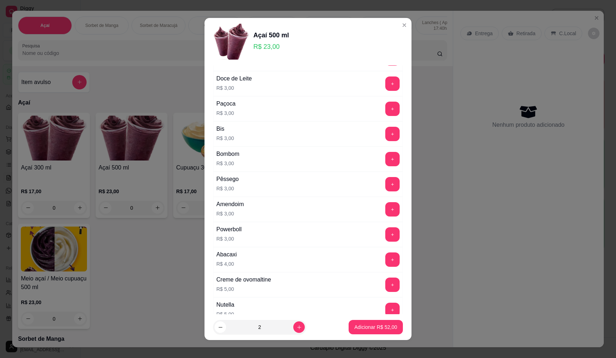
scroll to position [234, 0]
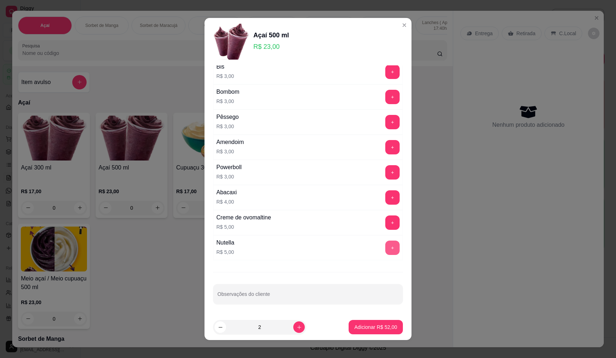
click at [385, 247] on button "+" at bounding box center [392, 248] width 14 height 14
click at [377, 324] on p "Adicionar R$ 62,00" at bounding box center [376, 327] width 42 height 7
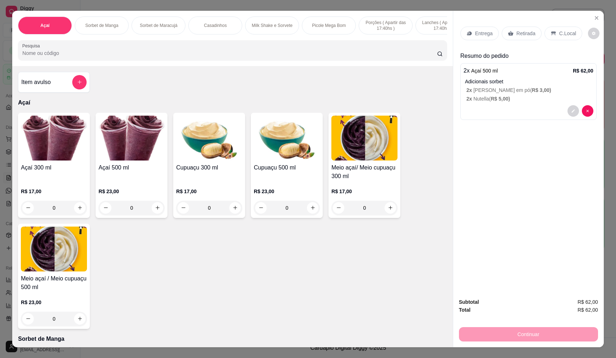
click at [482, 31] on p "Entrega" at bounding box center [484, 33] width 18 height 7
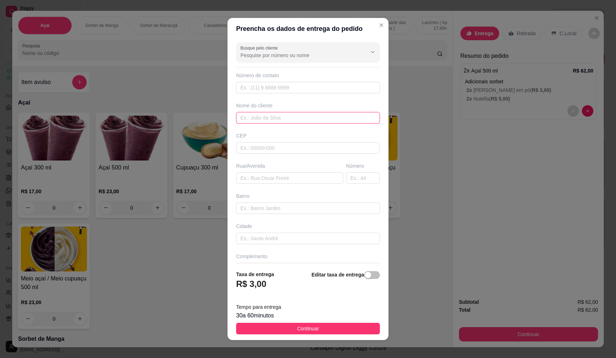
click at [273, 114] on input "text" at bounding box center [308, 118] width 144 height 12
type input "india"
click at [267, 177] on input "text" at bounding box center [289, 179] width 107 height 12
paste input "Av otaw 1378"
type input "Av otaw 1378"
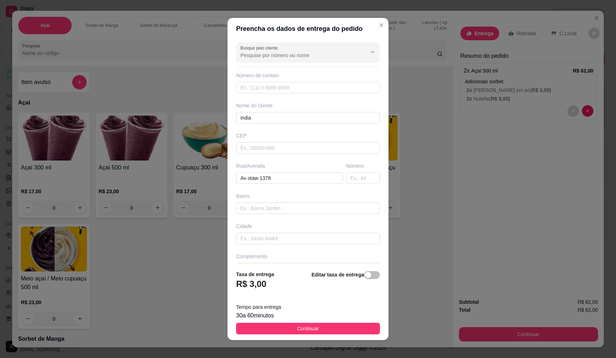
click at [318, 321] on footer "Taxa de entrega R$ 3,00 Editar taxa de entrega Tempo para entrega 30 a 60 minut…" at bounding box center [308, 302] width 161 height 75
click at [324, 332] on button "Continuar" at bounding box center [308, 329] width 144 height 12
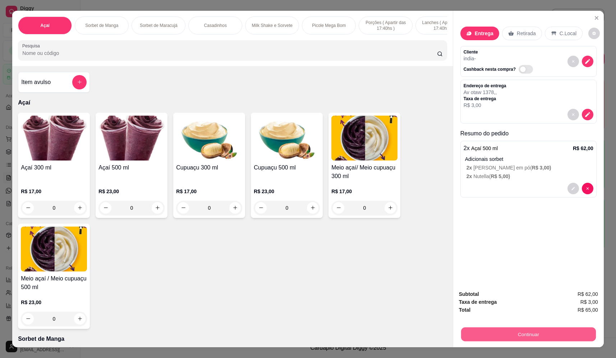
click at [503, 334] on button "Continuar" at bounding box center [528, 335] width 135 height 14
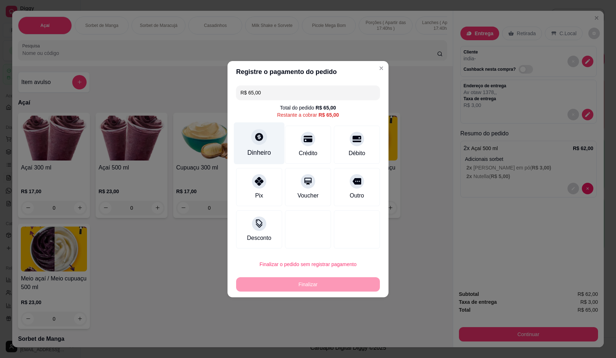
click at [245, 143] on div "Dinheiro" at bounding box center [259, 143] width 51 height 42
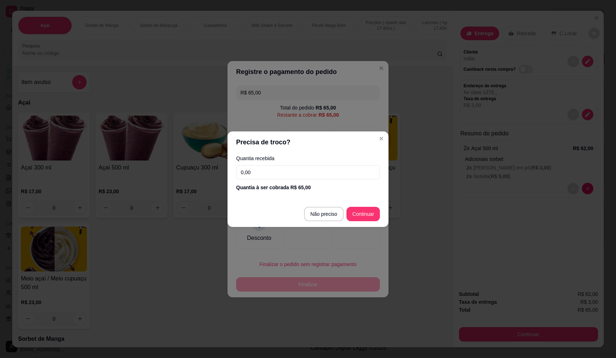
click at [260, 176] on input "0,00" at bounding box center [308, 172] width 144 height 14
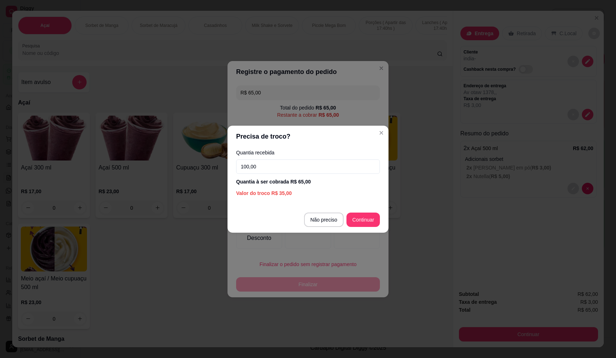
type input "100,00"
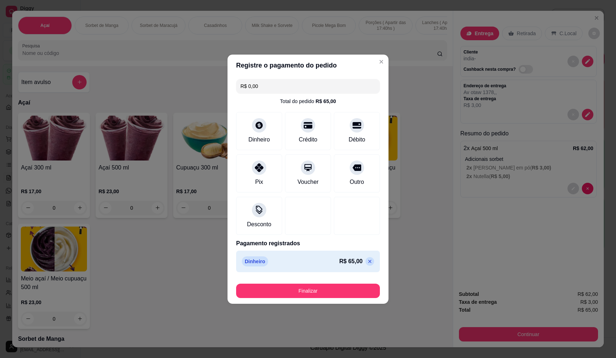
click at [335, 301] on footer "Finalizar" at bounding box center [308, 289] width 161 height 29
click at [338, 294] on button "Finalizar" at bounding box center [308, 291] width 144 height 14
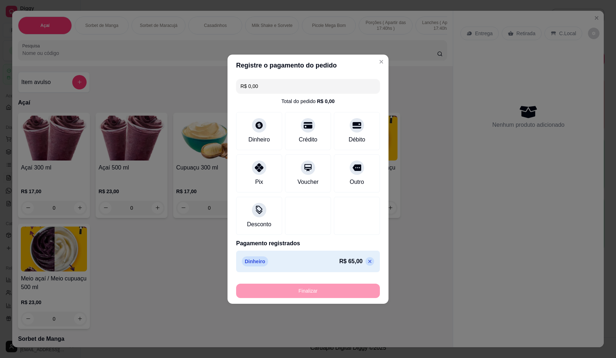
type input "-R$ 65,00"
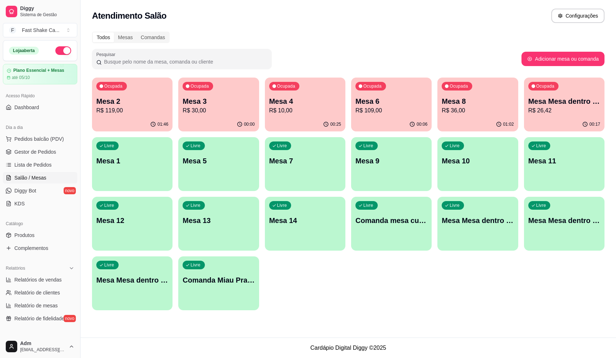
click at [587, 102] on p "Mesa Mesa dentro verde" at bounding box center [564, 101] width 72 height 10
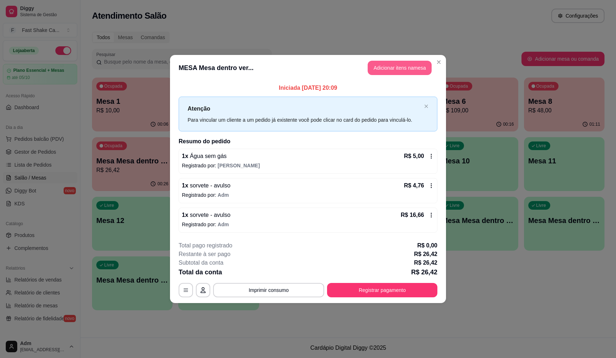
click at [417, 67] on button "Adicionar itens na mesa" at bounding box center [400, 68] width 64 height 14
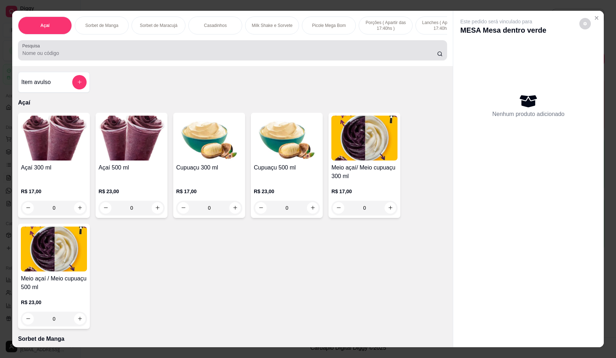
click at [170, 57] on input "Pesquisa" at bounding box center [229, 53] width 415 height 7
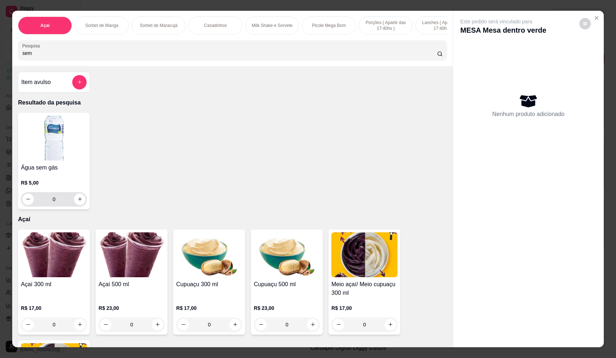
type input "sem"
click at [76, 207] on div "0" at bounding box center [53, 199] width 63 height 14
click at [77, 202] on icon "increase-product-quantity" at bounding box center [79, 199] width 5 height 5
type input "1"
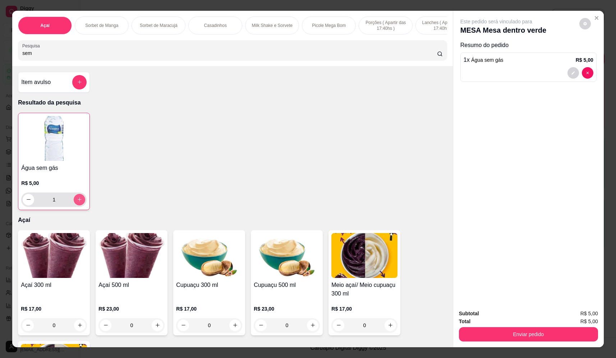
click at [74, 206] on button "increase-product-quantity" at bounding box center [80, 200] width 12 height 12
type input "2"
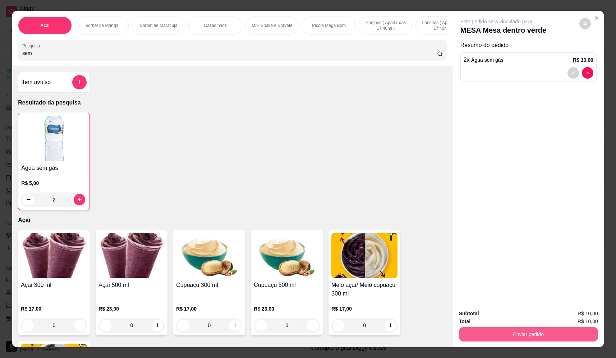
click at [529, 333] on button "Enviar pedido" at bounding box center [528, 334] width 139 height 14
click at [516, 316] on button "Não registrar e enviar pedido" at bounding box center [504, 316] width 73 height 13
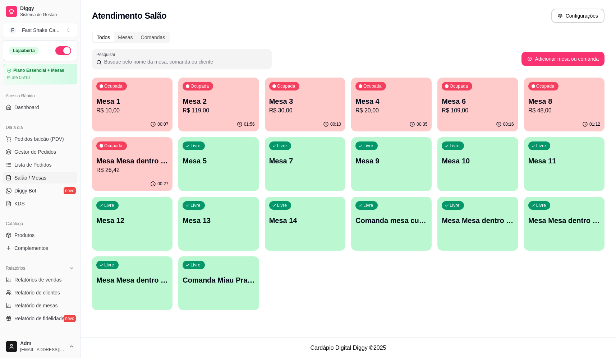
click at [469, 95] on div "Ocupada Mesa 6 R$ 109,00" at bounding box center [477, 98] width 81 height 40
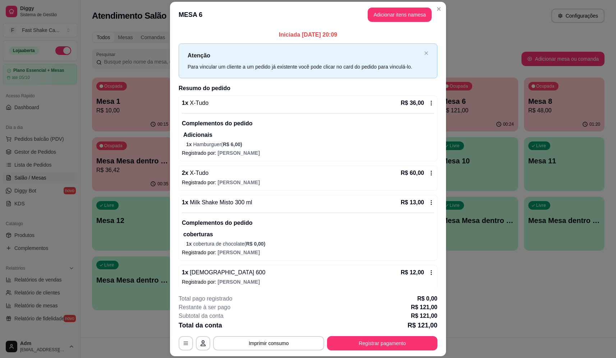
scroll to position [4, 0]
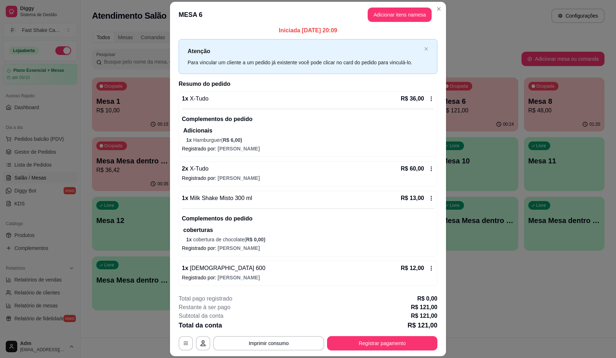
click at [428, 197] on icon at bounding box center [431, 199] width 6 height 6
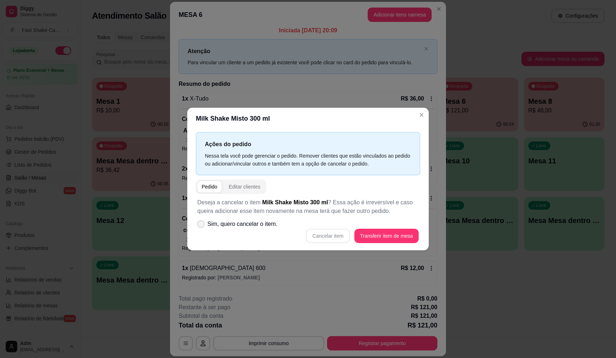
click at [202, 224] on icon at bounding box center [201, 224] width 6 height 4
click at [202, 225] on input "Sim, quero cancelar o item." at bounding box center [199, 227] width 5 height 5
checkbox input "true"
click at [326, 233] on button "Cancelar item" at bounding box center [328, 236] width 44 height 14
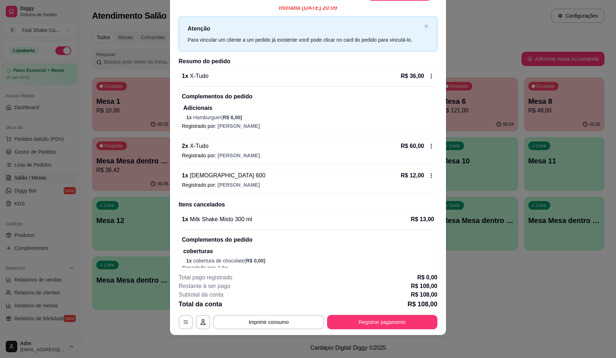
scroll to position [0, 0]
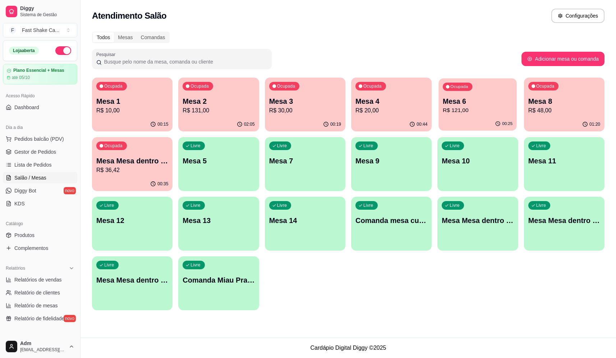
click at [476, 97] on p "Mesa 6" at bounding box center [478, 102] width 70 height 10
click at [200, 103] on p "Mesa 2" at bounding box center [219, 101] width 72 height 10
click at [213, 102] on p "Mesa 2" at bounding box center [219, 102] width 70 height 10
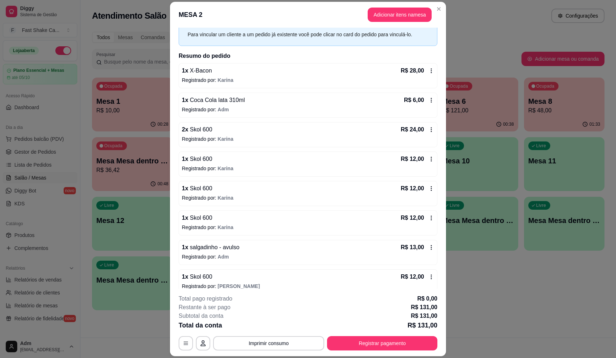
scroll to position [70, 0]
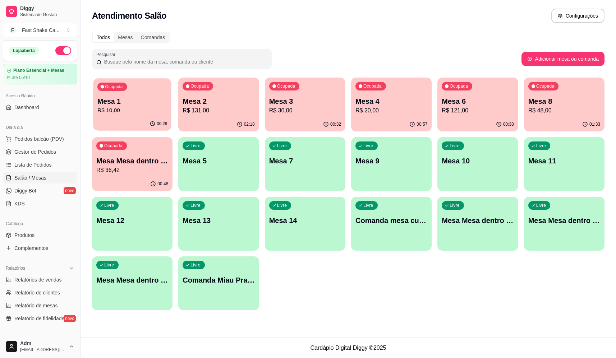
click at [157, 97] on p "Mesa 1" at bounding box center [132, 102] width 70 height 10
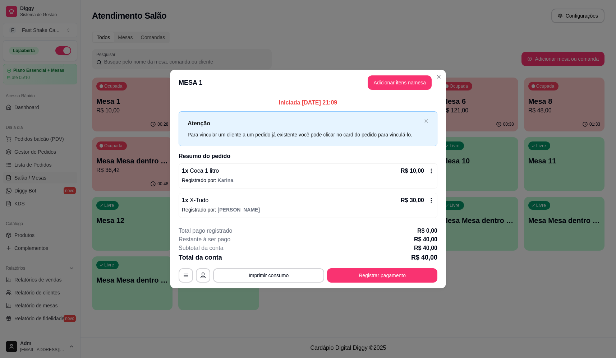
click at [397, 178] on p "Registrado por: [PERSON_NAME]" at bounding box center [308, 180] width 252 height 7
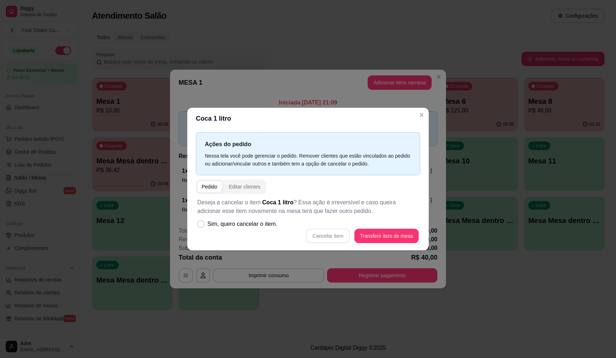
click at [251, 223] on span "Sim, quero cancelar o item." at bounding box center [242, 224] width 70 height 9
click at [202, 225] on input "Sim, quero cancelar o item." at bounding box center [199, 227] width 5 height 5
checkbox input "true"
click at [340, 234] on button "Cancelar item" at bounding box center [328, 236] width 43 height 14
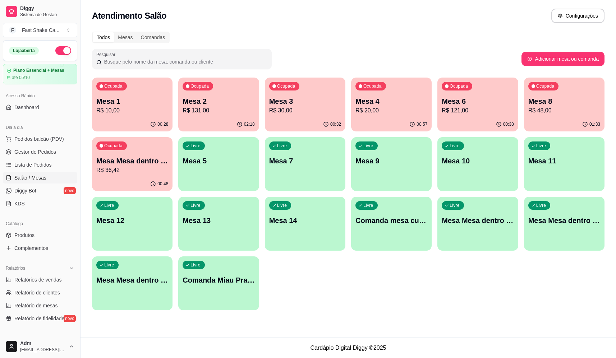
click at [380, 110] on p "R$ 20,00" at bounding box center [392, 110] width 72 height 9
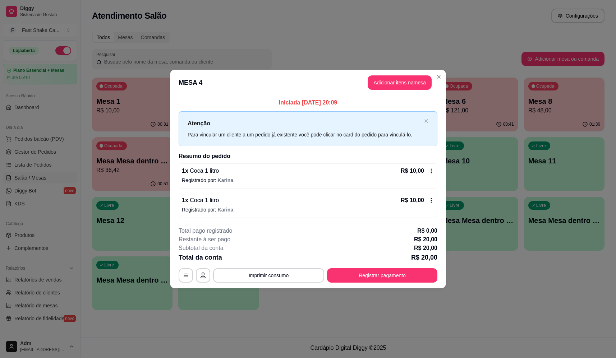
click at [303, 173] on div "1 x Coca 1 litro R$ 10,00" at bounding box center [308, 171] width 252 height 9
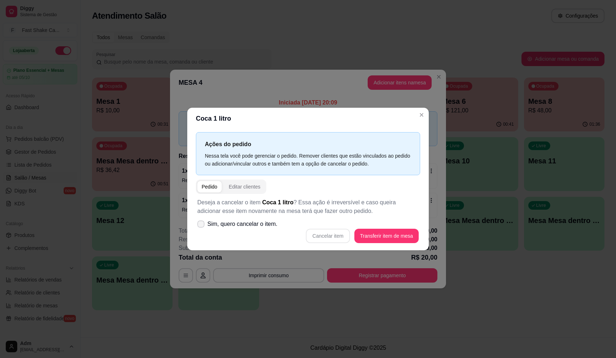
click at [262, 222] on span "Sim, quero cancelar o item." at bounding box center [242, 224] width 70 height 9
click at [202, 225] on input "Sim, quero cancelar o item." at bounding box center [199, 227] width 5 height 5
checkbox input "true"
click at [329, 236] on button "Cancelar item" at bounding box center [328, 236] width 44 height 14
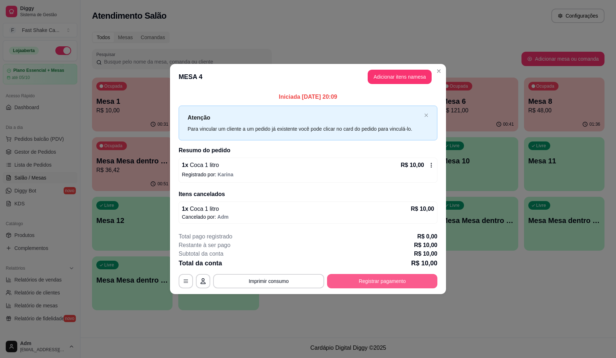
click at [384, 283] on button "Registrar pagamento" at bounding box center [382, 281] width 110 height 14
click at [359, 135] on div at bounding box center [357, 137] width 16 height 16
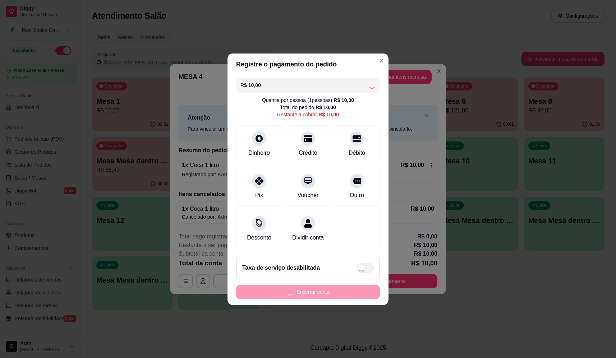
type input "R$ 0,00"
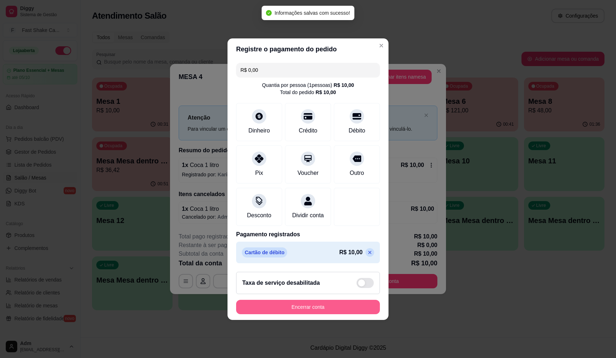
click at [313, 315] on button "Encerrar conta" at bounding box center [308, 307] width 144 height 14
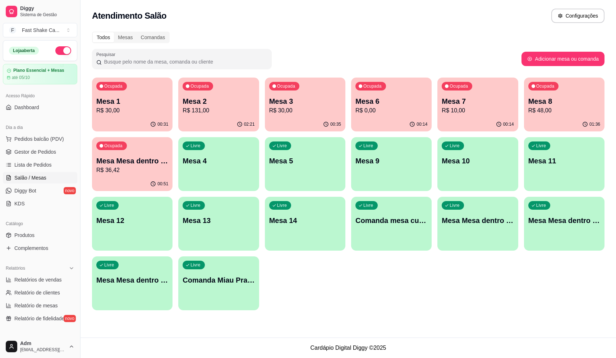
click at [381, 33] on div "Todos Mesas Comandas" at bounding box center [348, 38] width 513 height 12
click at [131, 164] on p "Mesa Mesa dentro verde" at bounding box center [132, 161] width 72 height 10
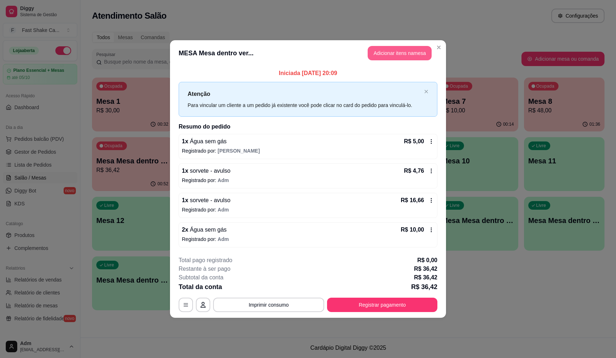
click at [407, 54] on button "Adicionar itens na mesa" at bounding box center [400, 53] width 64 height 14
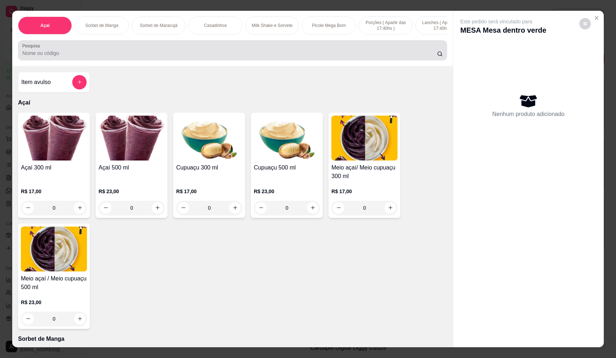
click at [160, 57] on input "Pesquisa" at bounding box center [229, 53] width 415 height 7
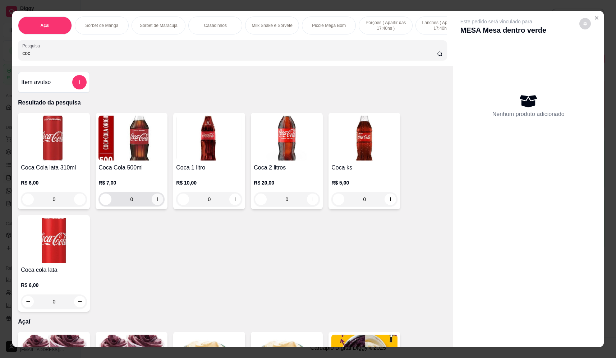
type input "coc"
click at [157, 202] on icon "increase-product-quantity" at bounding box center [157, 199] width 5 height 5
type input "1"
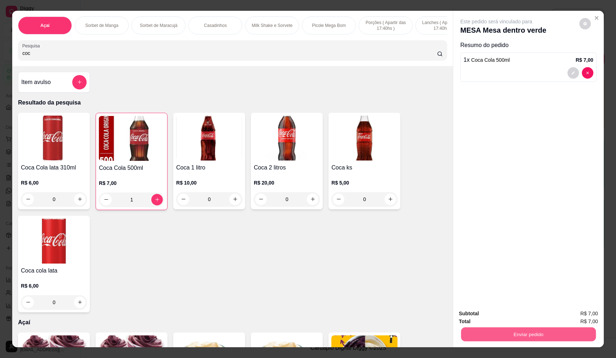
click at [532, 336] on button "Enviar pedido" at bounding box center [528, 335] width 135 height 14
click at [521, 317] on button "Não registrar e enviar pedido" at bounding box center [504, 317] width 75 height 14
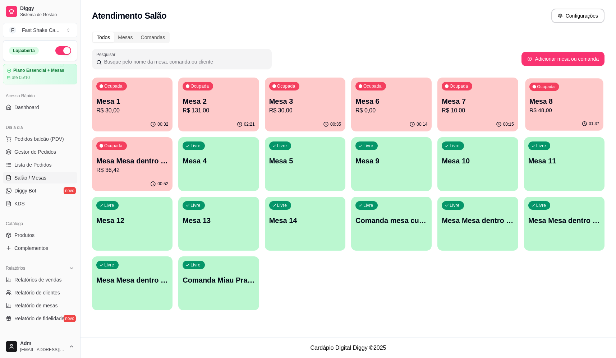
click at [567, 101] on p "Mesa 8" at bounding box center [565, 102] width 70 height 10
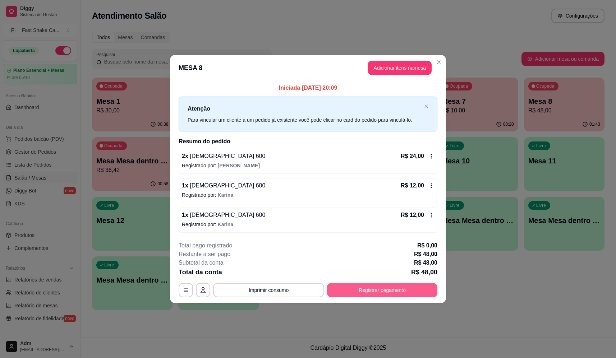
click at [408, 287] on button "Registrar pagamento" at bounding box center [382, 290] width 110 height 14
click at [355, 148] on div "Débito" at bounding box center [357, 152] width 18 height 9
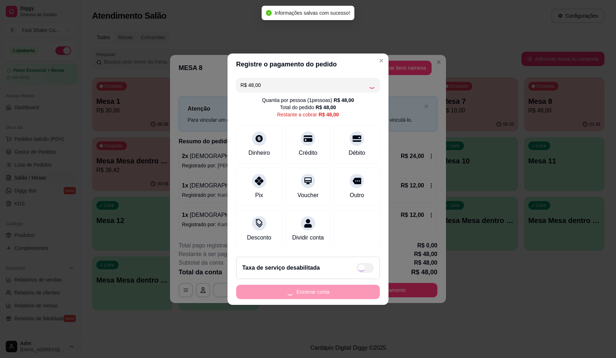
type input "R$ 0,00"
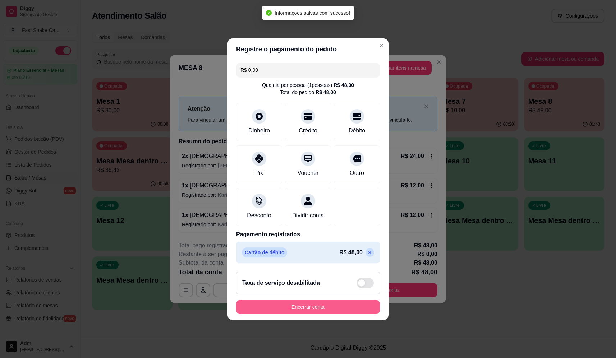
click at [321, 310] on button "Encerrar conta" at bounding box center [308, 307] width 144 height 14
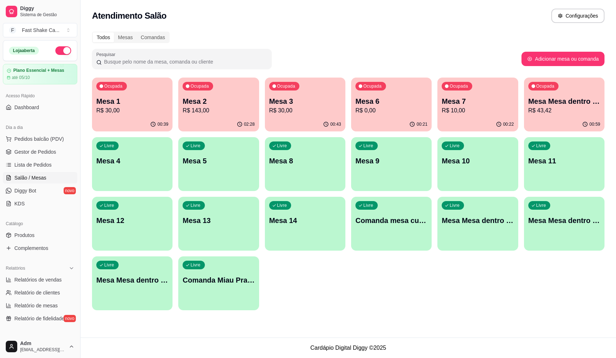
click at [157, 103] on p "Mesa 1" at bounding box center [132, 101] width 72 height 10
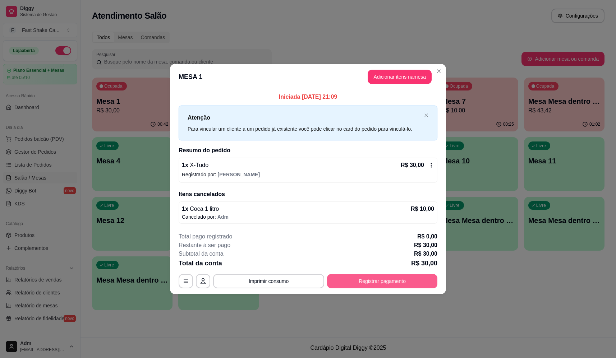
click at [390, 280] on button "Registrar pagamento" at bounding box center [382, 281] width 110 height 14
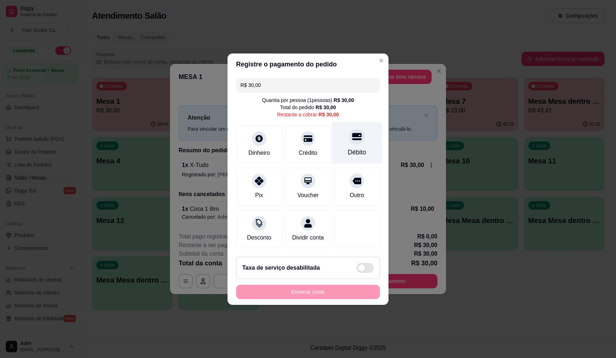
drag, startPoint x: 340, startPoint y: 124, endPoint x: 342, endPoint y: 130, distance: 7.1
click at [340, 124] on div "Débito" at bounding box center [357, 143] width 51 height 42
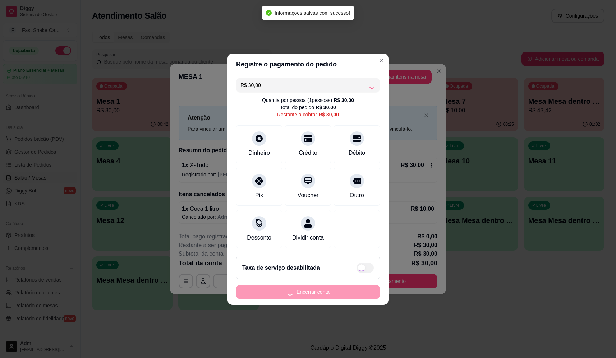
type input "R$ 0,00"
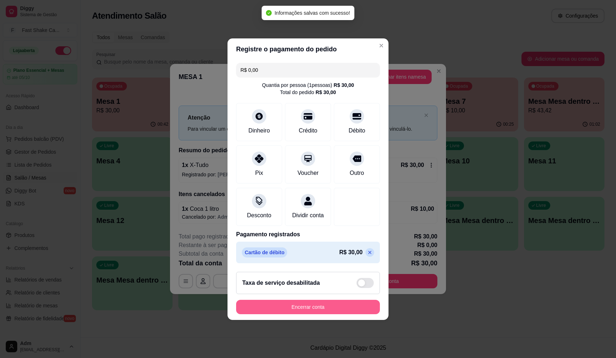
click at [310, 311] on button "Encerrar conta" at bounding box center [308, 307] width 144 height 14
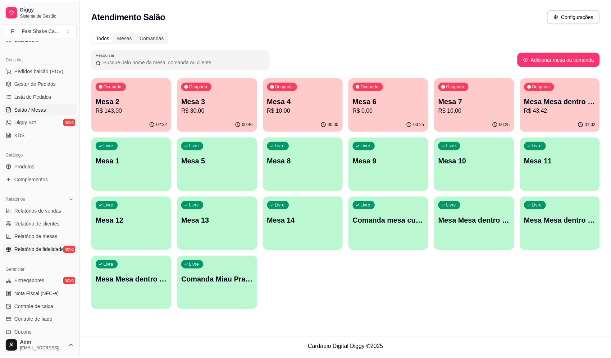
scroll to position [72, 0]
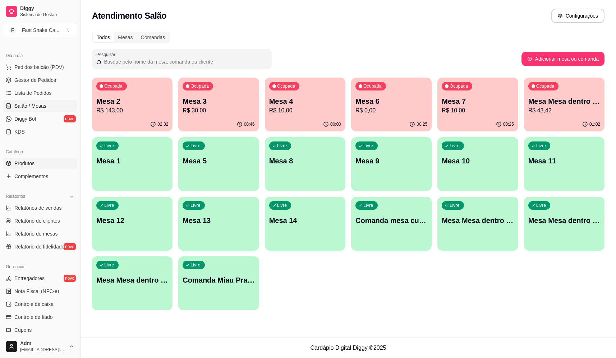
click at [40, 169] on link "Produtos" at bounding box center [40, 164] width 74 height 12
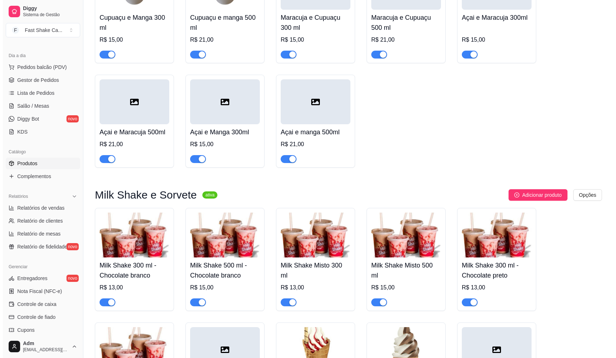
scroll to position [827, 0]
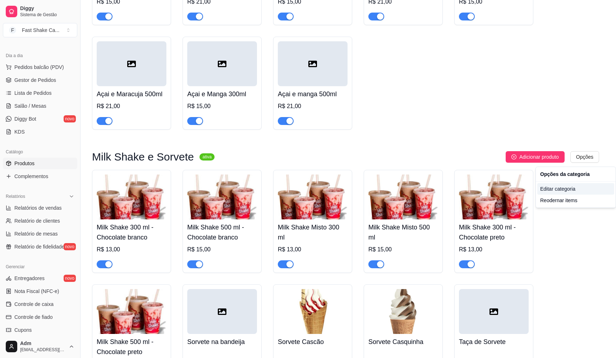
click at [559, 191] on div "Editar categoria" at bounding box center [575, 189] width 77 height 12
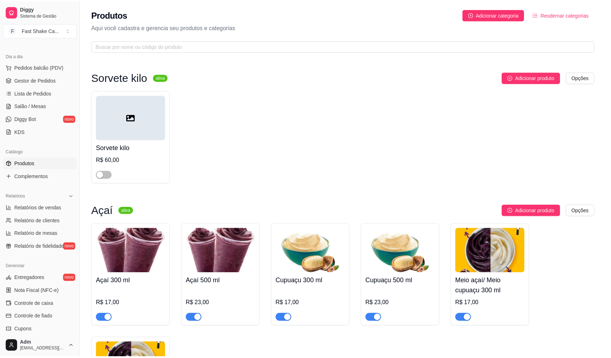
scroll to position [807, 0]
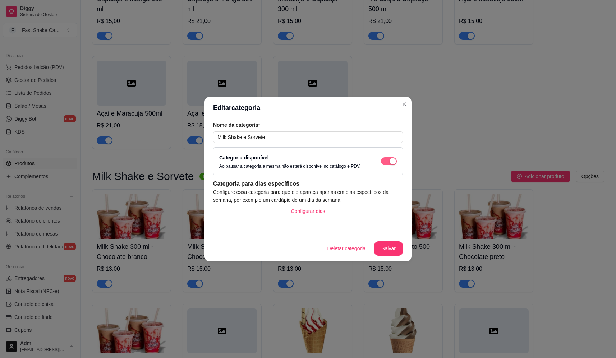
click at [393, 163] on div "button" at bounding box center [393, 161] width 6 height 6
click at [394, 248] on button "Salvar" at bounding box center [389, 249] width 28 height 14
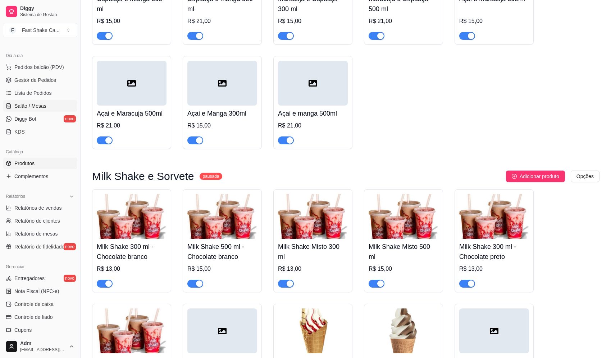
click at [35, 109] on span "Salão / Mesas" at bounding box center [30, 105] width 32 height 7
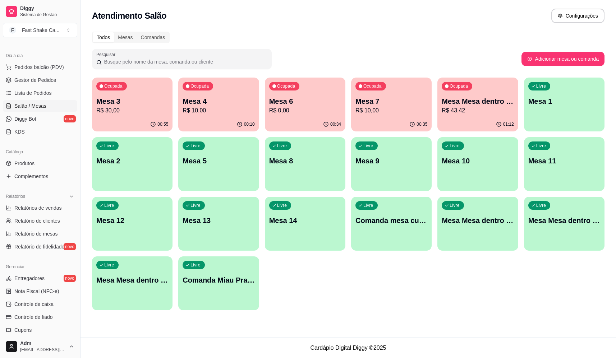
click at [107, 113] on p "R$ 30,00" at bounding box center [132, 110] width 72 height 9
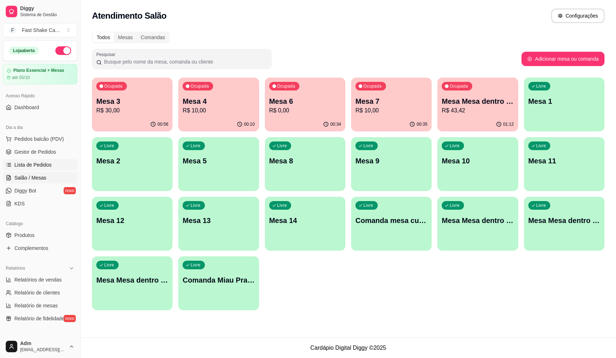
click at [49, 160] on link "Lista de Pedidos" at bounding box center [40, 165] width 74 height 12
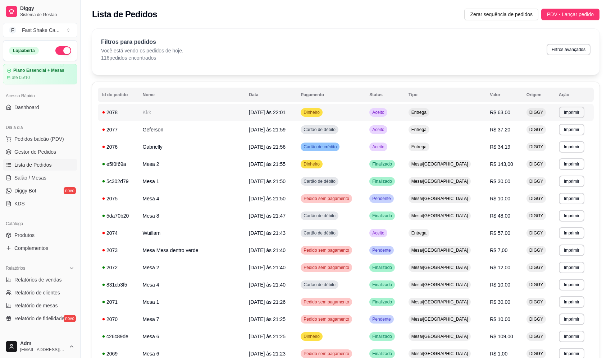
click at [257, 115] on span "08/09/25 às 22:01" at bounding box center [267, 113] width 37 height 6
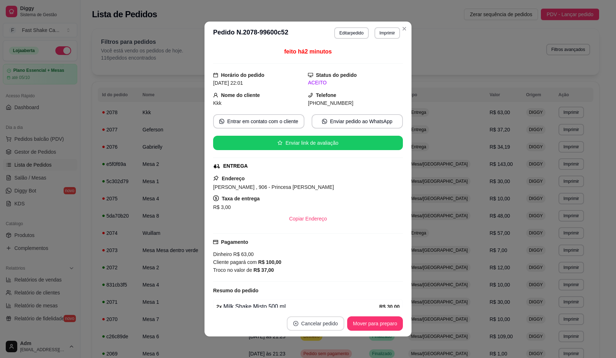
click at [314, 327] on button "Cancelar pedido" at bounding box center [316, 324] width 58 height 14
click at [323, 305] on button "Sim" at bounding box center [332, 306] width 29 height 14
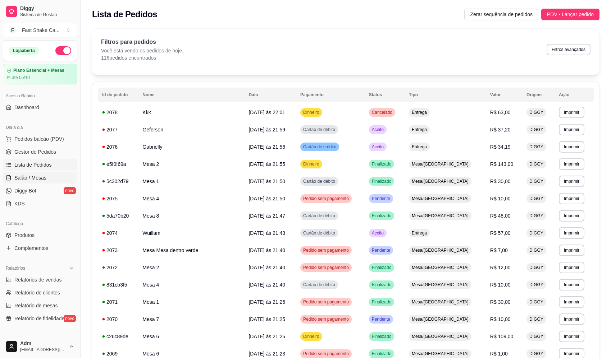
click at [39, 181] on span "Salão / Mesas" at bounding box center [30, 177] width 32 height 7
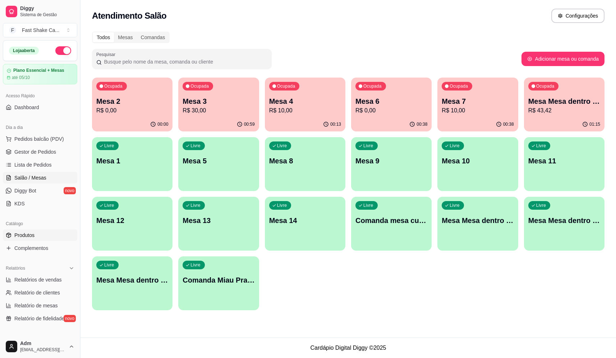
click at [34, 235] on span "Produtos" at bounding box center [24, 235] width 20 height 7
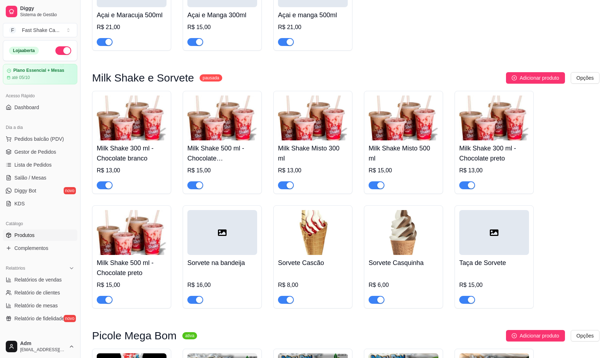
scroll to position [971, 0]
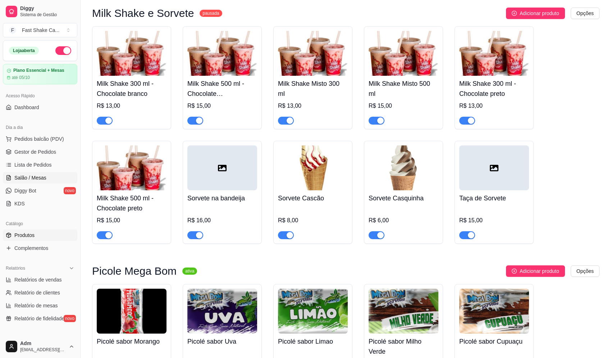
click at [36, 178] on span "Salão / Mesas" at bounding box center [30, 177] width 32 height 7
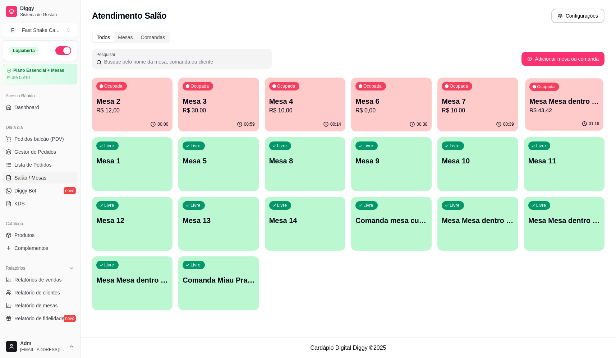
click at [551, 82] on div "Ocupada Mesa Mesa dentro verde R$ 43,42" at bounding box center [564, 97] width 78 height 39
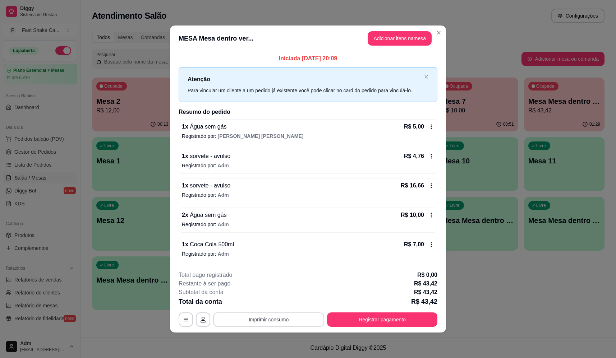
click at [274, 320] on button "Imprimir consumo" at bounding box center [268, 320] width 111 height 14
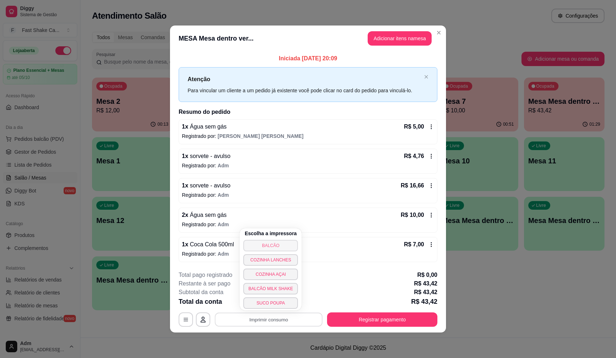
click at [280, 244] on button "BALCÃO" at bounding box center [270, 246] width 55 height 12
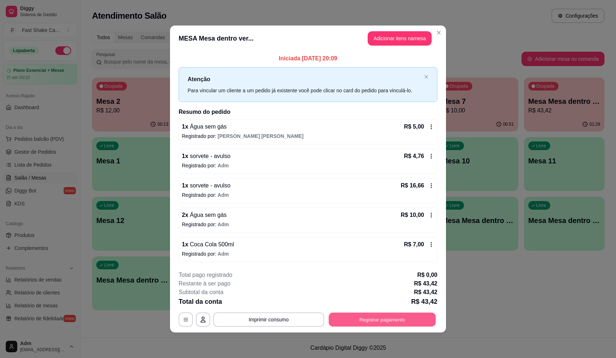
click at [372, 326] on button "Registrar pagamento" at bounding box center [382, 320] width 107 height 14
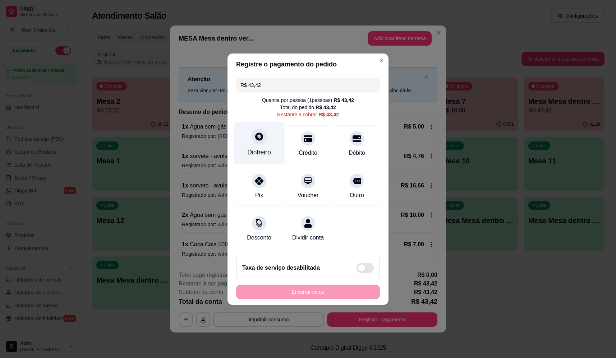
click at [262, 141] on div "Dinheiro" at bounding box center [259, 143] width 51 height 42
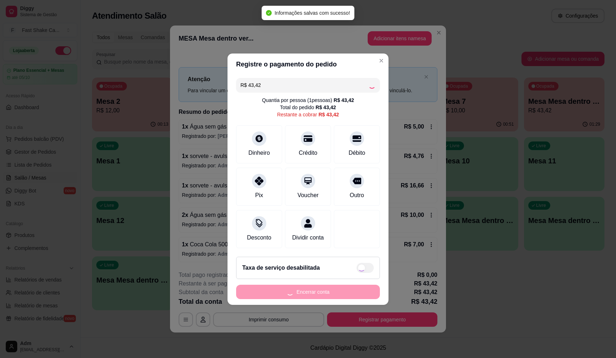
type input "R$ 0,00"
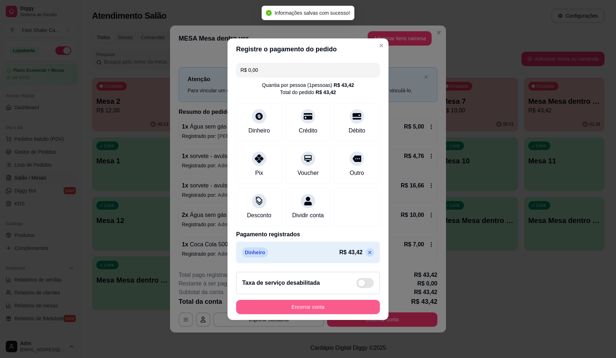
click at [359, 310] on button "Encerrar conta" at bounding box center [308, 307] width 144 height 14
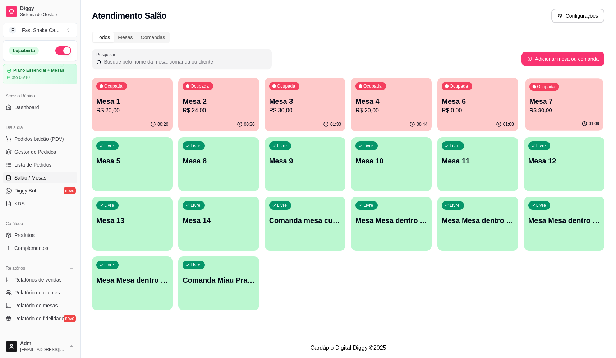
click at [572, 113] on p "R$ 30,00" at bounding box center [565, 110] width 70 height 8
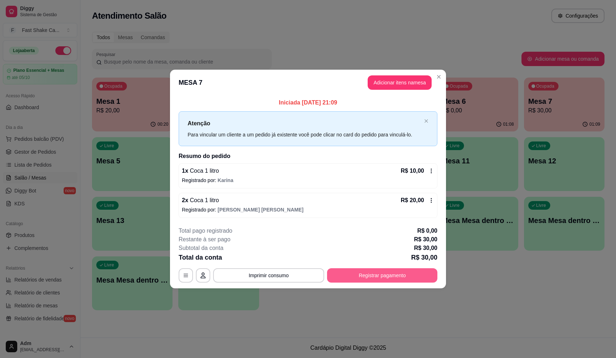
click at [415, 279] on button "Registrar pagamento" at bounding box center [382, 276] width 110 height 14
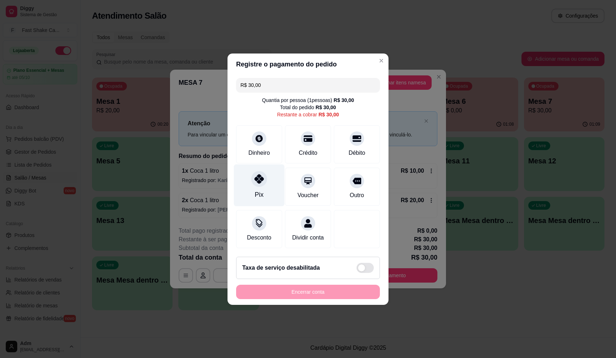
click at [257, 195] on div "Pix" at bounding box center [259, 194] width 9 height 9
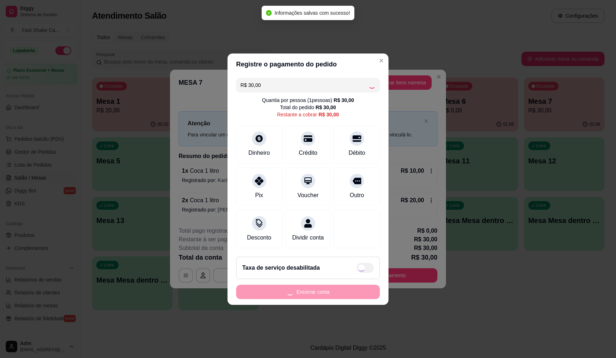
type input "R$ 0,00"
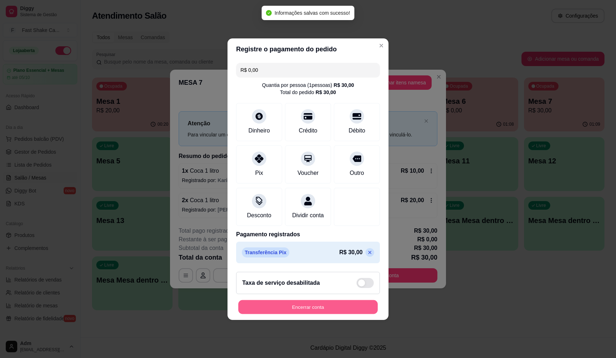
click at [331, 311] on button "Encerrar conta" at bounding box center [307, 307] width 139 height 14
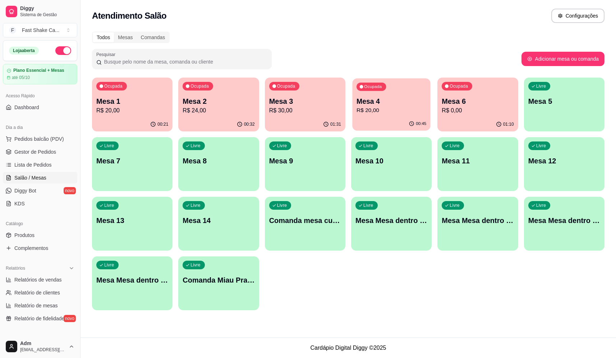
click at [382, 100] on p "Mesa 4" at bounding box center [392, 102] width 70 height 10
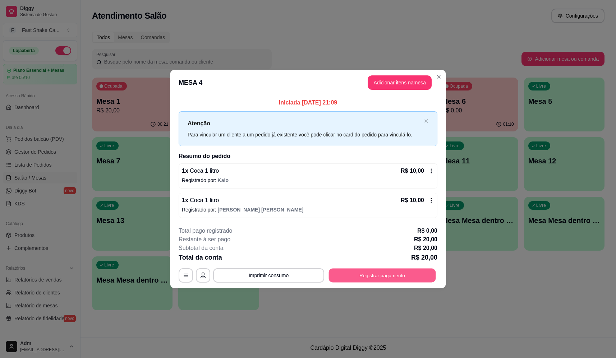
click at [368, 276] on button "Registrar pagamento" at bounding box center [382, 276] width 107 height 14
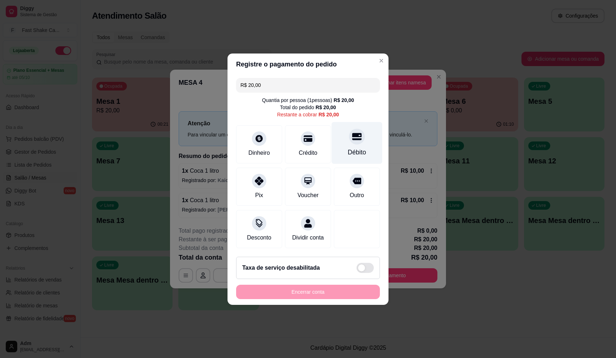
click at [365, 124] on div "Débito" at bounding box center [357, 143] width 51 height 42
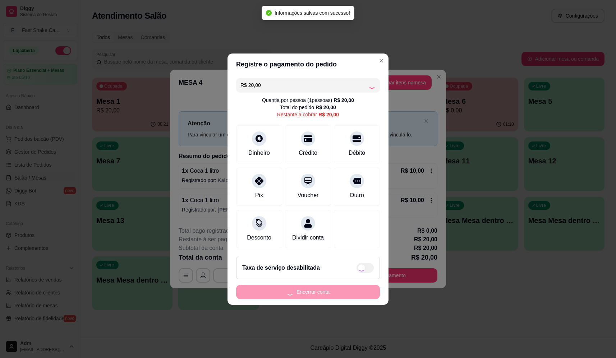
type input "R$ 0,00"
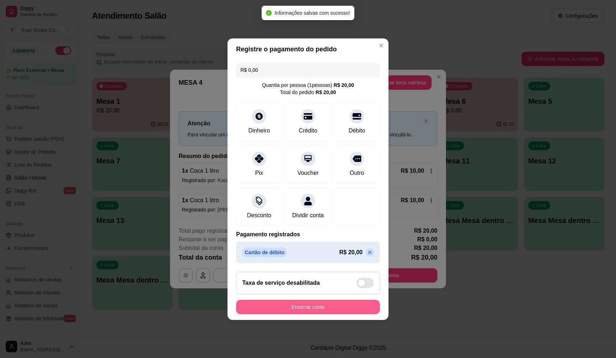
click at [339, 306] on button "Encerrar conta" at bounding box center [308, 307] width 144 height 14
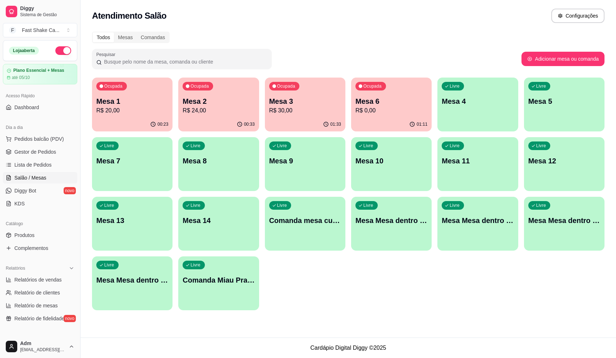
click at [369, 110] on p "R$ 0,00" at bounding box center [392, 110] width 72 height 9
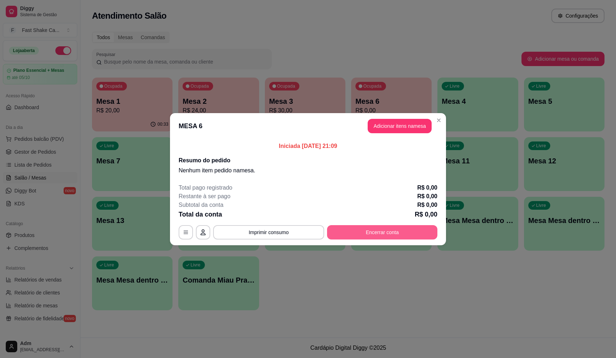
click at [376, 232] on button "Encerrar conta" at bounding box center [382, 232] width 110 height 14
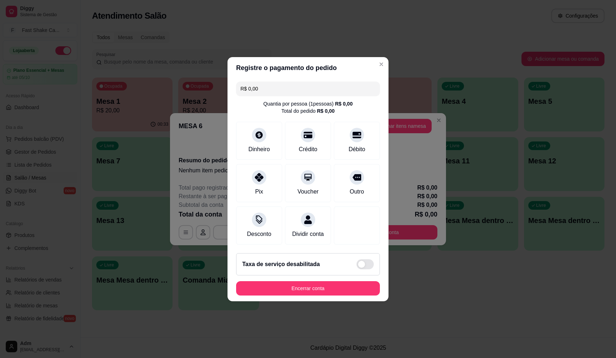
click at [330, 292] on button "Encerrar conta" at bounding box center [308, 288] width 144 height 14
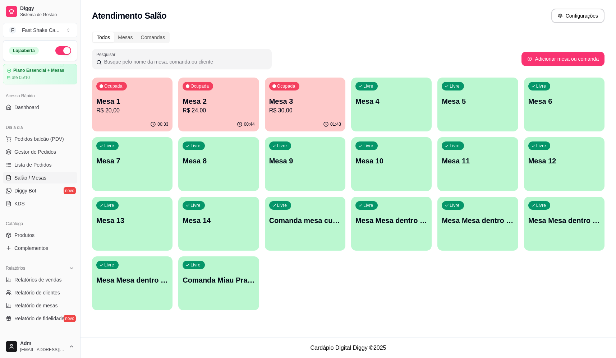
click at [299, 113] on p "R$ 30,00" at bounding box center [305, 110] width 72 height 9
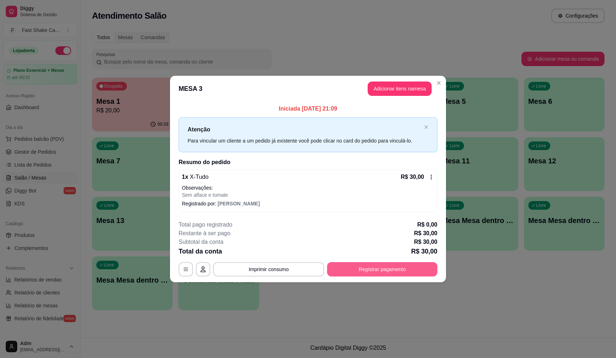
click at [375, 272] on button "Registrar pagamento" at bounding box center [382, 269] width 110 height 14
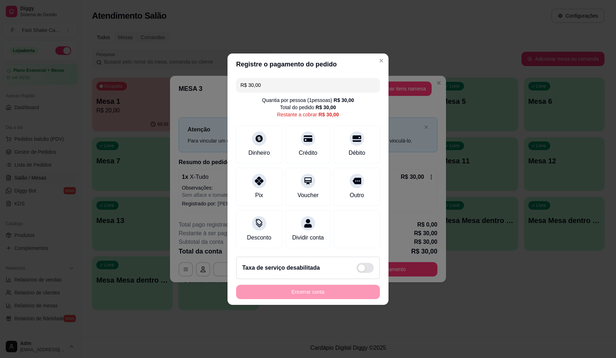
drag, startPoint x: 352, startPoint y: 175, endPoint x: 348, endPoint y: 203, distance: 28.3
click at [353, 178] on icon at bounding box center [357, 181] width 9 height 6
type input "R$ 0,00"
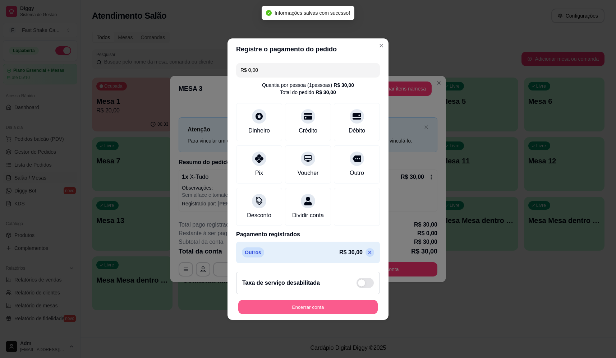
click at [327, 308] on button "Encerrar conta" at bounding box center [307, 307] width 139 height 14
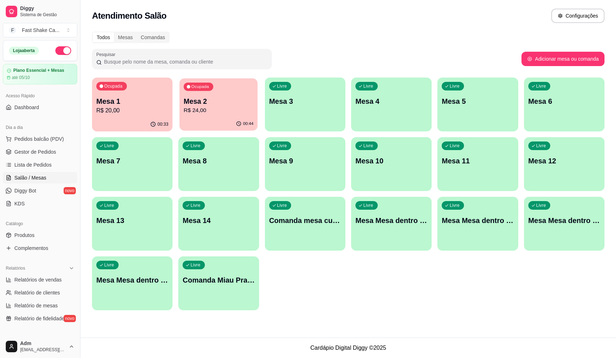
click at [226, 101] on p "Mesa 2" at bounding box center [219, 102] width 70 height 10
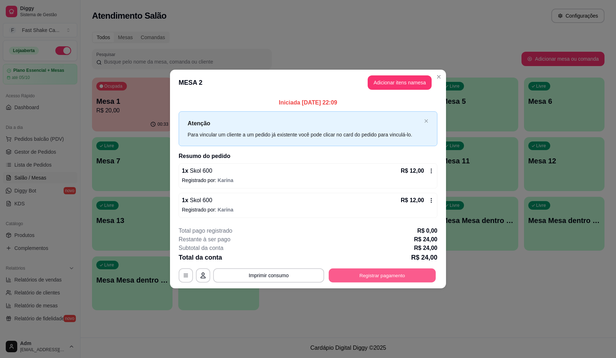
click at [366, 269] on button "Registrar pagamento" at bounding box center [382, 276] width 107 height 14
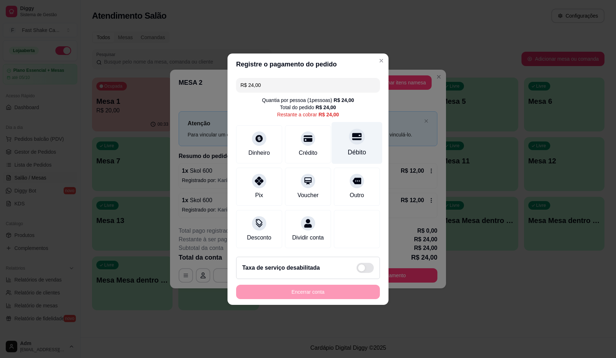
click at [361, 150] on div "Débito" at bounding box center [357, 143] width 51 height 42
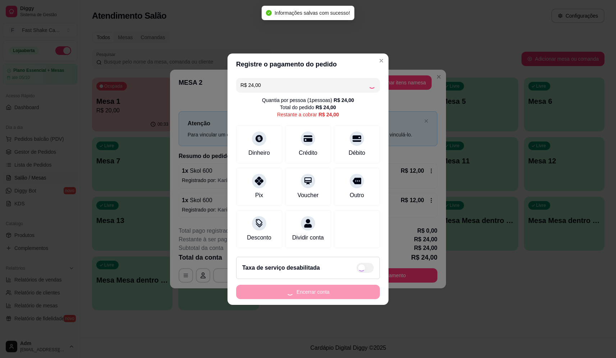
type input "R$ 0,00"
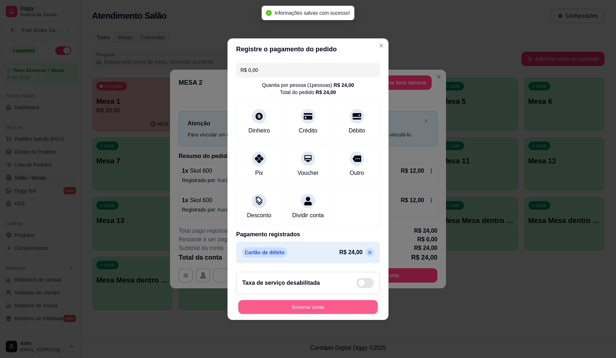
click at [329, 314] on button "Encerrar conta" at bounding box center [307, 307] width 139 height 14
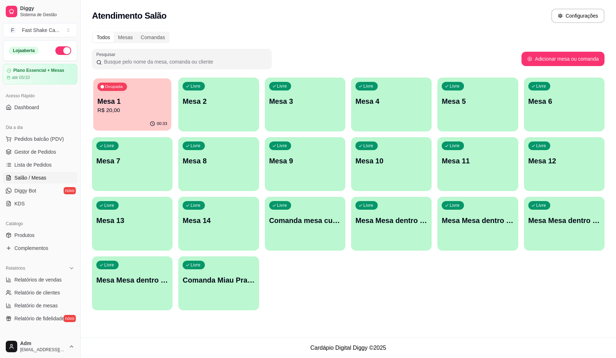
click at [132, 99] on p "Mesa 1" at bounding box center [132, 102] width 70 height 10
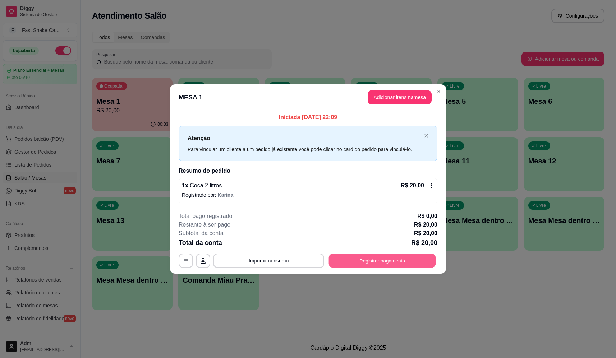
click at [368, 258] on button "Registrar pagamento" at bounding box center [382, 261] width 107 height 14
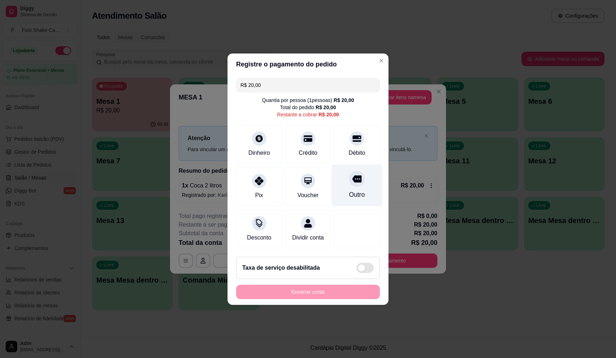
drag, startPoint x: 357, startPoint y: 170, endPoint x: 355, endPoint y: 175, distance: 5.3
click at [357, 171] on div "Outro" at bounding box center [357, 185] width 51 height 42
type input "R$ 0,00"
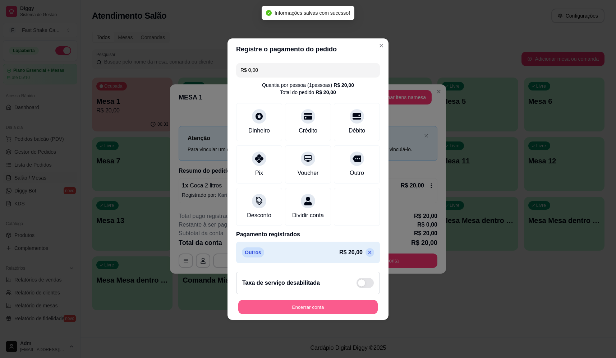
click at [323, 310] on button "Encerrar conta" at bounding box center [307, 307] width 139 height 14
